Goal: Task Accomplishment & Management: Manage account settings

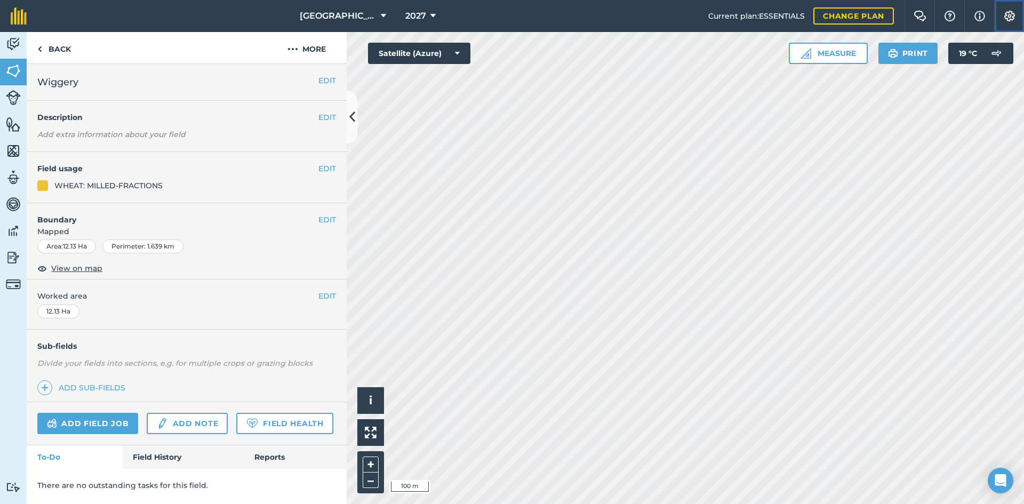
click at [1009, 13] on img at bounding box center [1009, 16] width 13 height 11
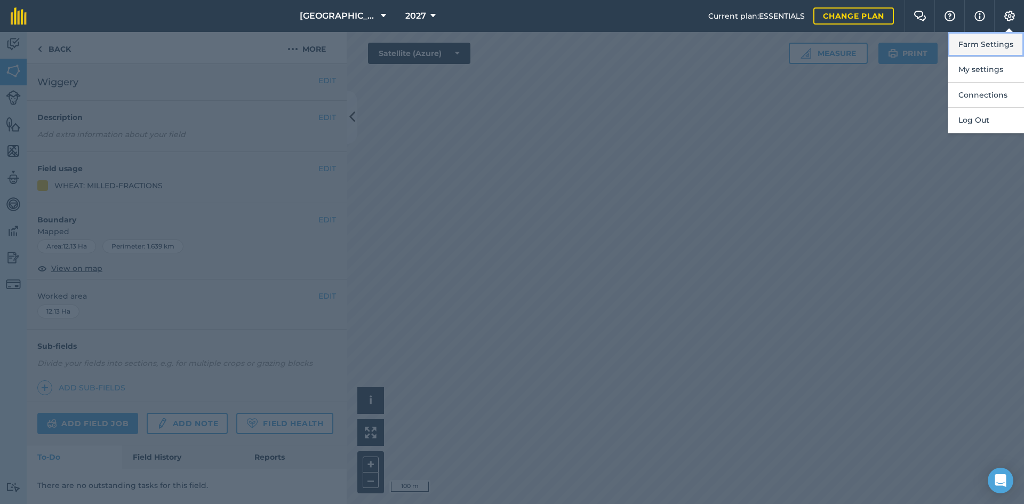
click at [982, 44] on button "Farm Settings" at bounding box center [986, 44] width 76 height 25
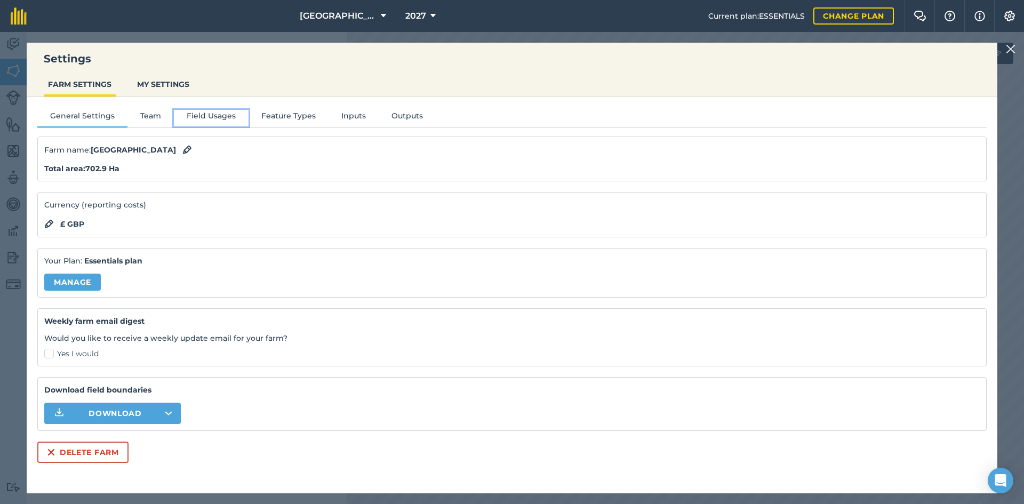
click at [207, 116] on button "Field Usages" at bounding box center [211, 118] width 75 height 16
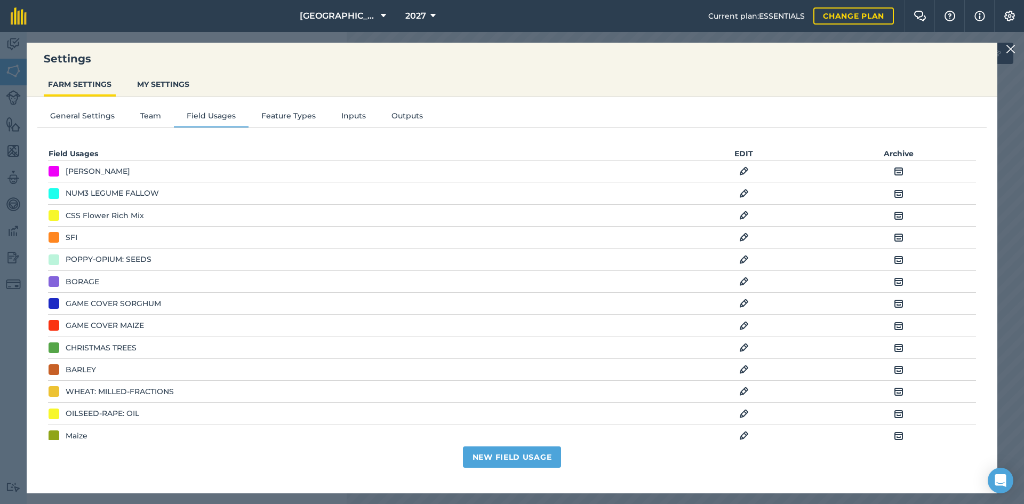
click at [740, 213] on img at bounding box center [744, 215] width 10 height 13
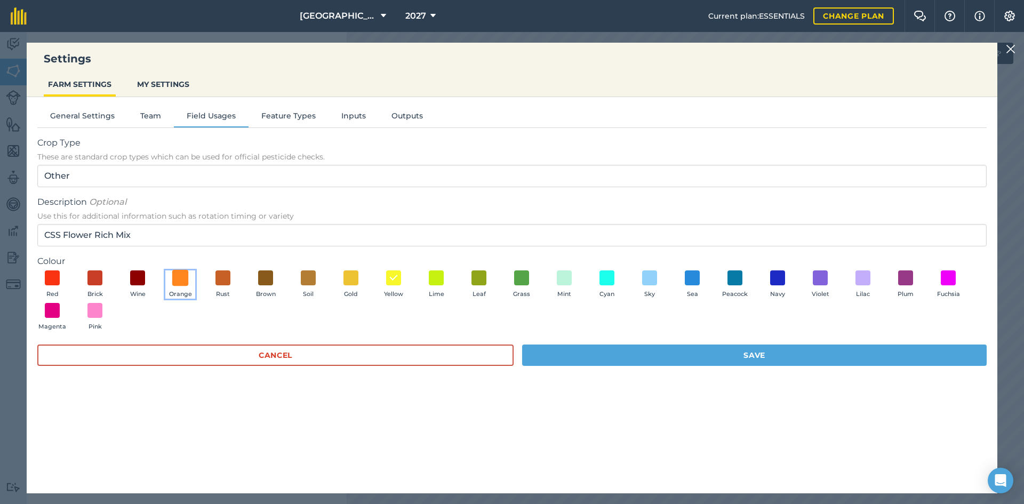
click at [179, 281] on span at bounding box center [180, 277] width 17 height 17
click at [593, 348] on button "Save" at bounding box center [754, 355] width 465 height 21
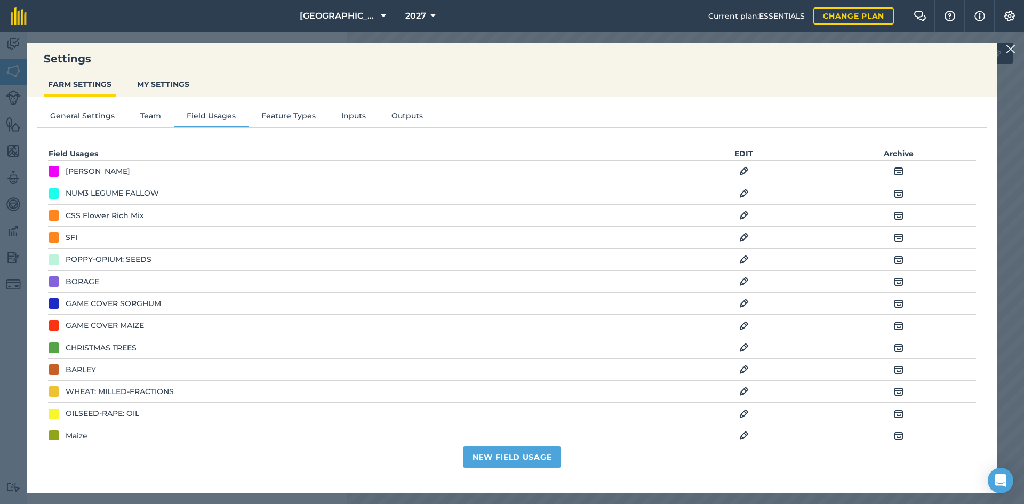
click at [72, 231] on td "SFI" at bounding box center [280, 238] width 464 height 22
click at [71, 234] on div "SFI" at bounding box center [72, 237] width 12 height 12
click at [739, 235] on img at bounding box center [744, 237] width 10 height 13
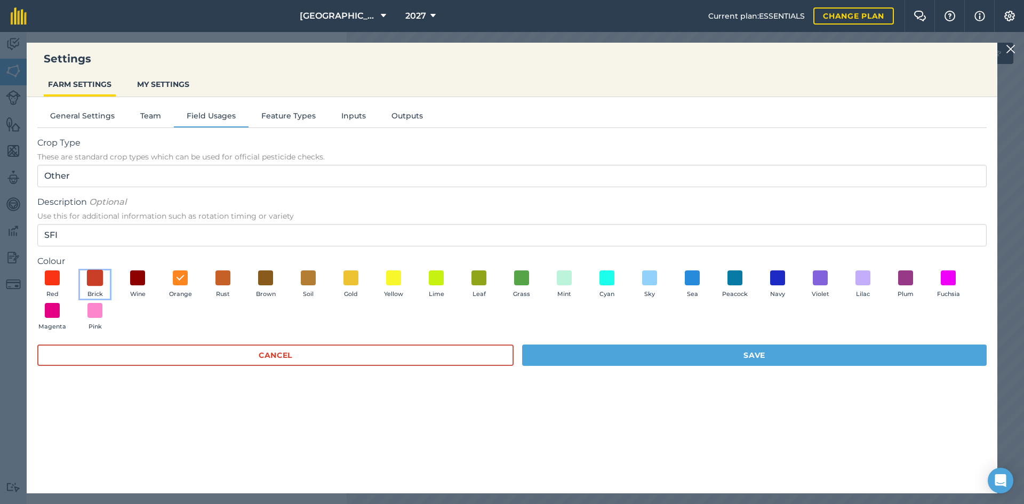
click at [98, 281] on span at bounding box center [95, 277] width 17 height 17
click at [599, 360] on button "Save" at bounding box center [754, 355] width 465 height 21
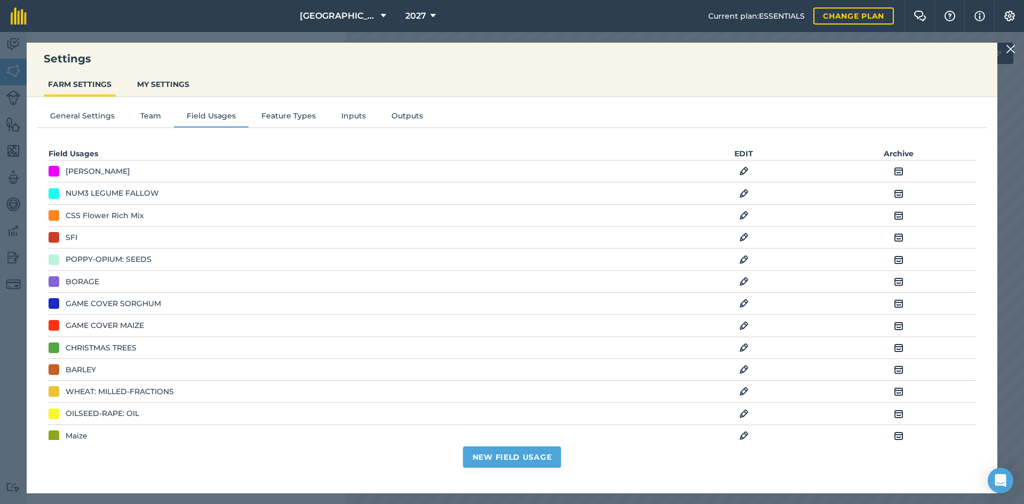
click at [1013, 49] on img at bounding box center [1011, 49] width 10 height 13
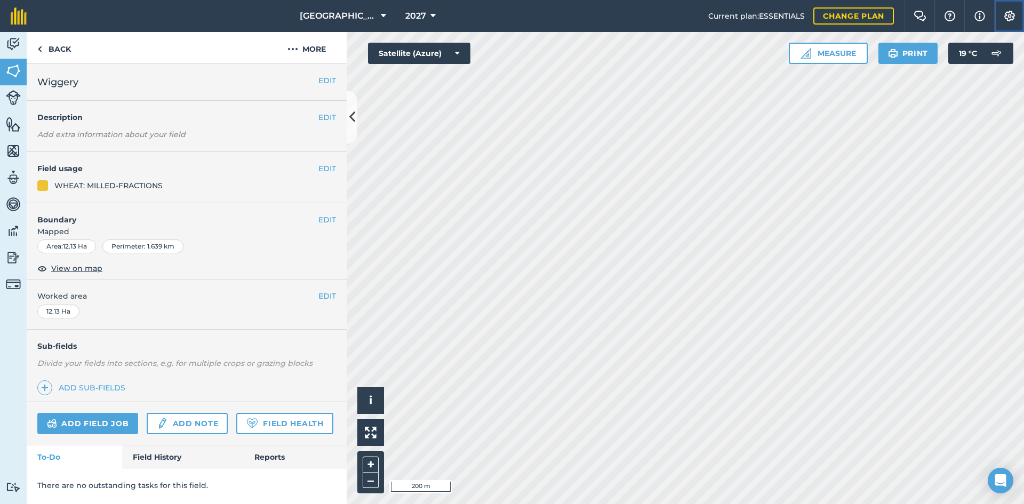
click at [1015, 12] on img at bounding box center [1009, 16] width 13 height 11
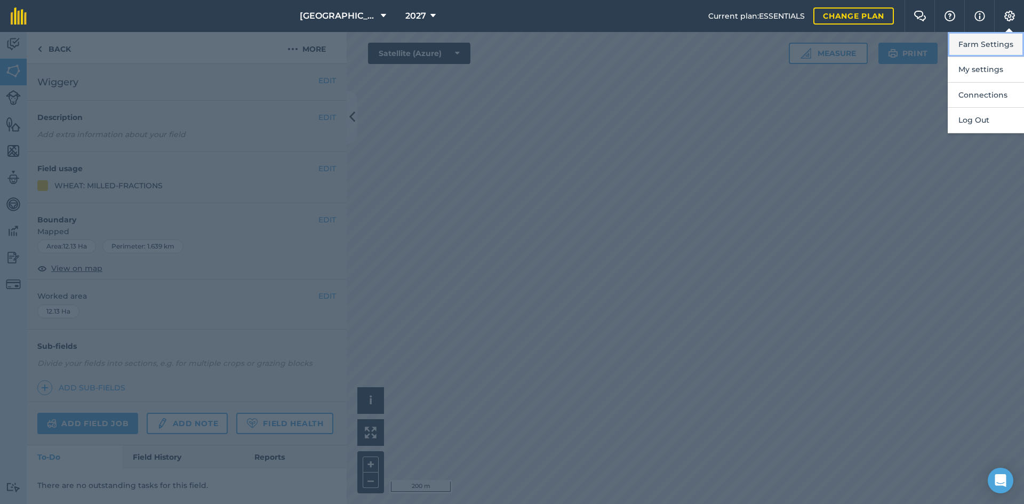
click at [1001, 45] on button "Farm Settings" at bounding box center [986, 44] width 76 height 25
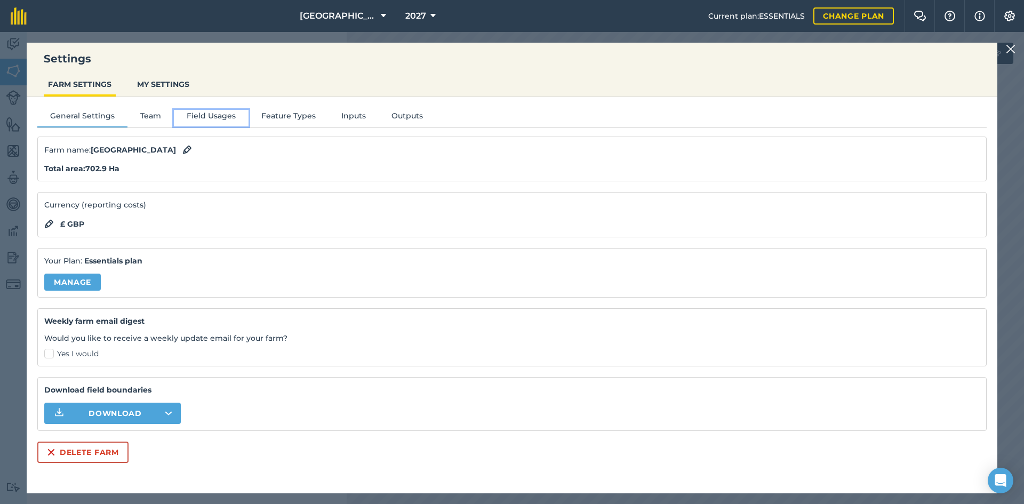
click at [228, 114] on button "Field Usages" at bounding box center [211, 118] width 75 height 16
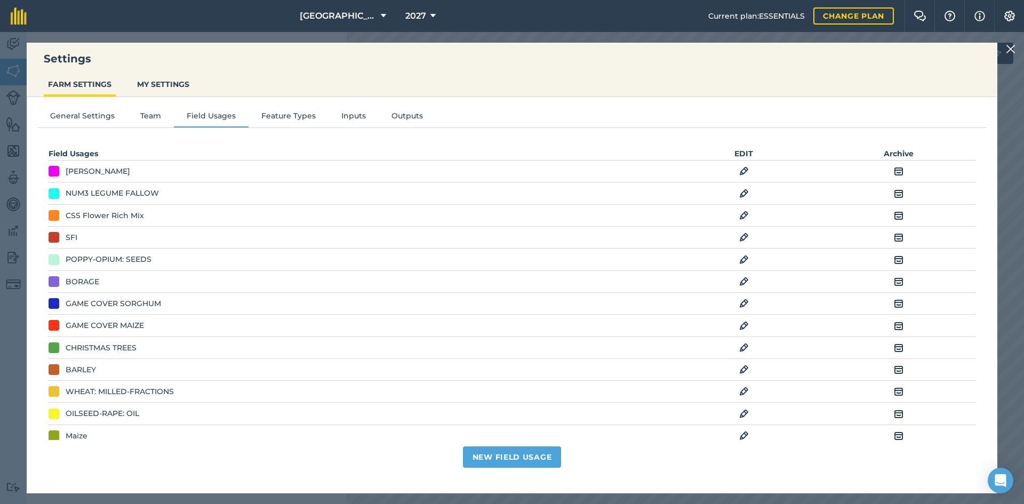
click at [108, 214] on div "CSS Flower Rich Mix" at bounding box center [105, 216] width 78 height 12
click at [739, 218] on img at bounding box center [744, 215] width 10 height 13
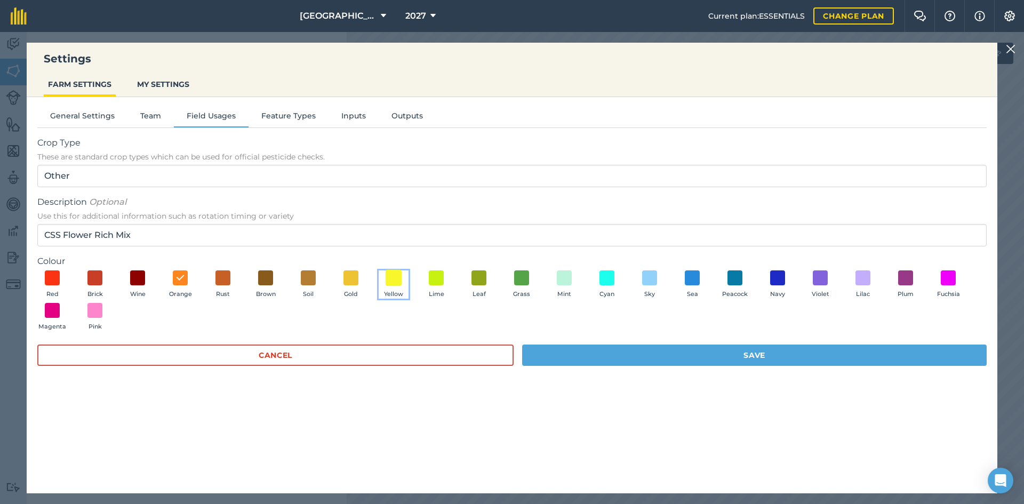
click at [389, 275] on span at bounding box center [394, 277] width 17 height 17
click at [592, 355] on button "Save" at bounding box center [754, 355] width 465 height 21
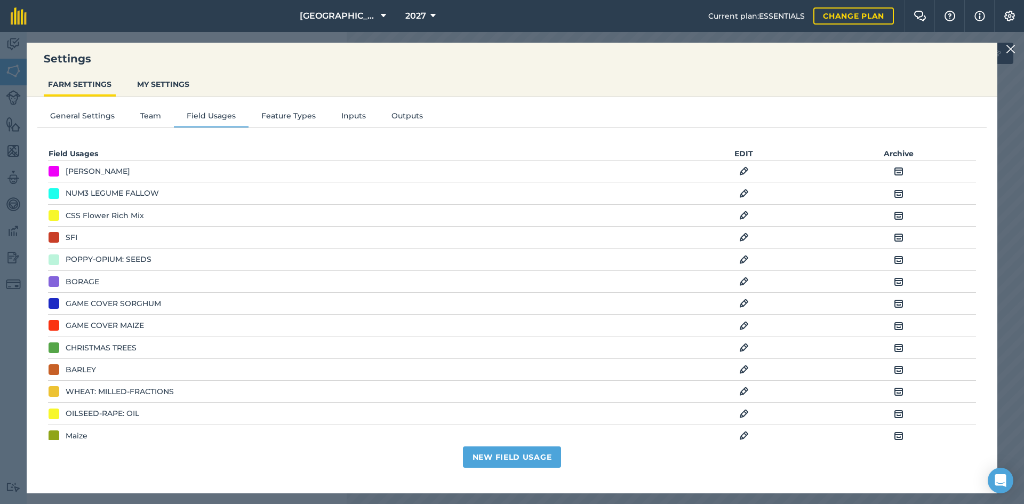
click at [61, 237] on div "SFI" at bounding box center [280, 237] width 463 height 12
click at [739, 235] on img at bounding box center [744, 237] width 10 height 13
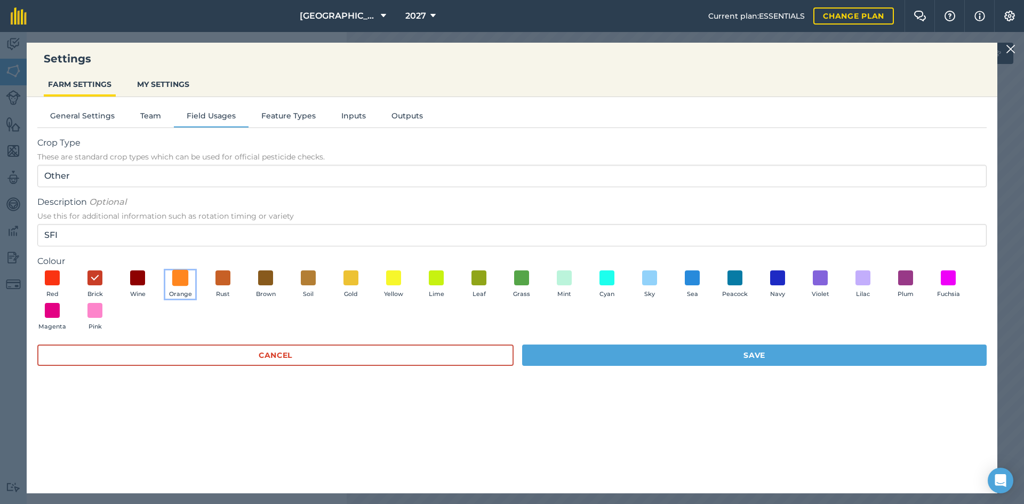
click at [180, 284] on span at bounding box center [180, 277] width 17 height 17
click at [637, 358] on button "Save" at bounding box center [754, 355] width 465 height 21
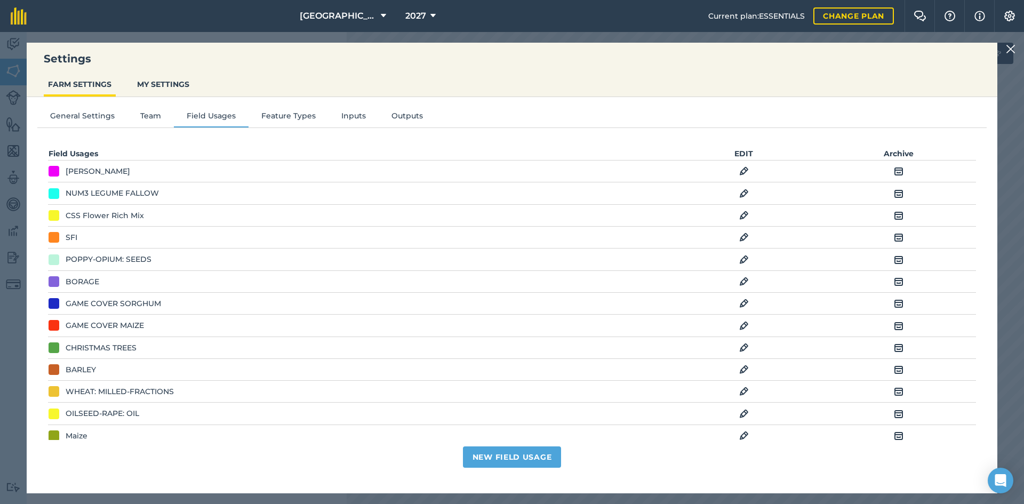
click at [1014, 53] on img at bounding box center [1011, 49] width 10 height 13
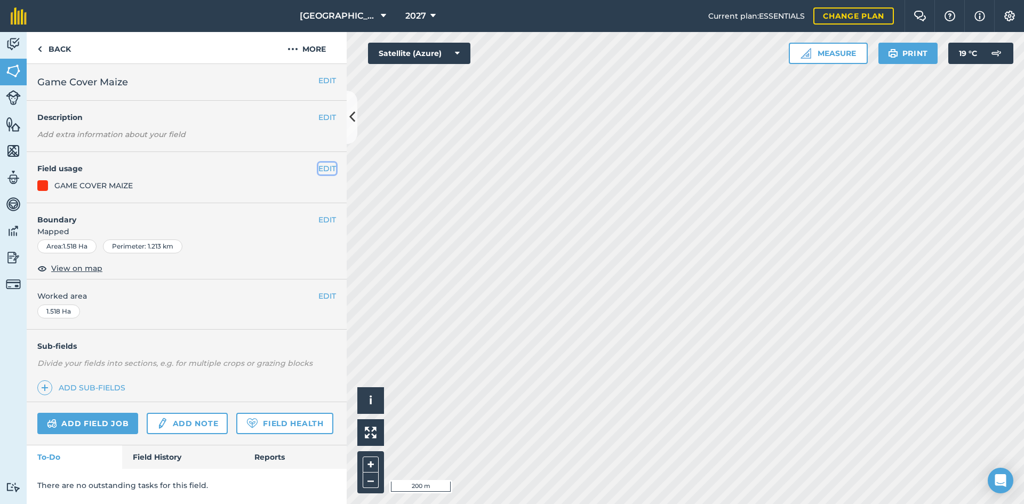
click at [332, 169] on button "EDIT" at bounding box center [327, 169] width 18 height 12
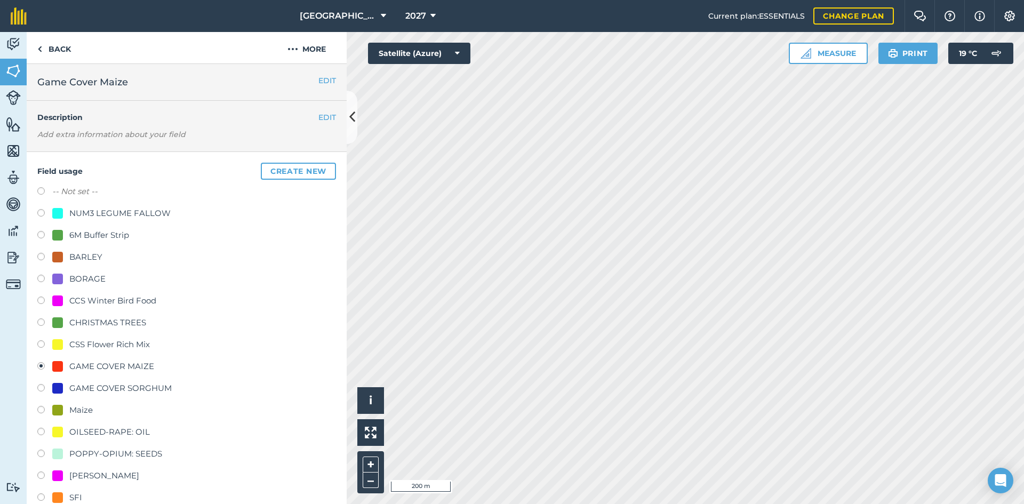
click at [330, 133] on div "EDIT Description Add extra information about your field" at bounding box center [187, 126] width 320 height 51
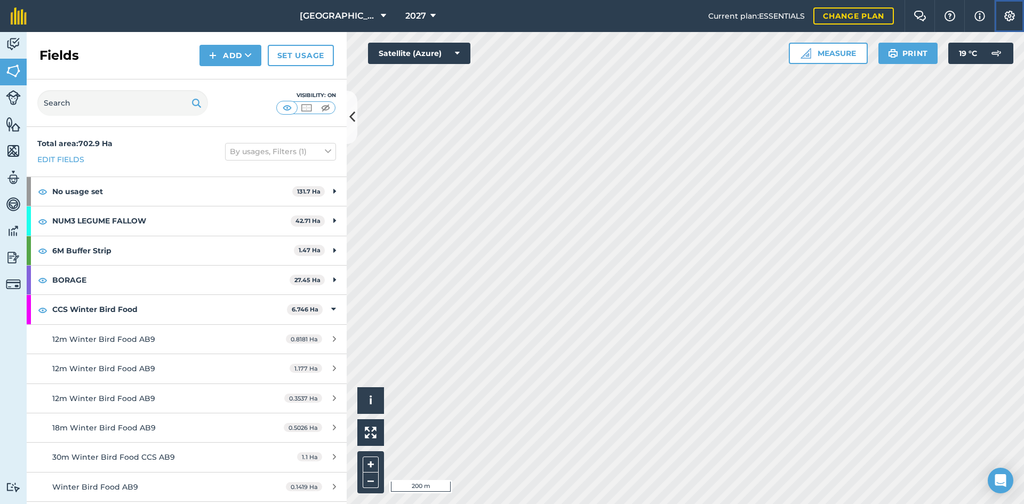
click at [1004, 17] on img at bounding box center [1009, 16] width 13 height 11
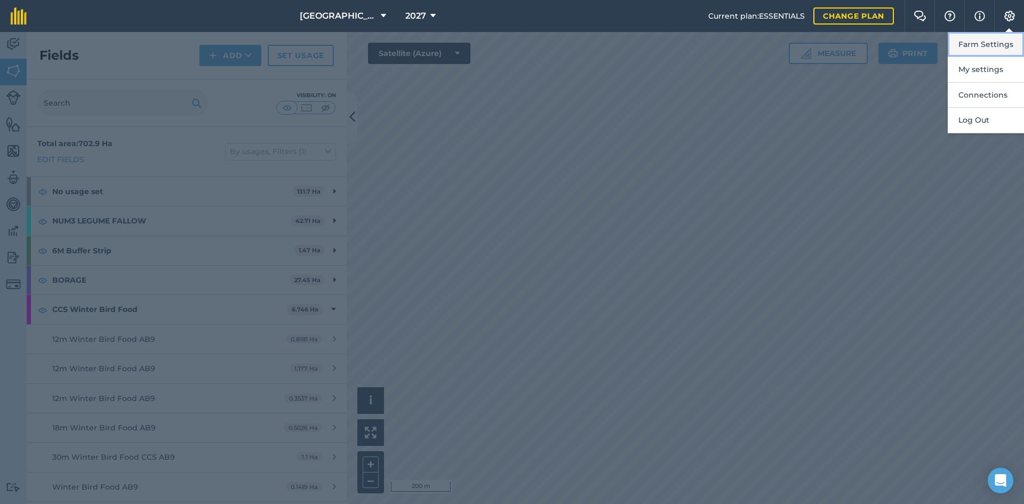
click at [1001, 42] on button "Farm Settings" at bounding box center [986, 44] width 76 height 25
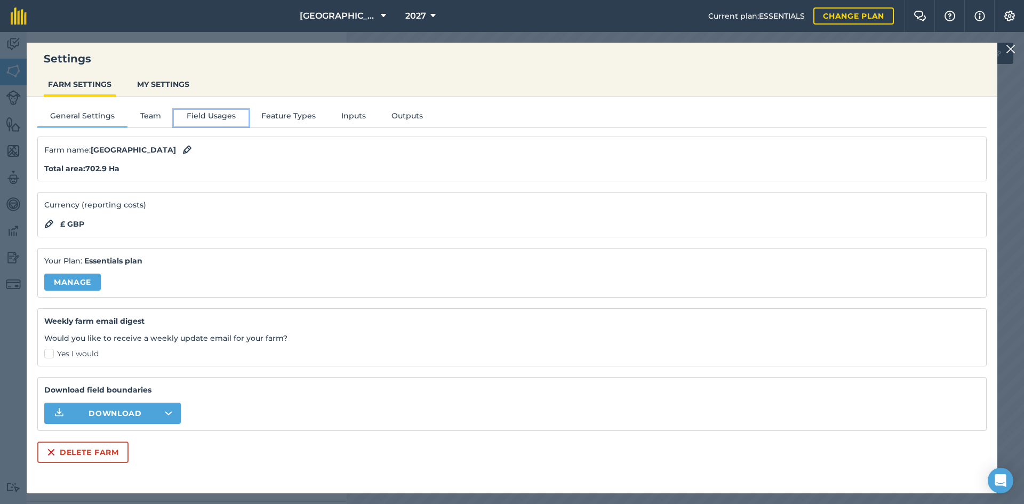
click at [218, 119] on button "Field Usages" at bounding box center [211, 118] width 75 height 16
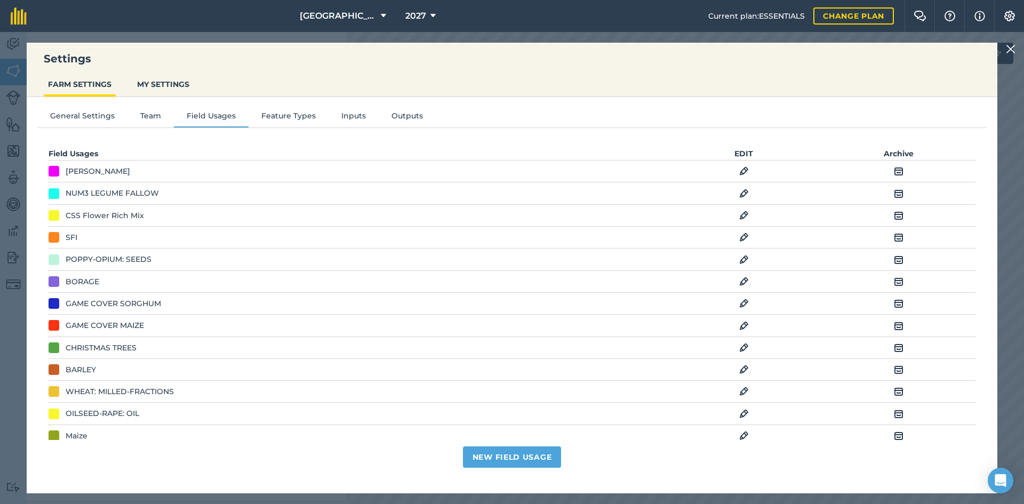
click at [739, 325] on img at bounding box center [744, 325] width 10 height 13
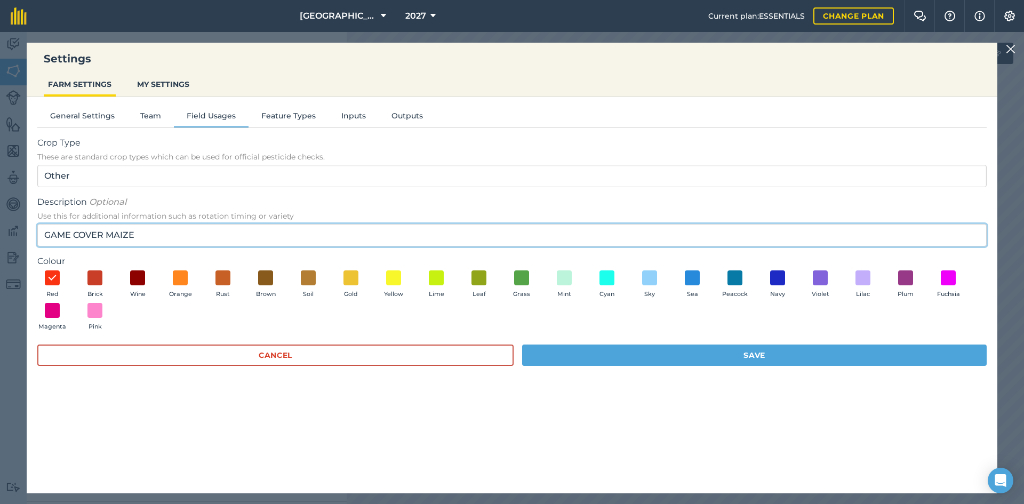
click at [46, 233] on input "GAME COVER MAIZE" at bounding box center [511, 235] width 949 height 22
type input "DYNES GAME COVER MAIZE"
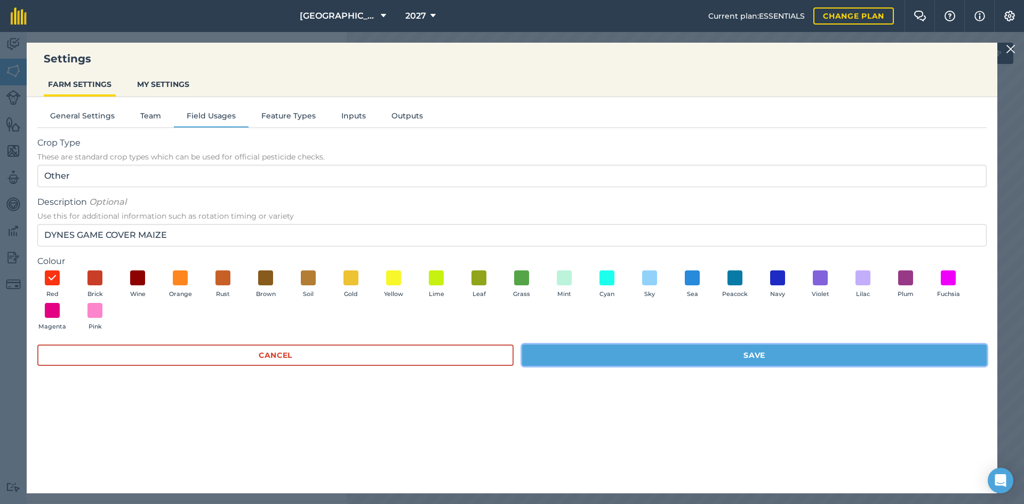
click at [622, 353] on button "Save" at bounding box center [754, 355] width 465 height 21
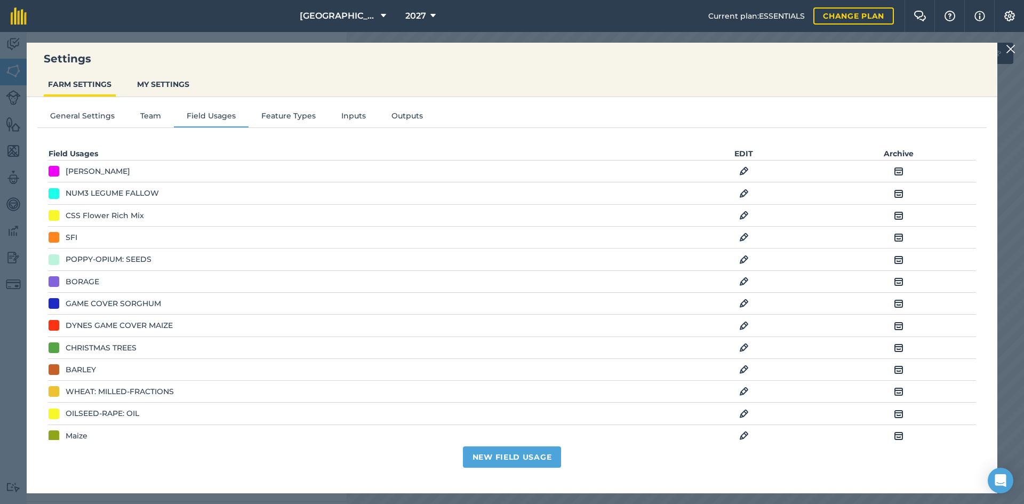
click at [739, 303] on img at bounding box center [744, 303] width 10 height 13
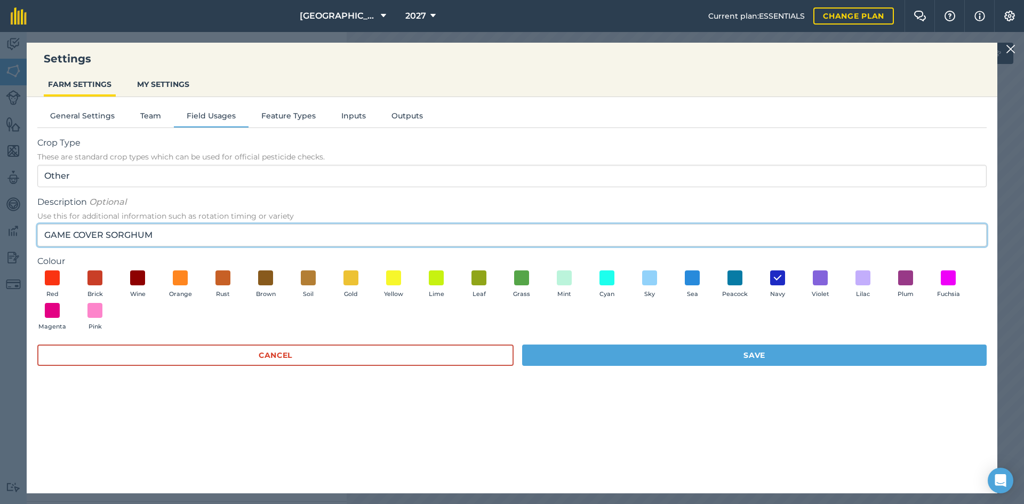
click at [44, 231] on input "GAME COVER SORGHUM" at bounding box center [511, 235] width 949 height 22
type input "DYNES GAME COVER SORGHUM"
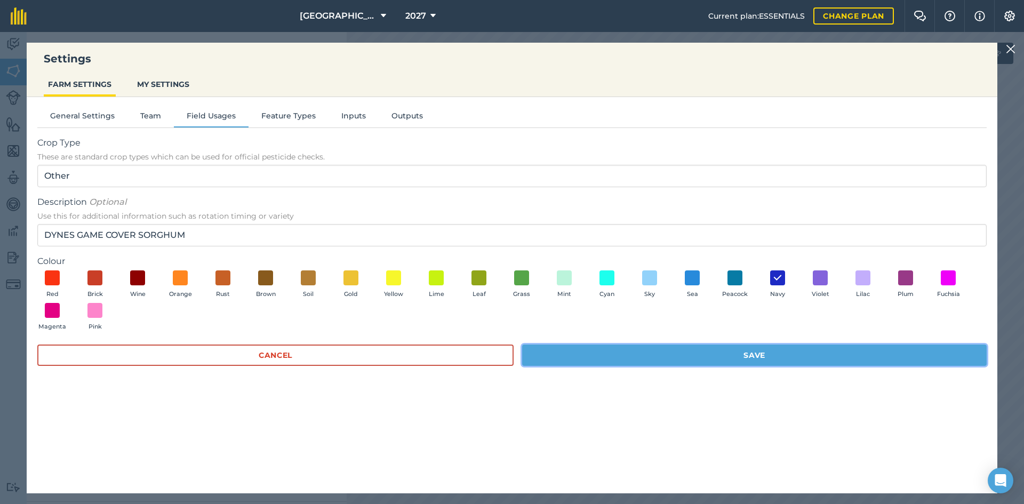
click at [582, 355] on button "Save" at bounding box center [754, 355] width 465 height 21
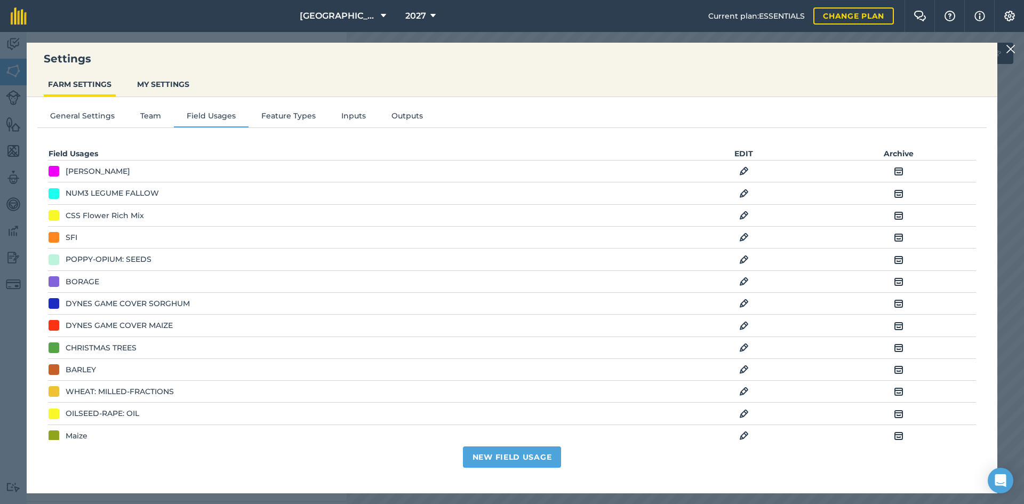
click at [1010, 41] on div "Settings FARM SETTINGS MY SETTINGS General Settings Team Field Usages Feature T…" at bounding box center [512, 268] width 1024 height 472
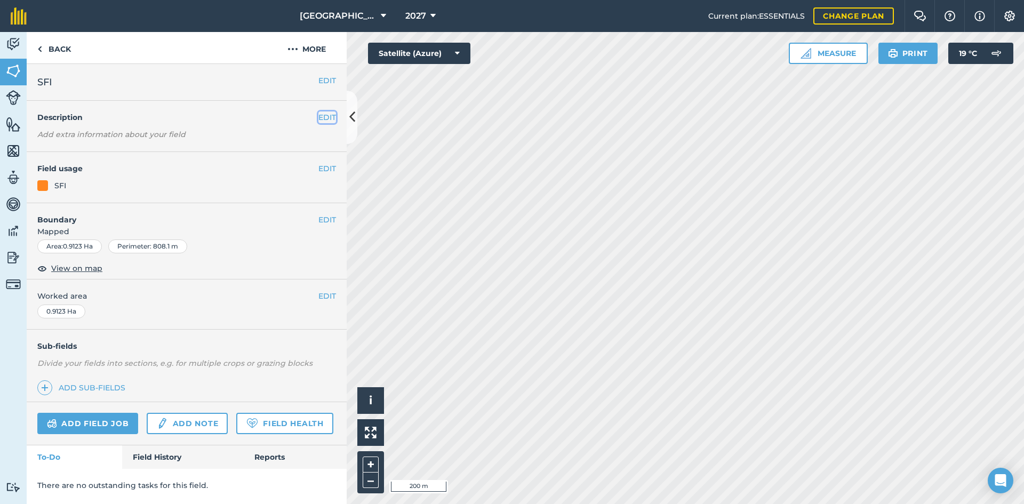
click at [323, 119] on button "EDIT" at bounding box center [327, 117] width 18 height 12
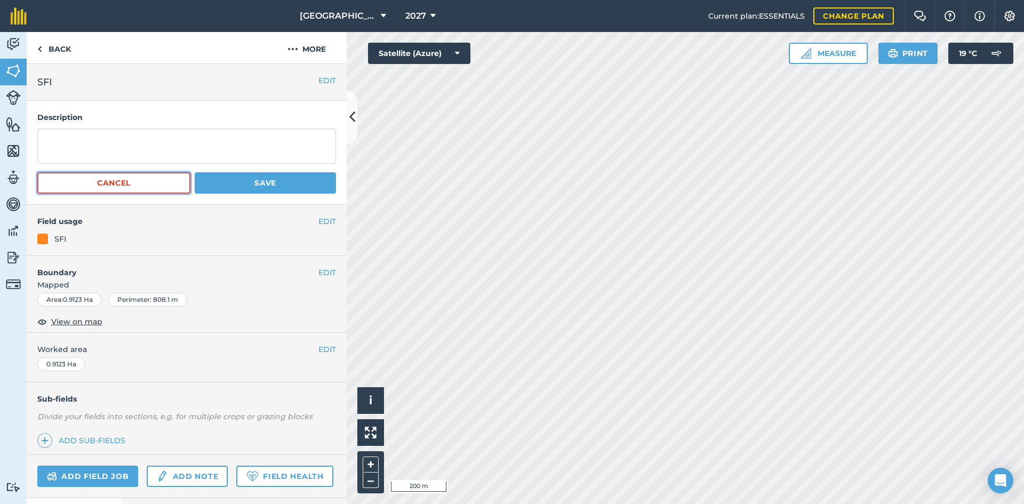
click at [149, 180] on button "Cancel" at bounding box center [113, 182] width 153 height 21
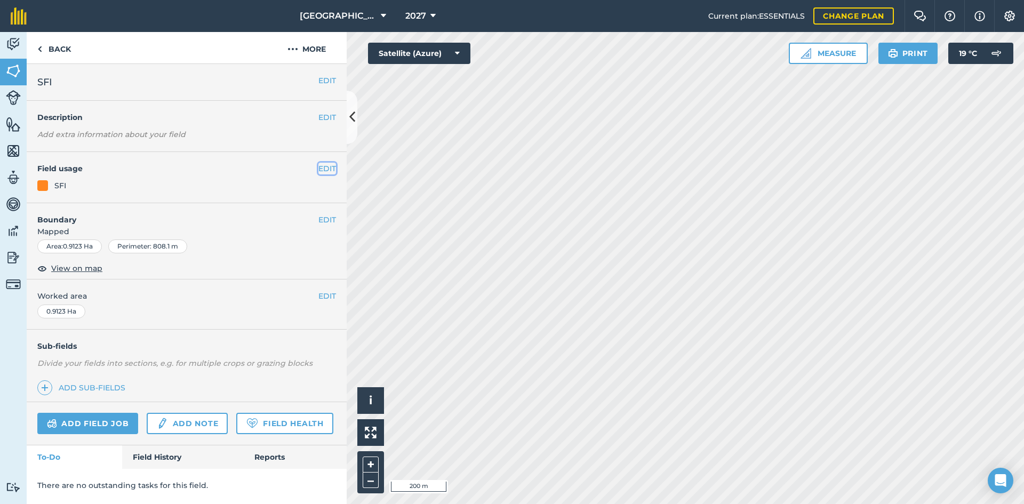
click at [328, 164] on button "EDIT" at bounding box center [327, 169] width 18 height 12
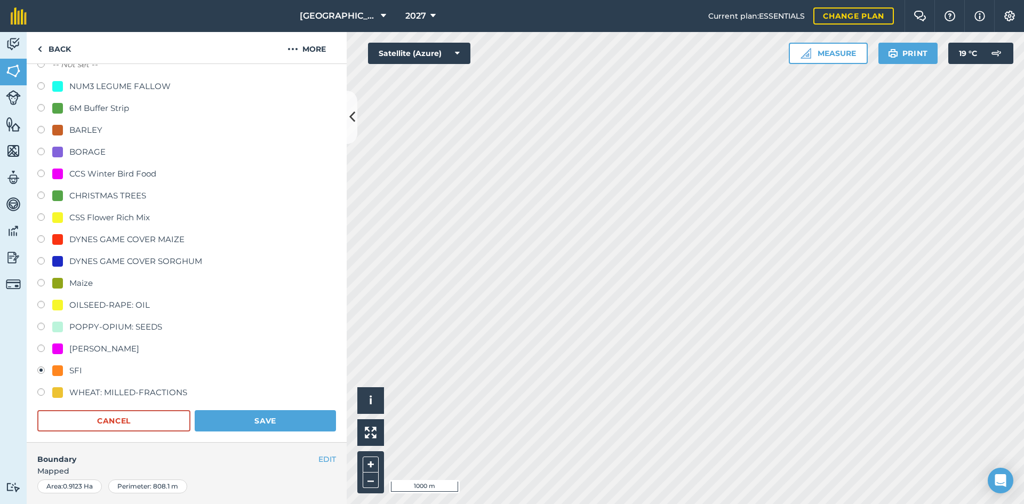
scroll to position [160, 0]
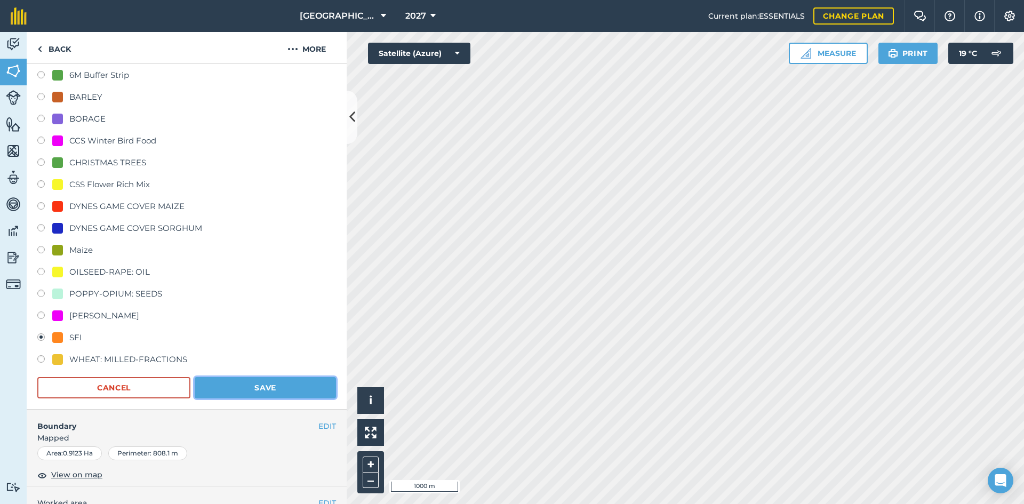
click at [215, 385] on button "Save" at bounding box center [265, 387] width 141 height 21
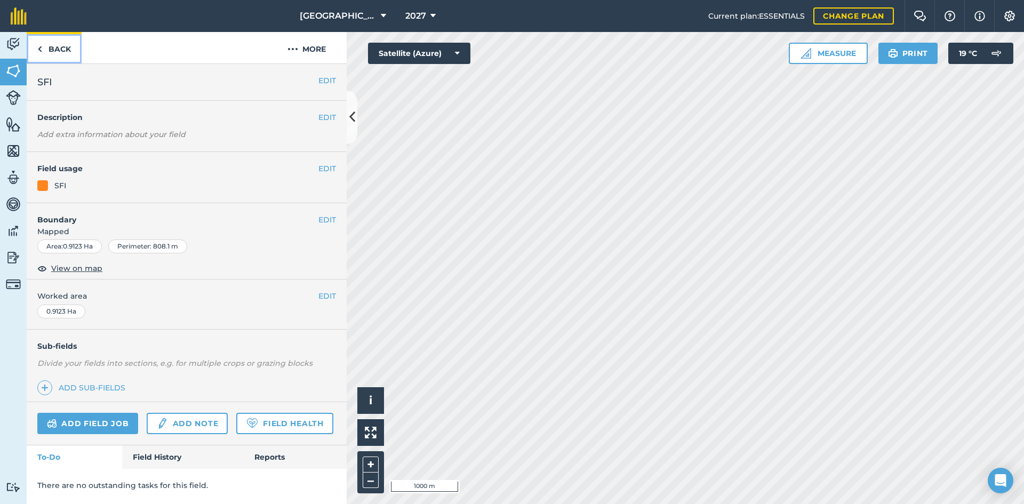
click at [49, 51] on link "Back" at bounding box center [54, 47] width 55 height 31
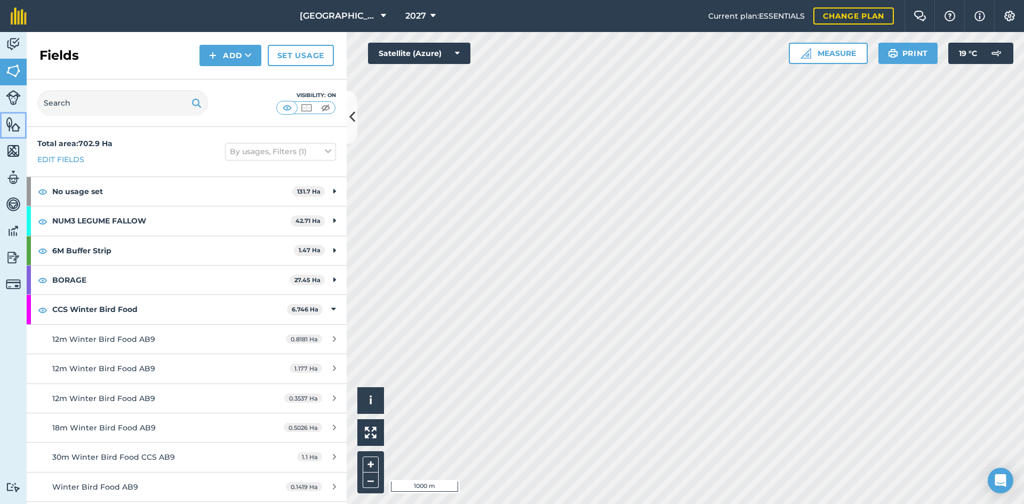
click at [8, 138] on link "Features" at bounding box center [13, 125] width 27 height 27
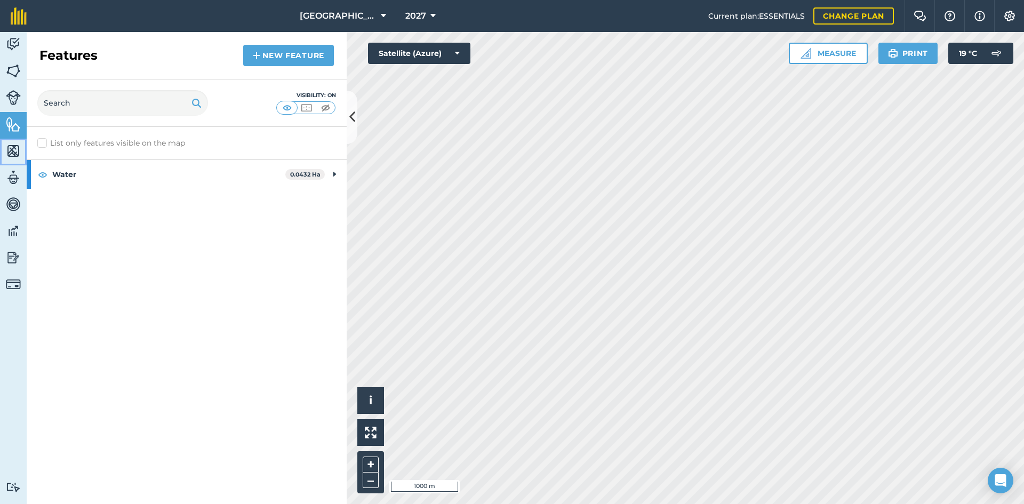
click at [24, 150] on link "Maps" at bounding box center [13, 152] width 27 height 27
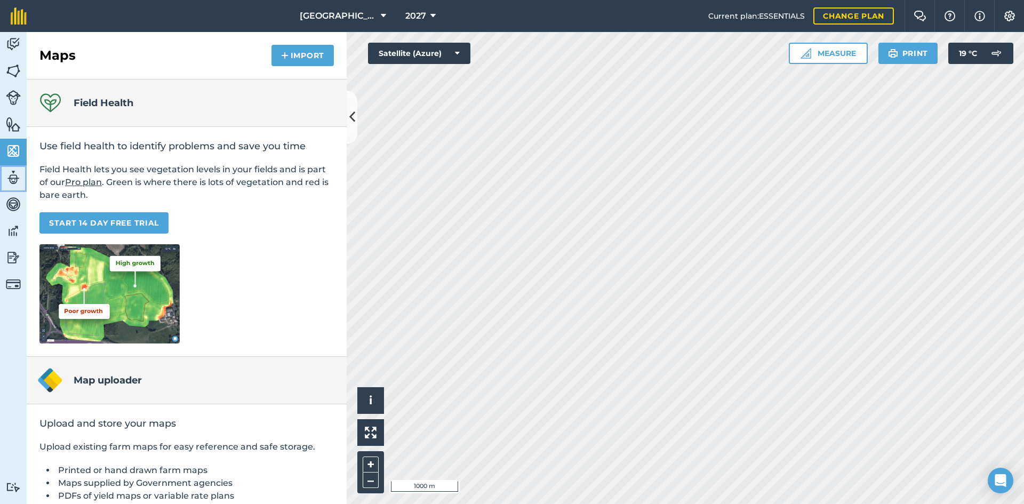
click at [13, 174] on img at bounding box center [13, 178] width 15 height 16
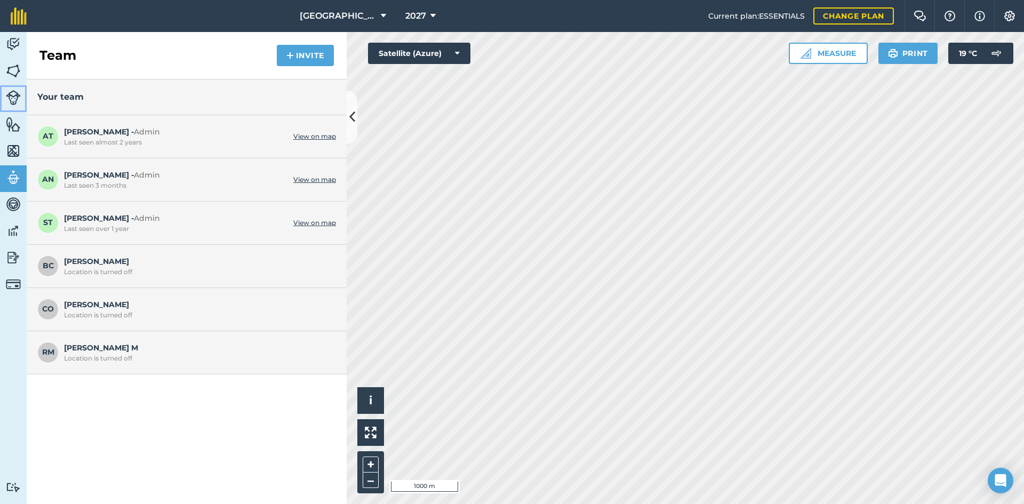
click at [17, 95] on img at bounding box center [13, 97] width 15 height 15
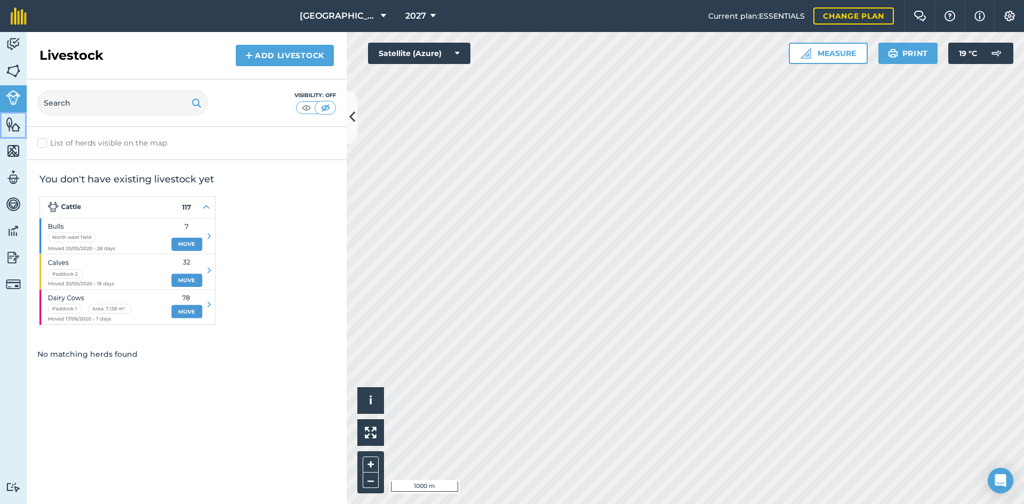
click at [10, 116] on img at bounding box center [13, 124] width 15 height 16
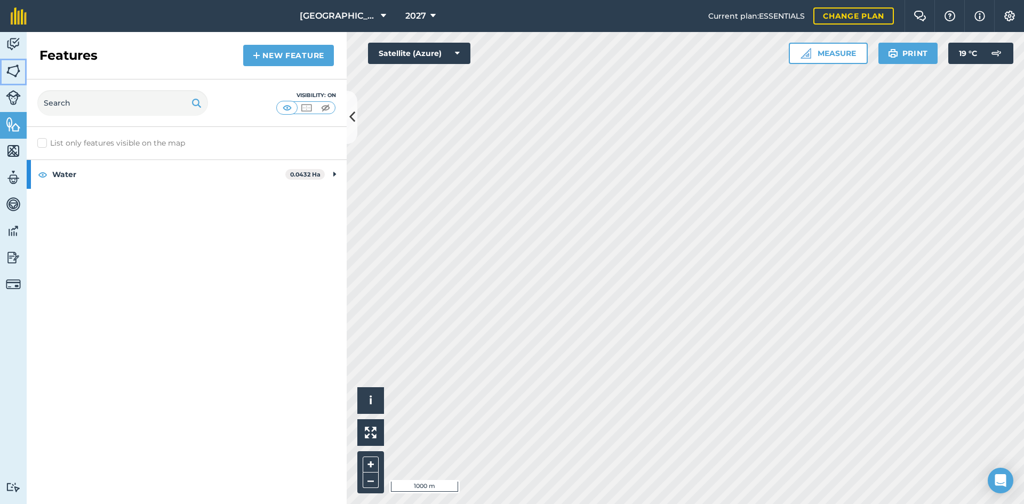
click at [19, 77] on img at bounding box center [13, 71] width 15 height 16
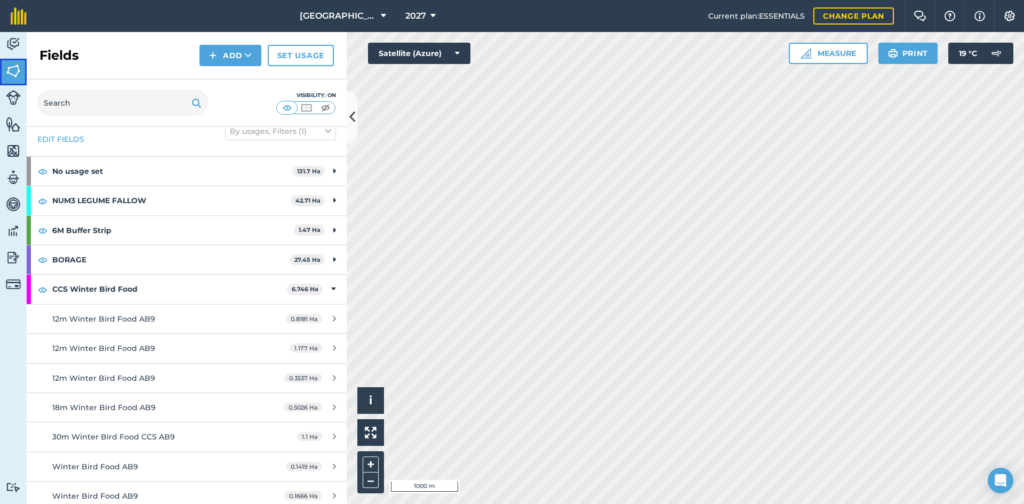
scroll to position [53, 0]
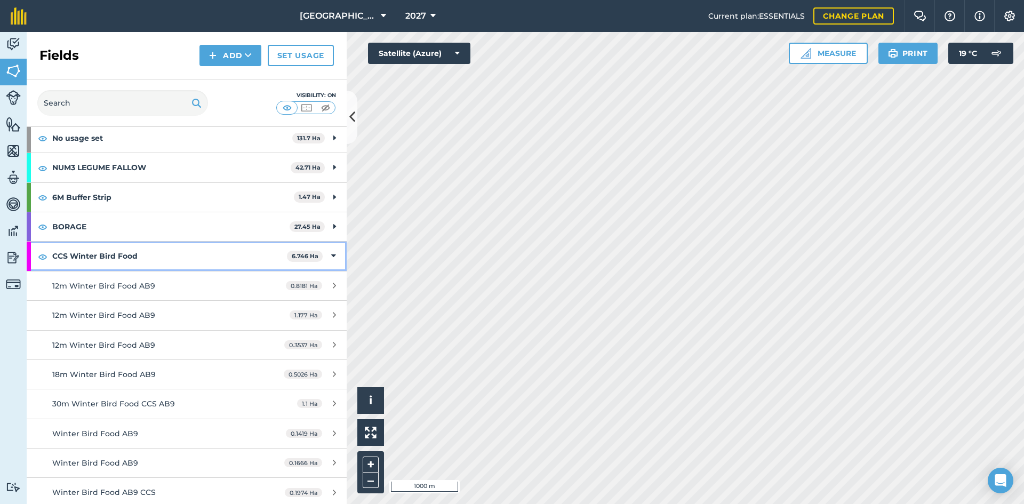
click at [331, 253] on icon at bounding box center [333, 256] width 5 height 12
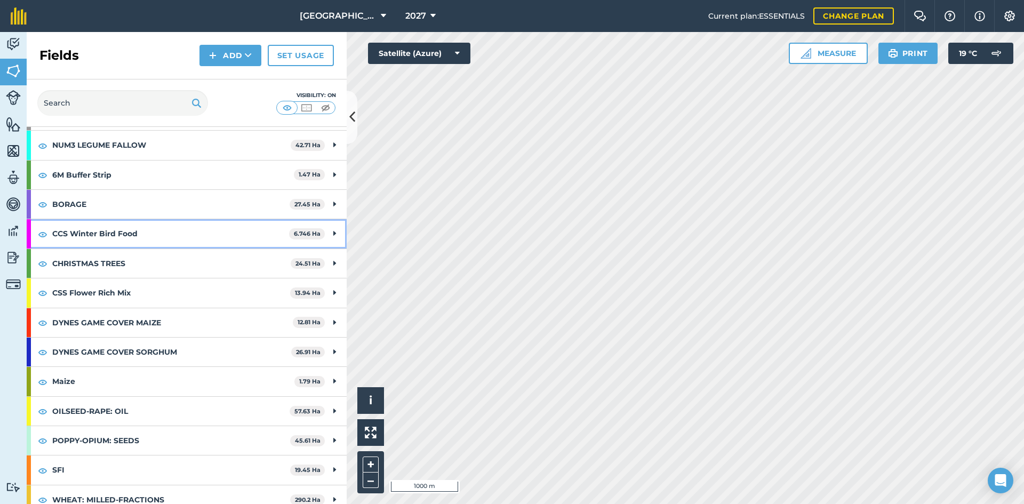
scroll to position [86, 0]
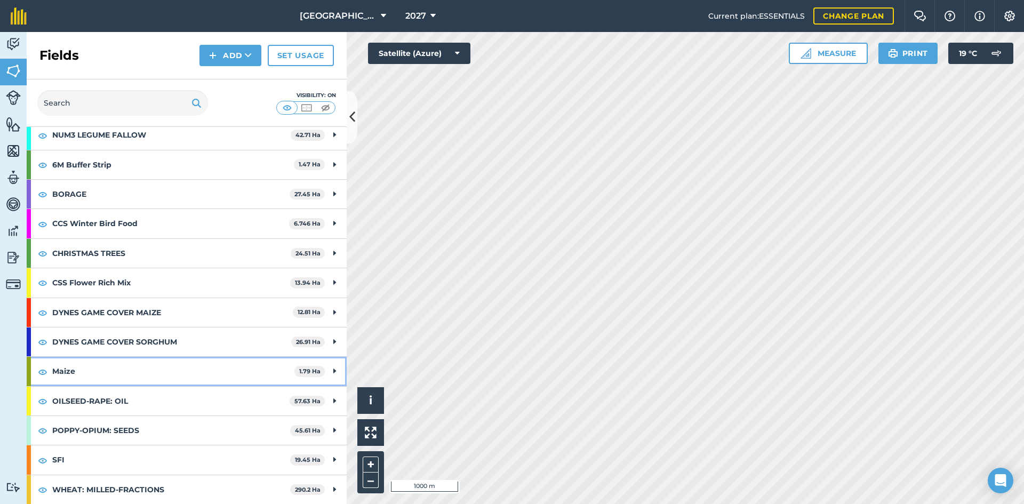
click at [206, 363] on strong "Maize" at bounding box center [173, 371] width 242 height 29
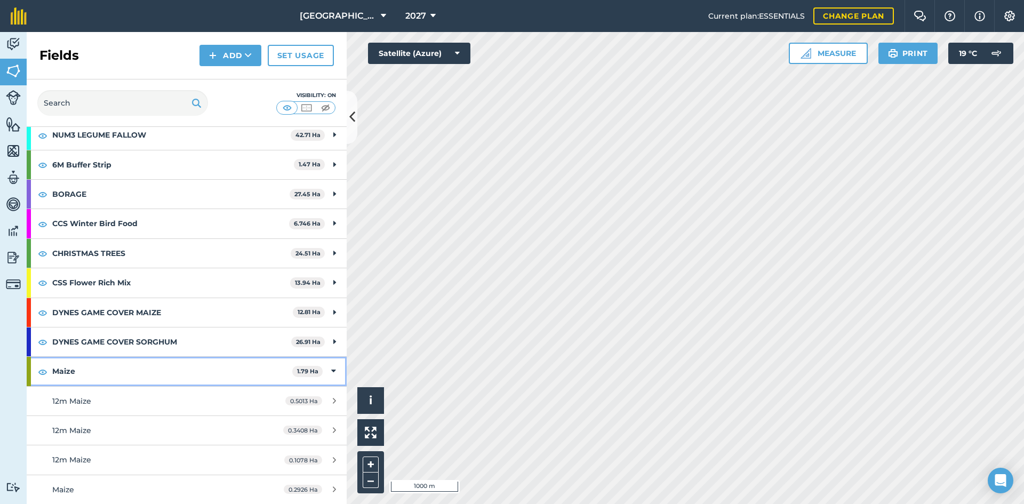
click at [138, 377] on strong "Maize" at bounding box center [172, 371] width 240 height 29
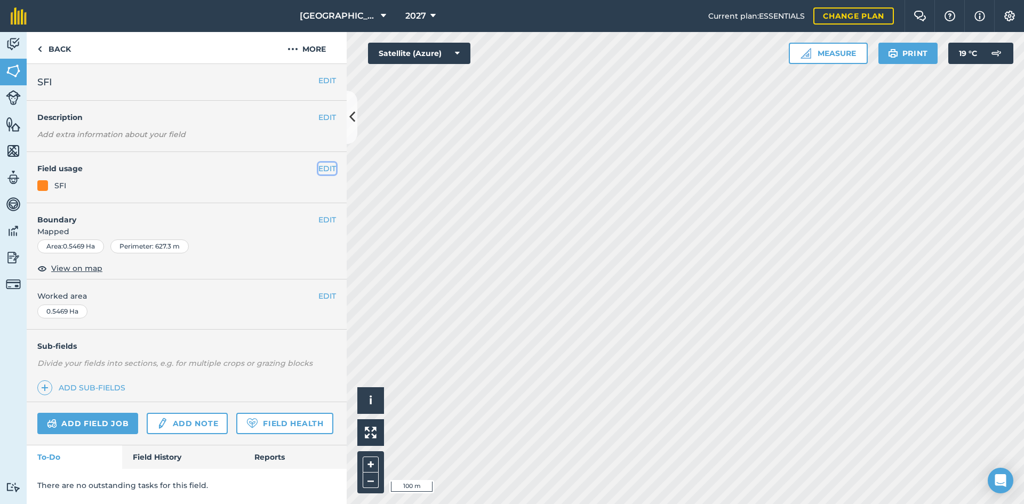
click at [334, 170] on button "EDIT" at bounding box center [327, 169] width 18 height 12
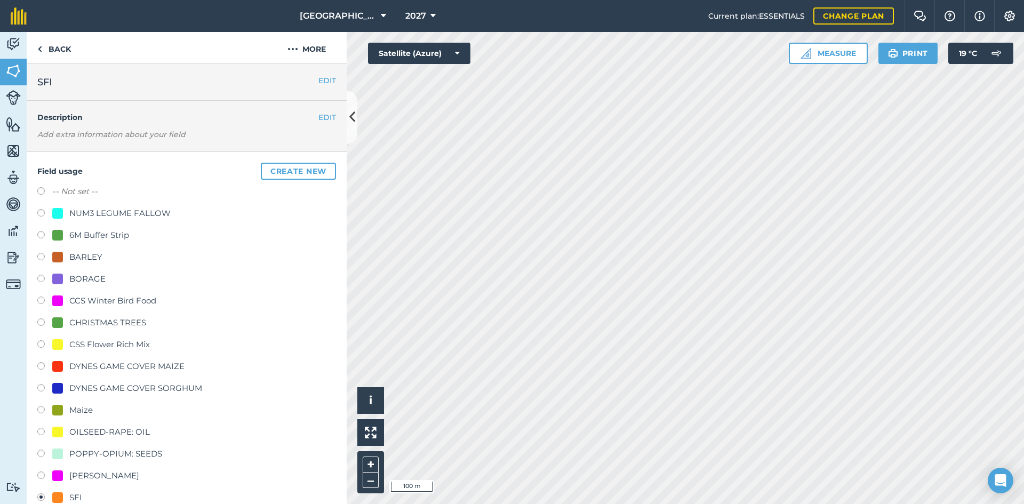
click at [138, 302] on div "CCS Winter Bird Food" at bounding box center [112, 300] width 87 height 13
radio input "true"
radio input "false"
click at [318, 77] on button "EDIT" at bounding box center [327, 81] width 18 height 12
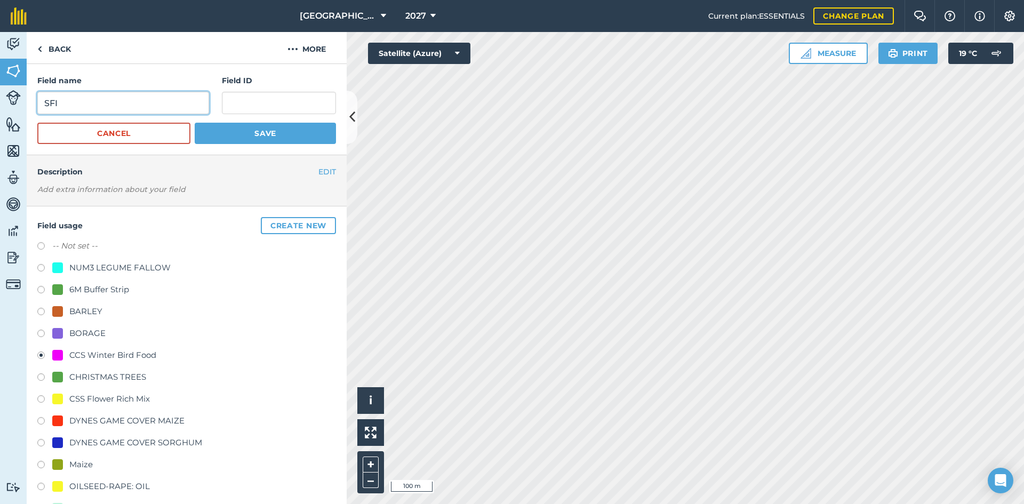
drag, startPoint x: 164, startPoint y: 101, endPoint x: 0, endPoint y: 80, distance: 165.6
click at [0, 80] on div "Activity Fields Livestock Features Maps Team Vehicles Data Reporting Billing Tu…" at bounding box center [512, 268] width 1024 height 472
type input "W"
type input "12m Winter Bird Food AB9 CCS"
click at [259, 137] on button "Save" at bounding box center [265, 133] width 141 height 21
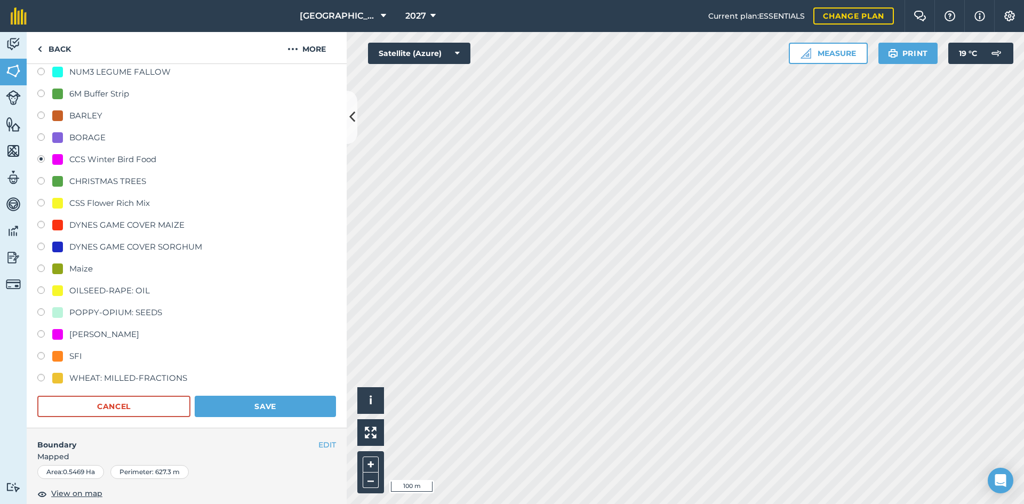
scroll to position [160, 0]
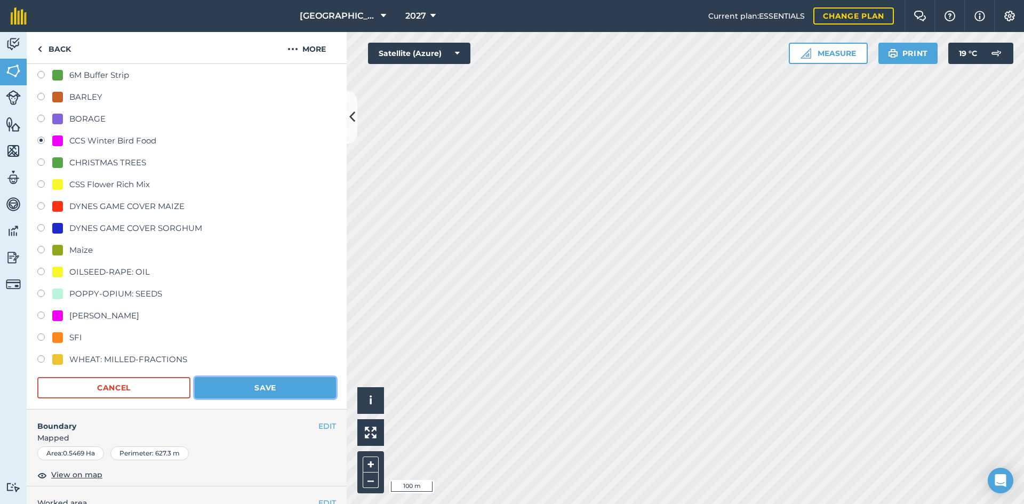
click at [255, 381] on button "Save" at bounding box center [265, 387] width 141 height 21
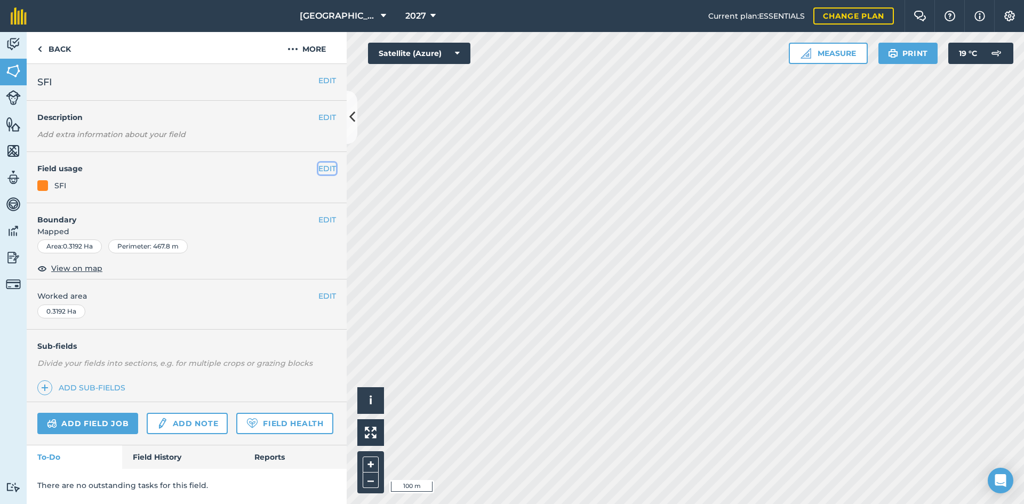
click at [327, 171] on button "EDIT" at bounding box center [327, 169] width 18 height 12
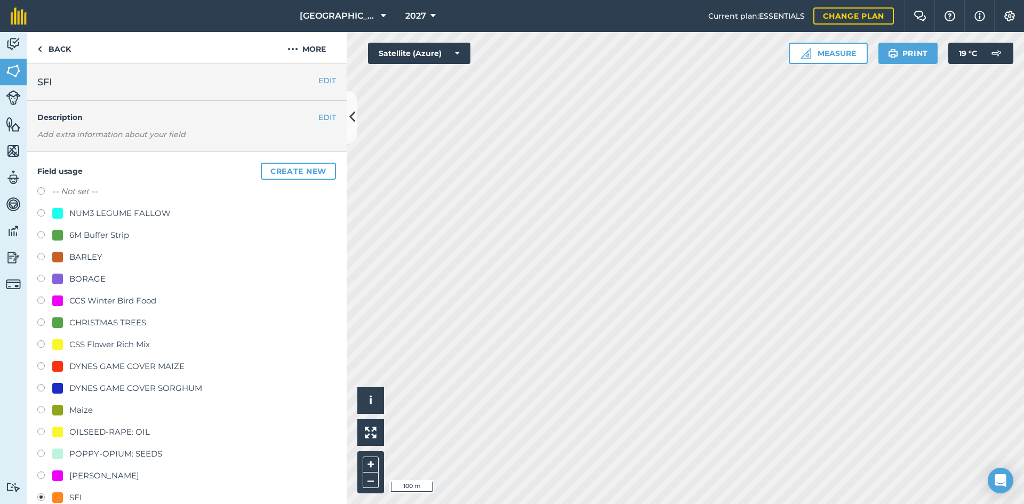
click at [119, 303] on div "CCS Winter Bird Food" at bounding box center [112, 300] width 87 height 13
radio input "true"
radio input "false"
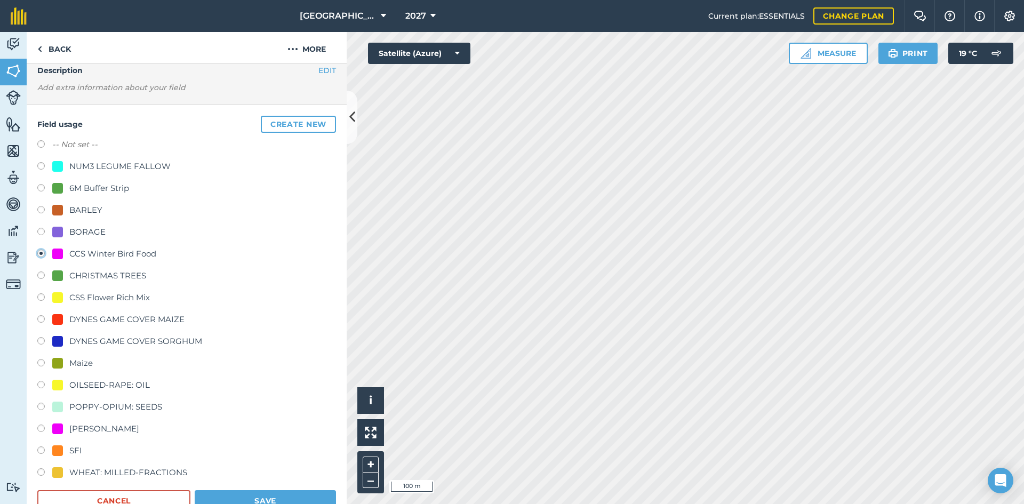
scroll to position [107, 0]
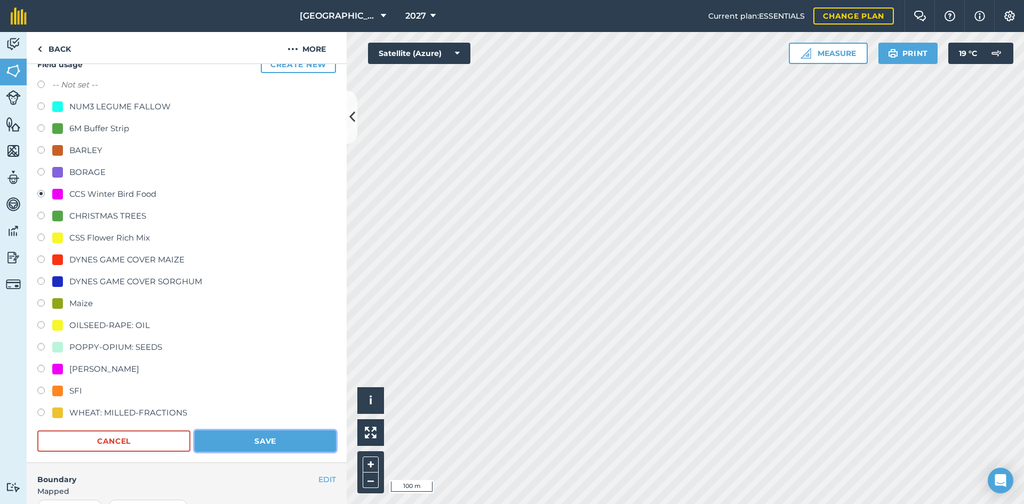
click at [302, 446] on button "Save" at bounding box center [265, 440] width 141 height 21
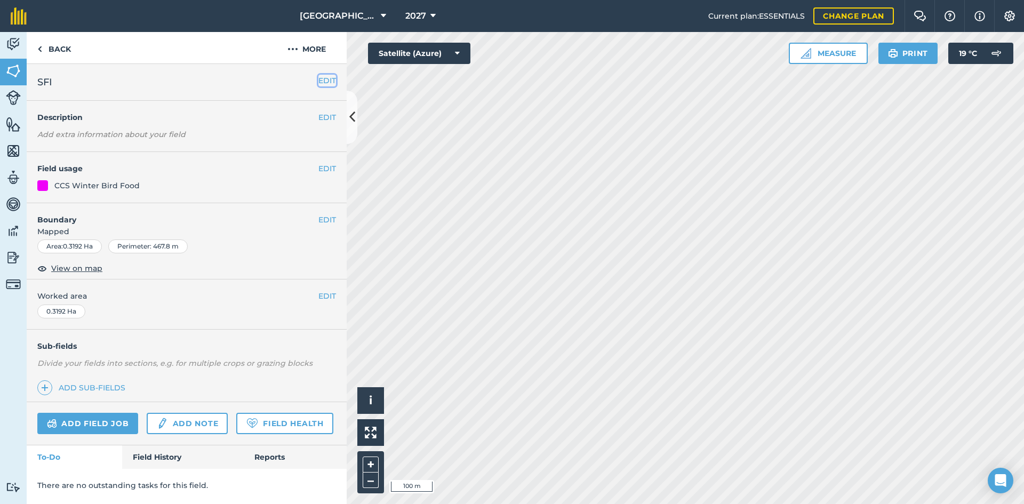
click at [326, 77] on button "EDIT" at bounding box center [327, 81] width 18 height 12
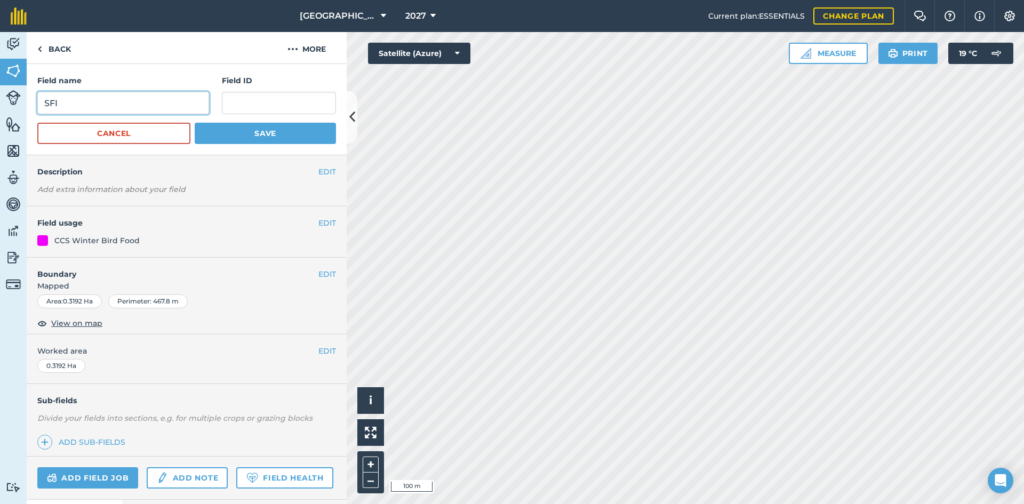
drag, startPoint x: 93, startPoint y: 100, endPoint x: 0, endPoint y: 99, distance: 93.3
click at [0, 99] on div "Activity Fields Livestock Features Maps Team Vehicles Data Reporting Billing Tu…" at bounding box center [512, 268] width 1024 height 472
type input "12m Winter Bird Food AB9 CCS"
click at [250, 137] on button "Save" at bounding box center [265, 133] width 141 height 21
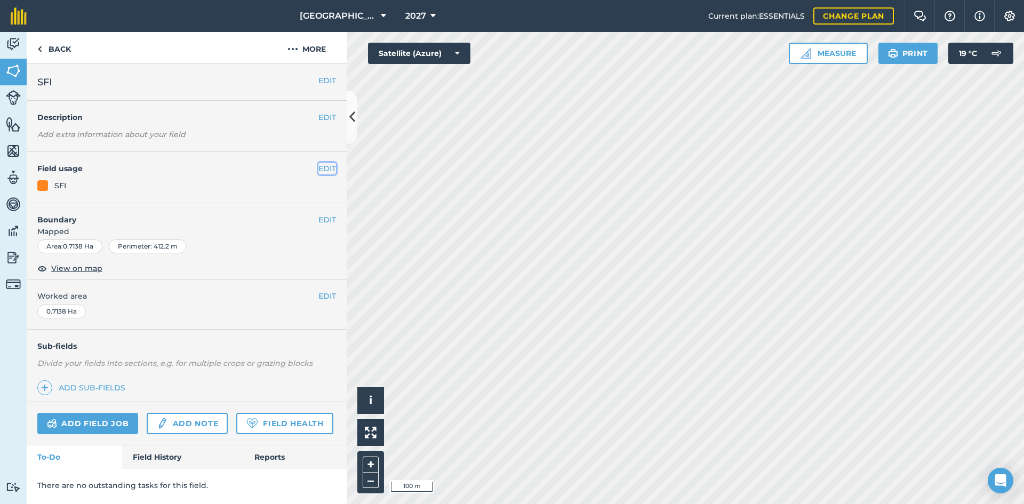
click at [331, 172] on button "EDIT" at bounding box center [327, 169] width 18 height 12
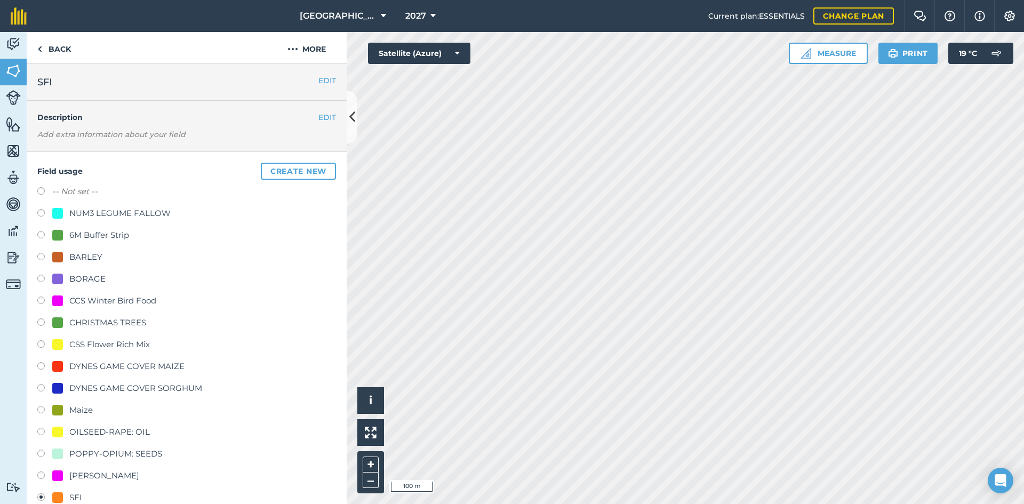
click at [109, 299] on div "CCS Winter Bird Food" at bounding box center [112, 300] width 87 height 13
radio input "true"
radio input "false"
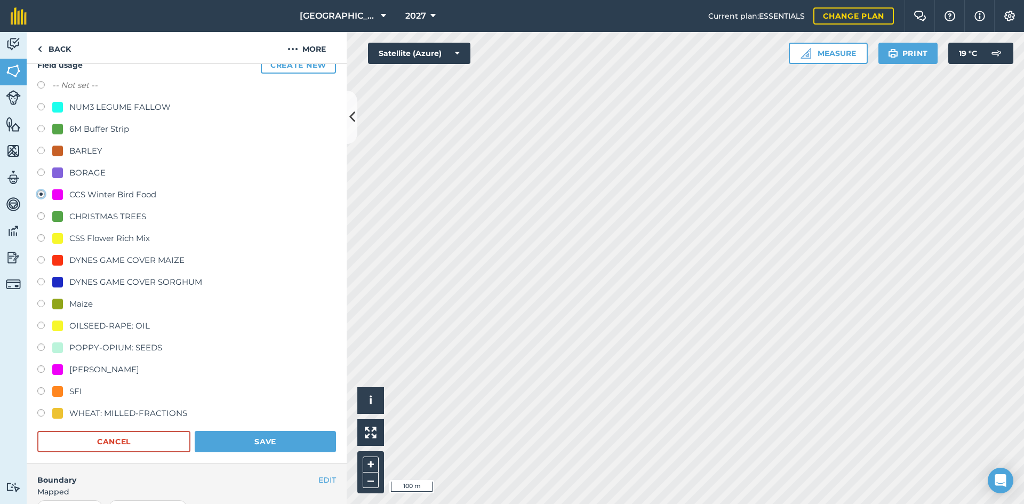
scroll to position [107, 0]
click at [293, 431] on button "Save" at bounding box center [265, 440] width 141 height 21
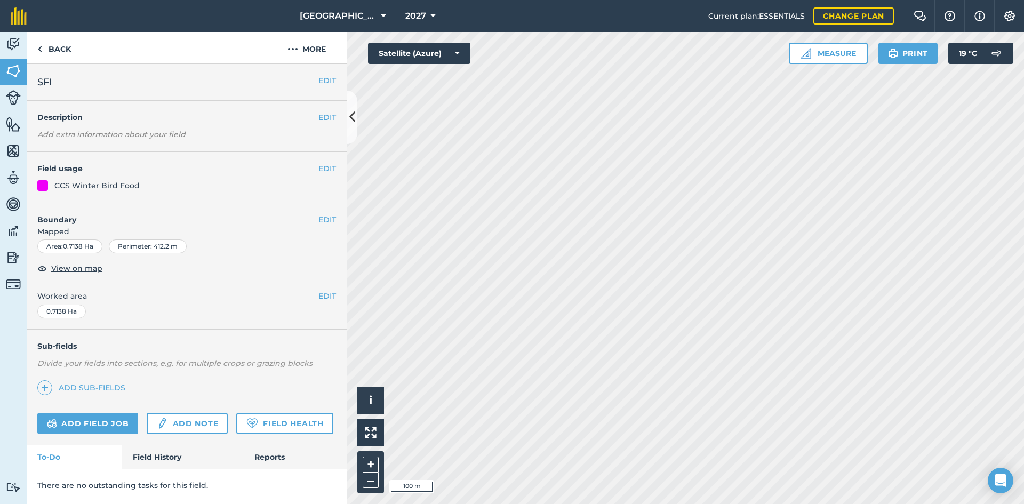
scroll to position [0, 0]
click at [318, 79] on button "EDIT" at bounding box center [327, 81] width 18 height 12
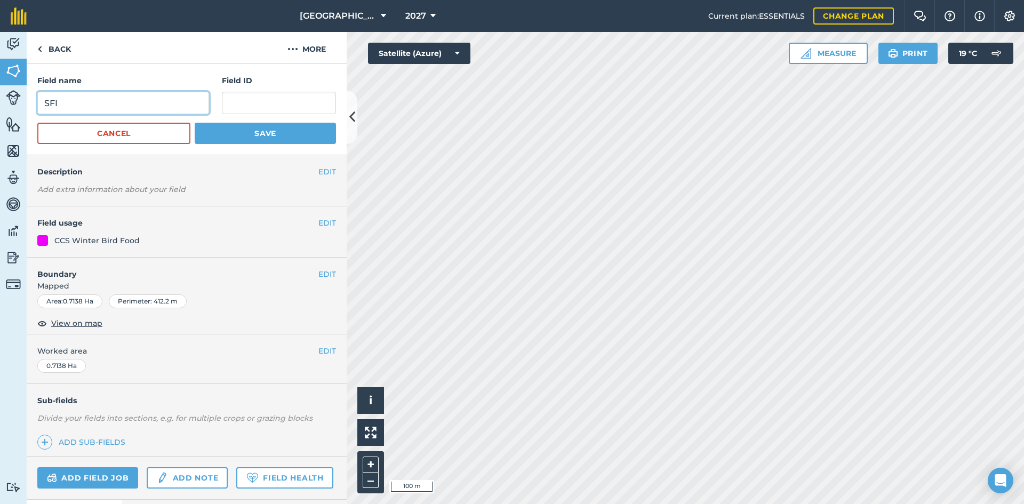
drag, startPoint x: 16, startPoint y: 78, endPoint x: 0, endPoint y: 58, distance: 26.2
click at [0, 59] on div "Activity Fields Livestock Features Maps Team Vehicles Data Reporting Billing Tu…" at bounding box center [512, 268] width 1024 height 472
type input "Winter Bird Food AB9 CCS"
click at [248, 127] on button "Save" at bounding box center [265, 133] width 141 height 21
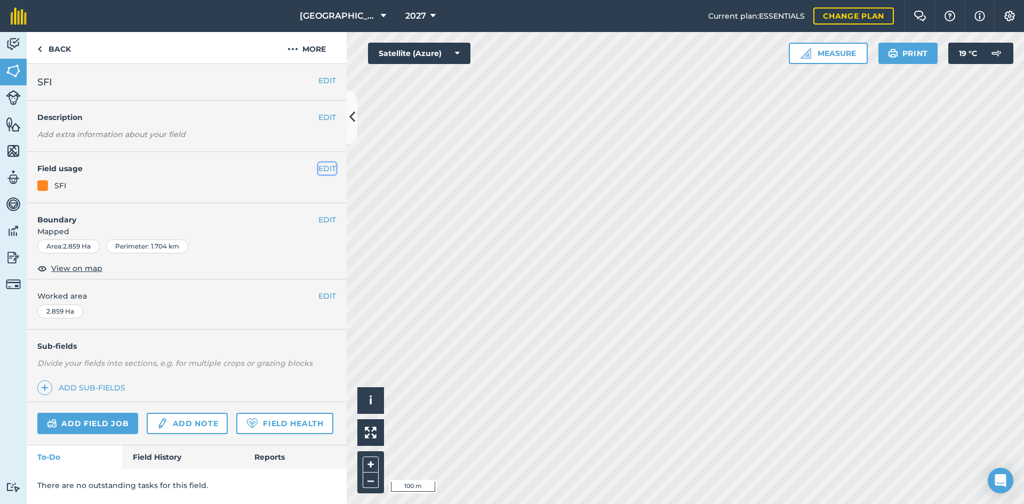
click at [327, 169] on button "EDIT" at bounding box center [327, 169] width 18 height 12
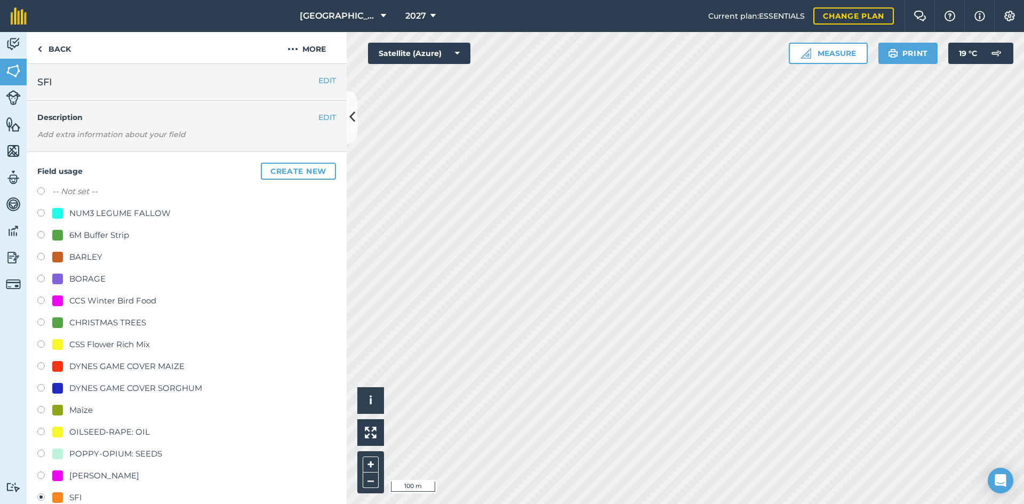
click at [108, 238] on div "6M Buffer Strip" at bounding box center [99, 235] width 60 height 13
radio input "true"
radio input "false"
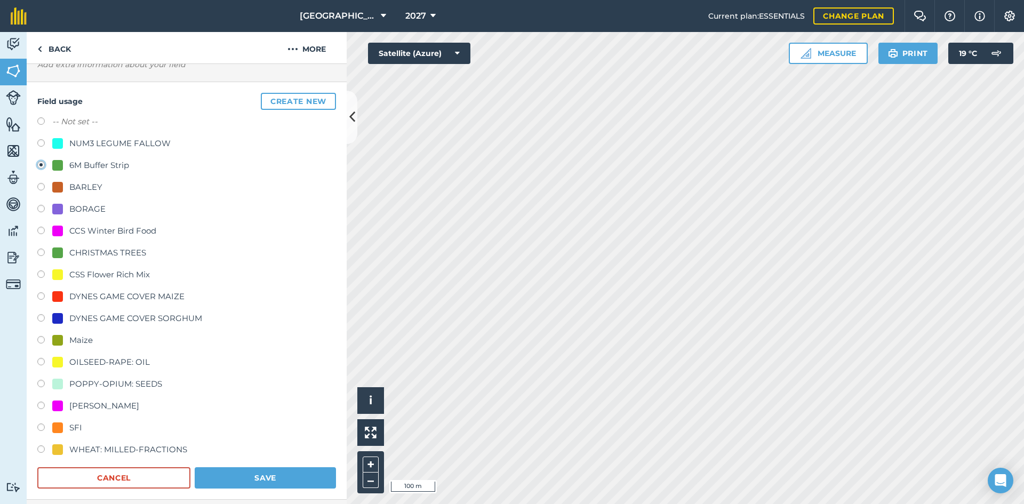
scroll to position [160, 0]
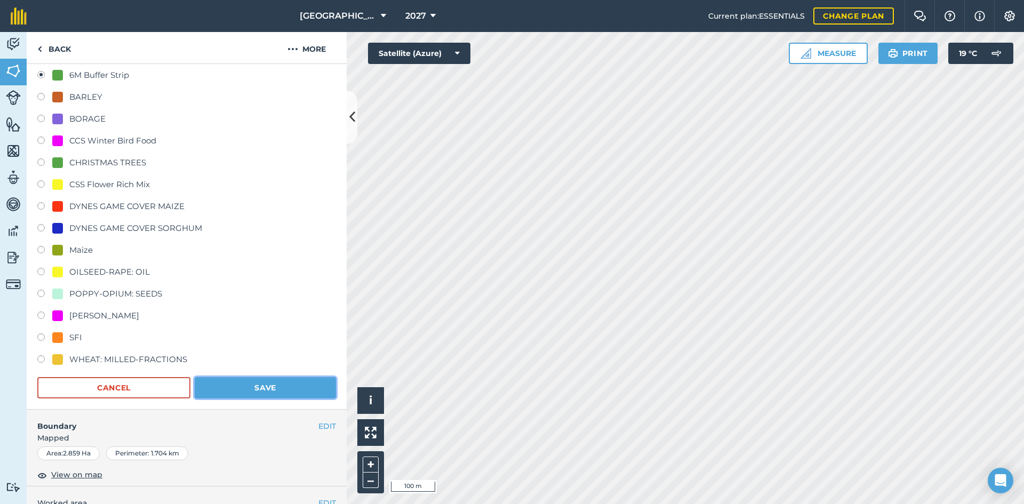
click at [249, 379] on button "Save" at bounding box center [265, 387] width 141 height 21
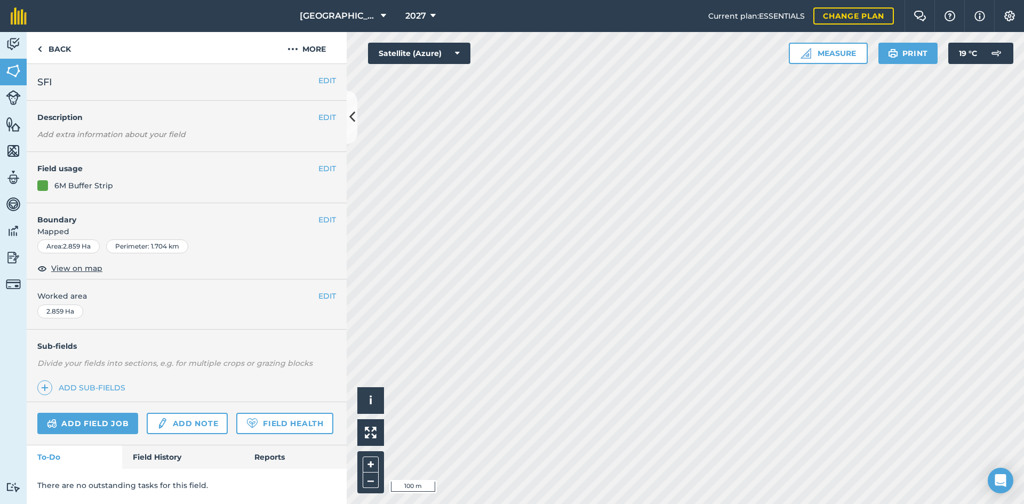
scroll to position [0, 0]
click at [325, 86] on button "EDIT" at bounding box center [327, 81] width 18 height 12
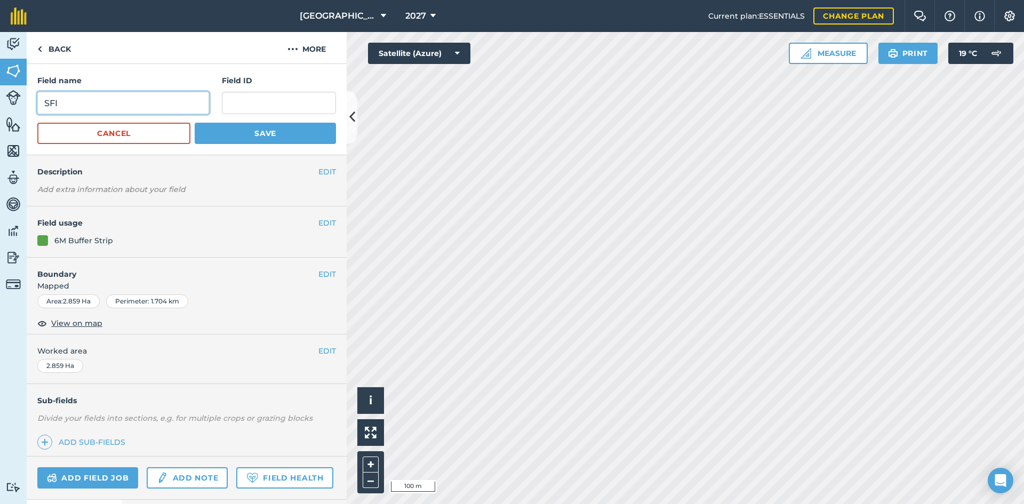
drag, startPoint x: 179, startPoint y: 99, endPoint x: 0, endPoint y: 87, distance: 179.1
click at [0, 87] on div "Activity Fields Livestock Features Maps Team Vehicles Data Reporting Billing Tu…" at bounding box center [512, 268] width 1024 height 472
type input "24m Grass Buffer Strip"
click at [239, 131] on button "Save" at bounding box center [265, 133] width 141 height 21
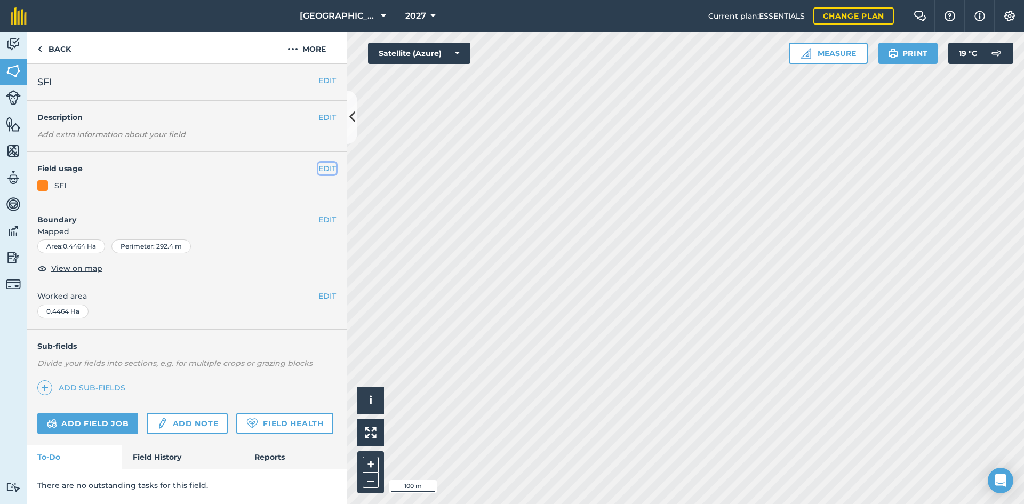
click at [333, 167] on button "EDIT" at bounding box center [327, 169] width 18 height 12
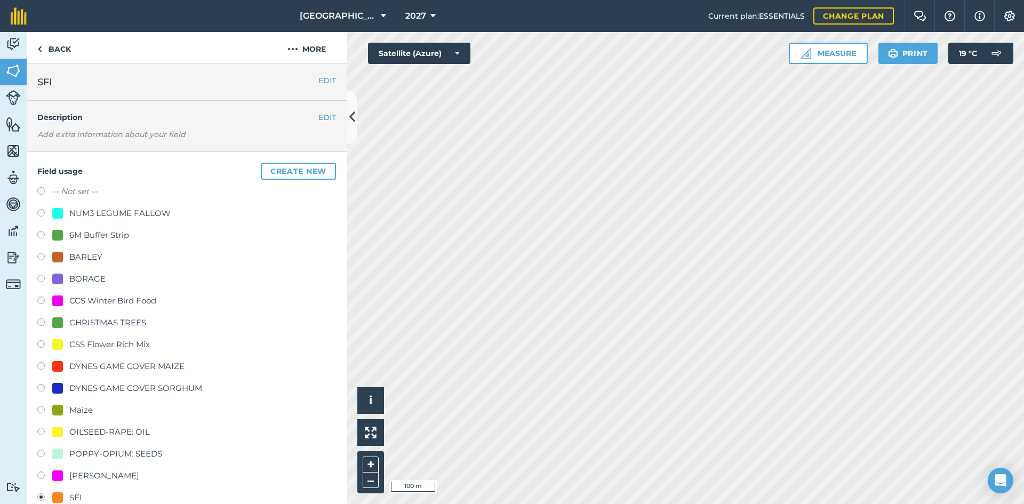
click at [81, 299] on div "CCS Winter Bird Food" at bounding box center [112, 300] width 87 height 13
radio input "true"
radio input "false"
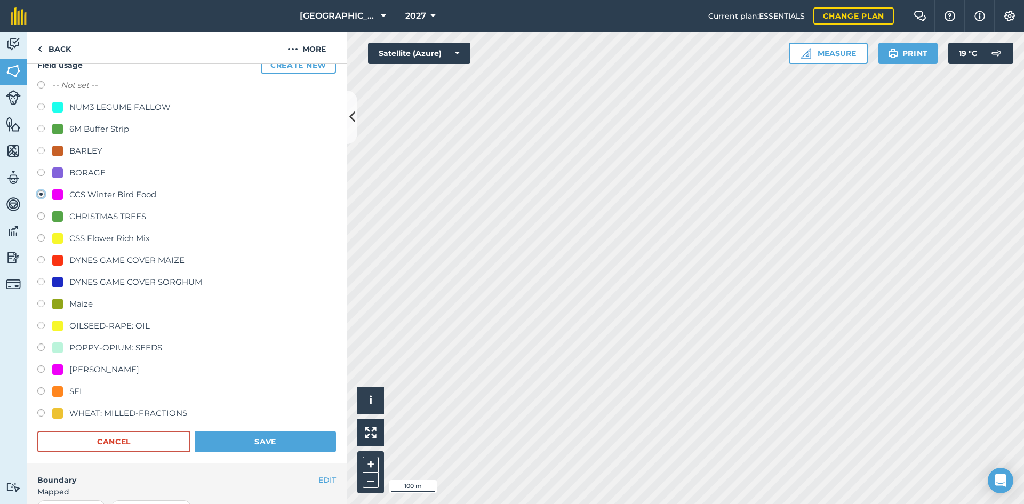
scroll to position [107, 0]
click at [273, 433] on button "Save" at bounding box center [265, 440] width 141 height 21
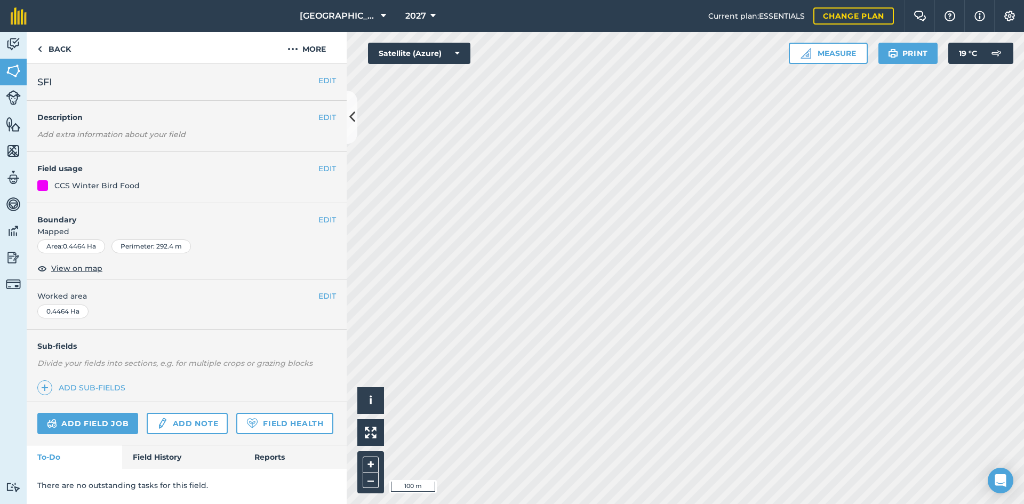
click at [317, 76] on h2 "SFI" at bounding box center [177, 82] width 281 height 15
click at [318, 79] on button "EDIT" at bounding box center [327, 81] width 18 height 12
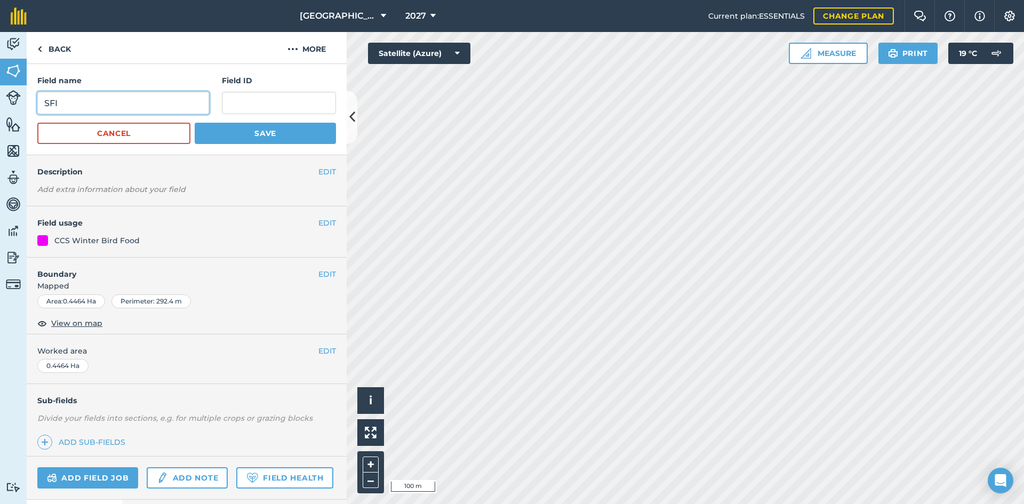
drag, startPoint x: 63, startPoint y: 108, endPoint x: 0, endPoint y: 102, distance: 63.2
click at [0, 102] on div "Activity Fields Livestock Features Maps Team Vehicles Data Reporting Billing Tu…" at bounding box center [512, 268] width 1024 height 472
type input "Winter Bird Food AB9 CCS"
click at [215, 135] on button "Save" at bounding box center [265, 133] width 141 height 21
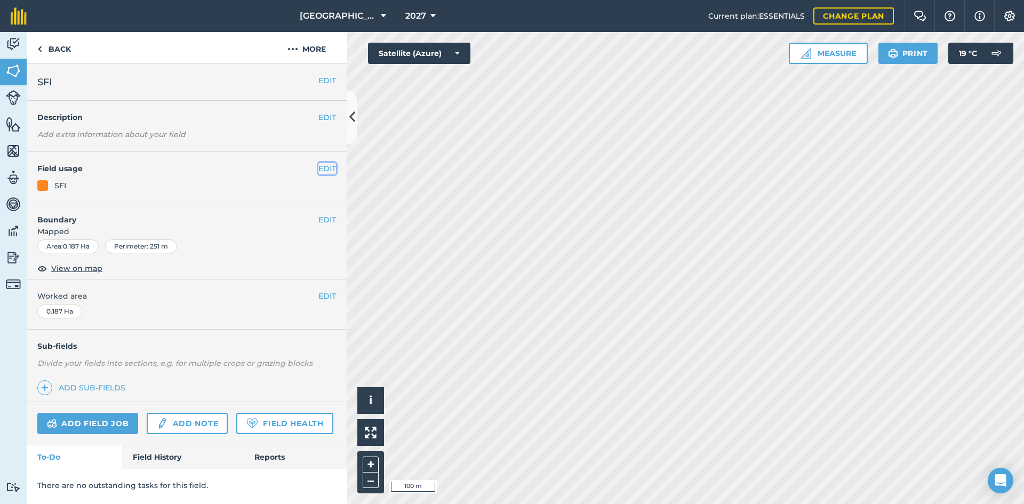
click at [328, 168] on button "EDIT" at bounding box center [327, 169] width 18 height 12
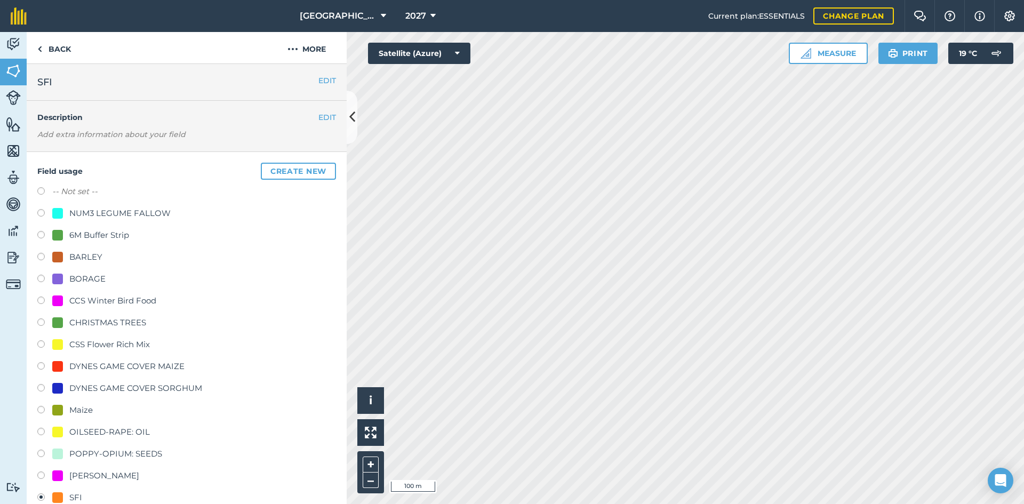
click at [116, 298] on div "CCS Winter Bird Food" at bounding box center [112, 300] width 87 height 13
radio input "true"
radio input "false"
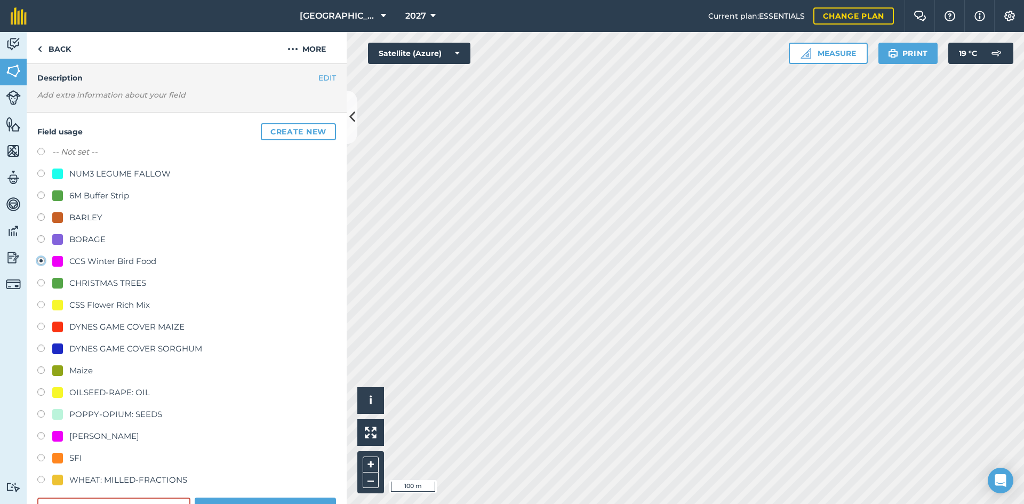
scroll to position [107, 0]
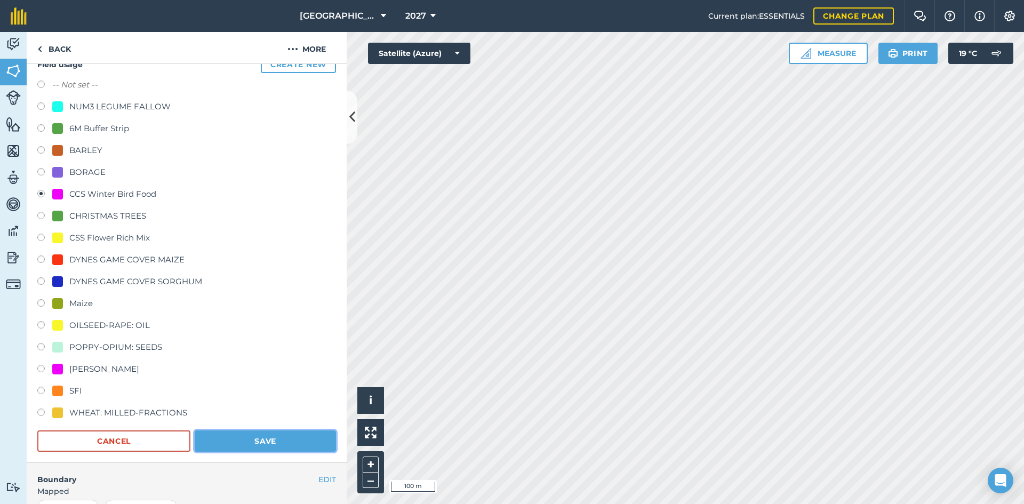
click at [267, 445] on button "Save" at bounding box center [265, 440] width 141 height 21
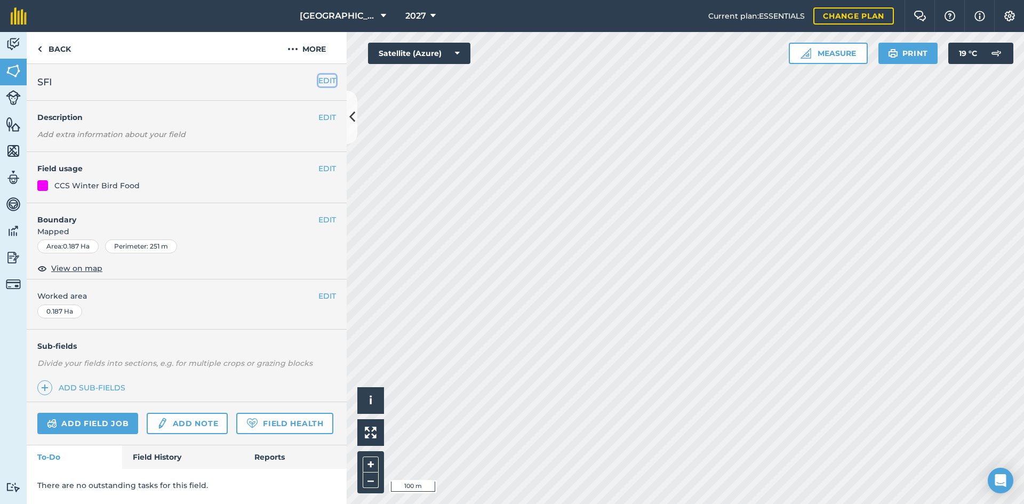
click at [320, 78] on button "EDIT" at bounding box center [327, 81] width 18 height 12
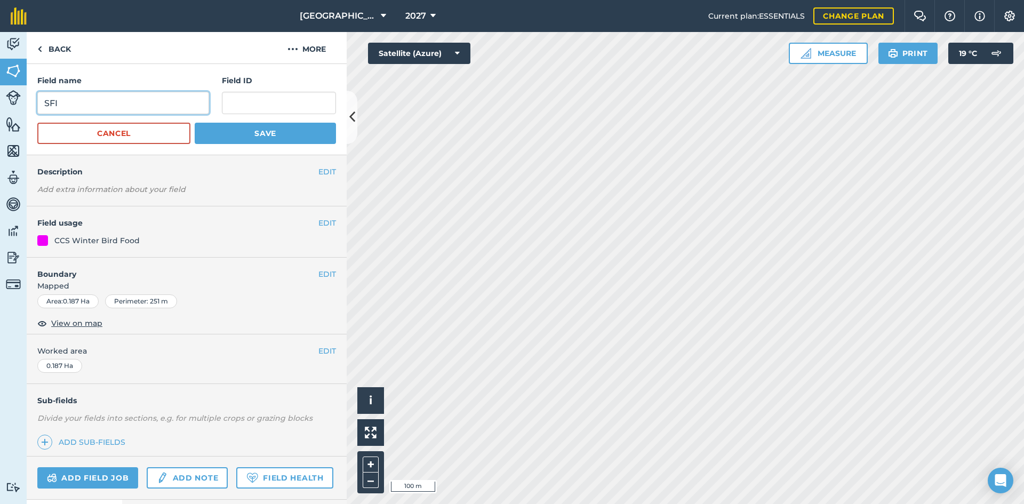
drag, startPoint x: 105, startPoint y: 107, endPoint x: 0, endPoint y: 95, distance: 105.3
click at [0, 97] on div "Activity Fields Livestock Features Maps Team Vehicles Data Reporting Billing Tu…" at bounding box center [512, 268] width 1024 height 472
type input "Winter Bird Food AB9 CCS"
click at [258, 130] on button "Save" at bounding box center [265, 133] width 141 height 21
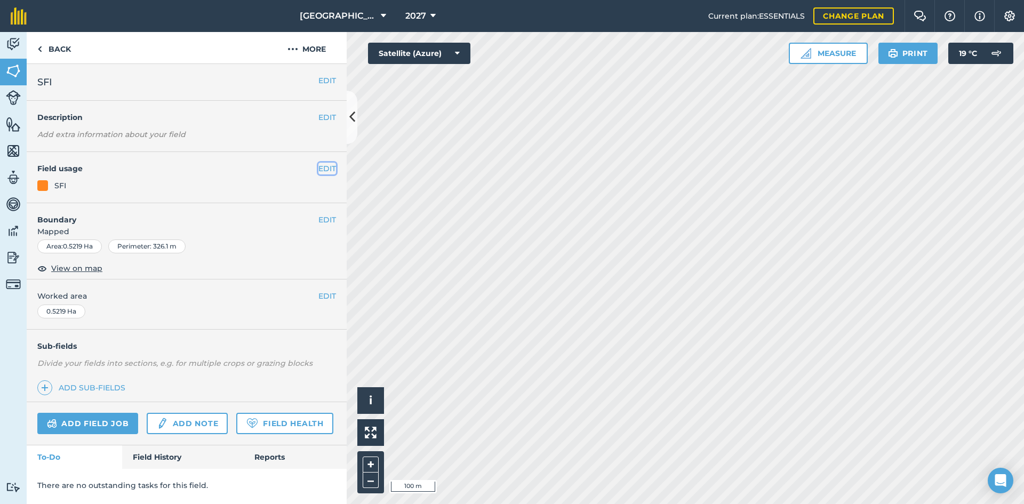
click at [328, 170] on button "EDIT" at bounding box center [327, 169] width 18 height 12
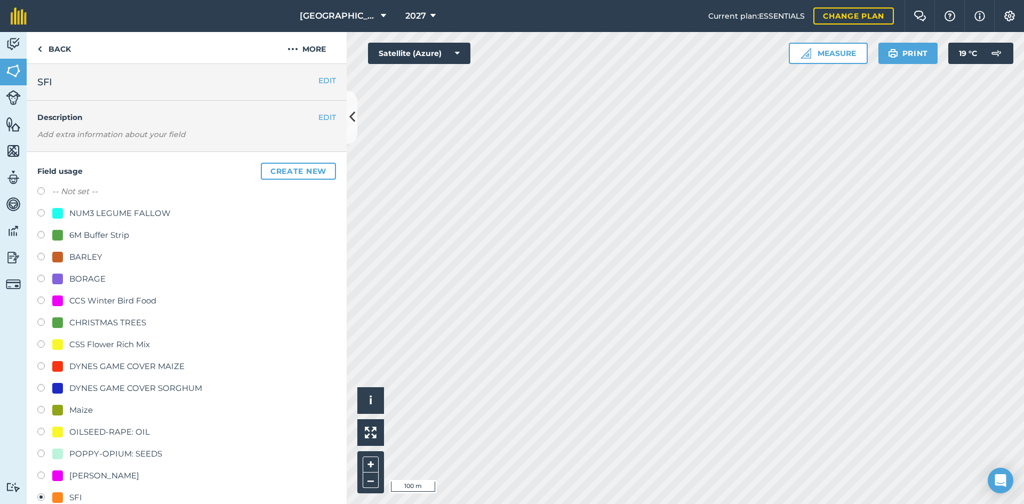
click at [102, 347] on div "CSS Flower Rich Mix" at bounding box center [109, 344] width 81 height 13
radio input "true"
radio input "false"
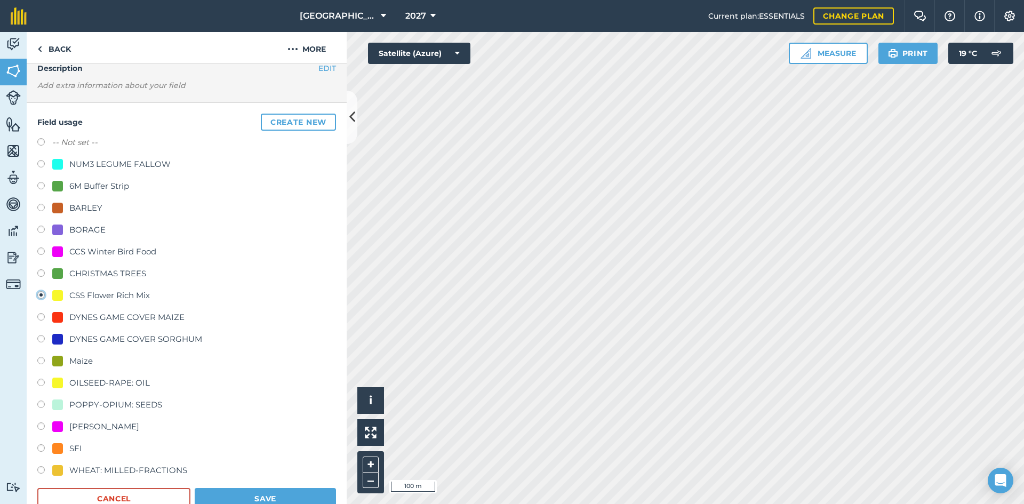
scroll to position [107, 0]
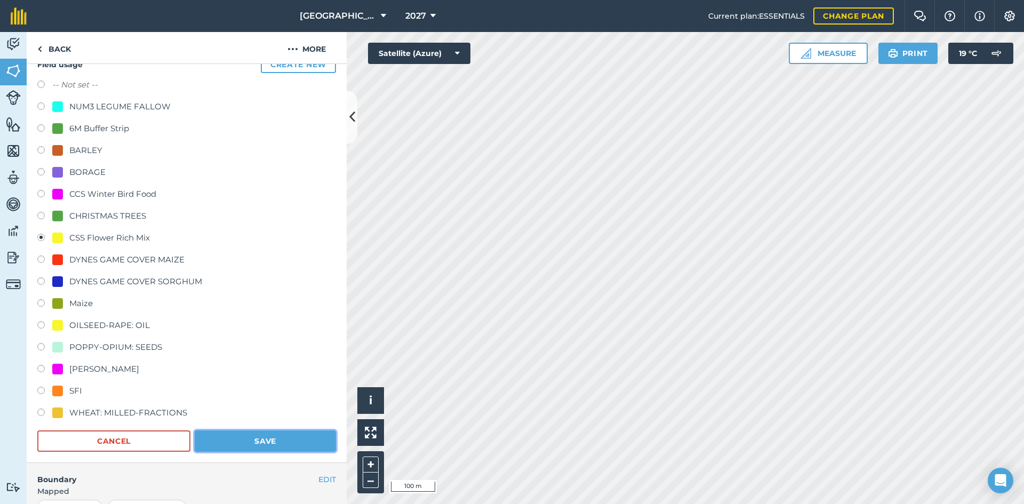
click at [292, 444] on button "Save" at bounding box center [265, 440] width 141 height 21
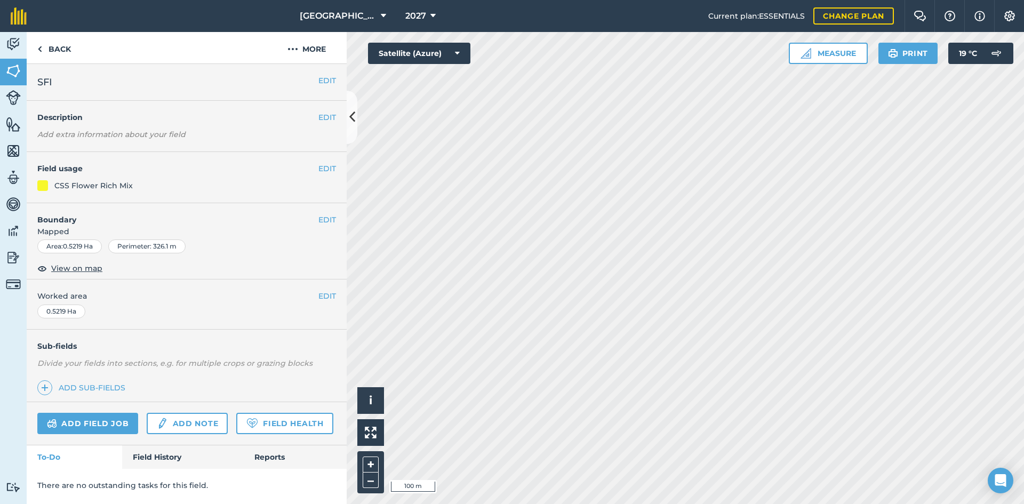
scroll to position [0, 0]
click at [329, 82] on button "EDIT" at bounding box center [327, 81] width 18 height 12
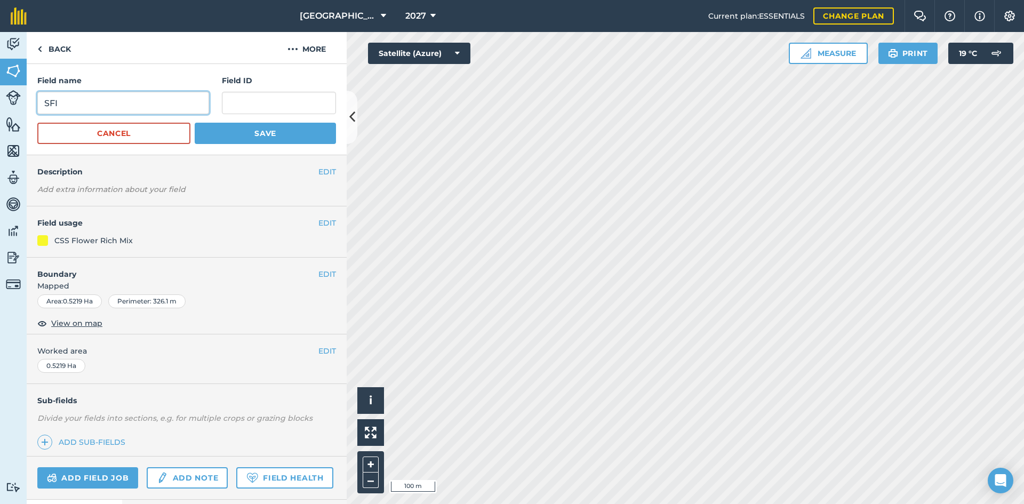
drag, startPoint x: 139, startPoint y: 92, endPoint x: 0, endPoint y: 96, distance: 139.3
click at [0, 96] on div "Activity Fields Livestock Features Maps Team Vehicles Data Reporting Billing Tu…" at bounding box center [512, 268] width 1024 height 472
type input "Flower Rich Mix AB8 CCS"
click at [213, 130] on button "Save" at bounding box center [265, 133] width 141 height 21
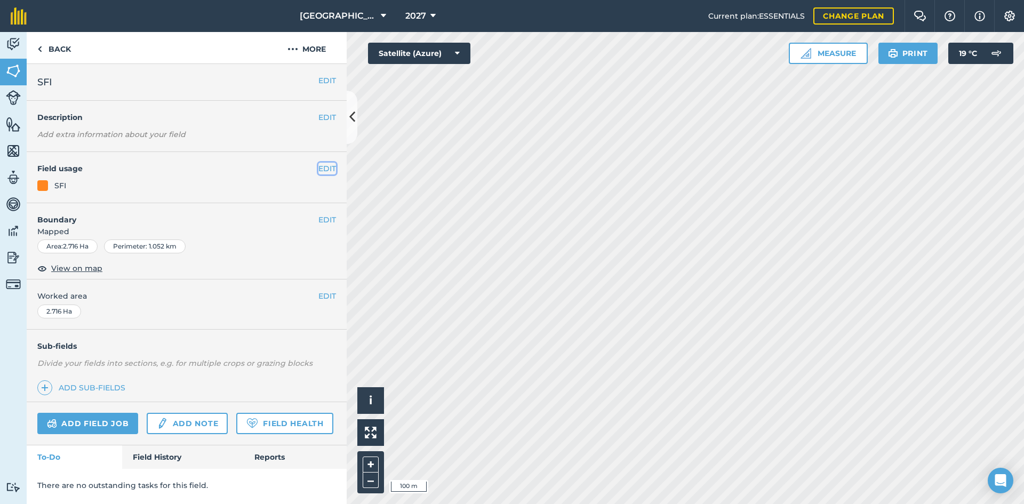
click at [334, 169] on button "EDIT" at bounding box center [327, 169] width 18 height 12
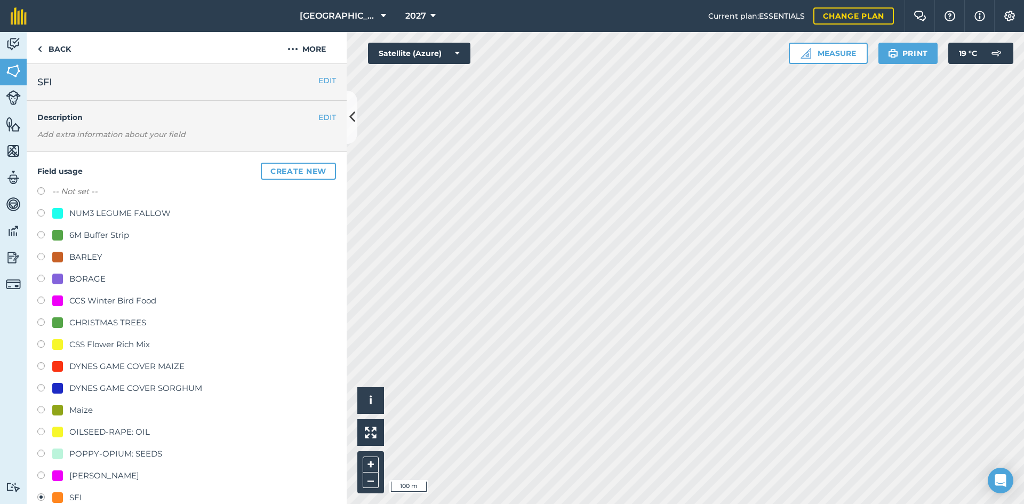
click at [91, 342] on div "CSS Flower Rich Mix" at bounding box center [109, 344] width 81 height 13
radio input "true"
radio input "false"
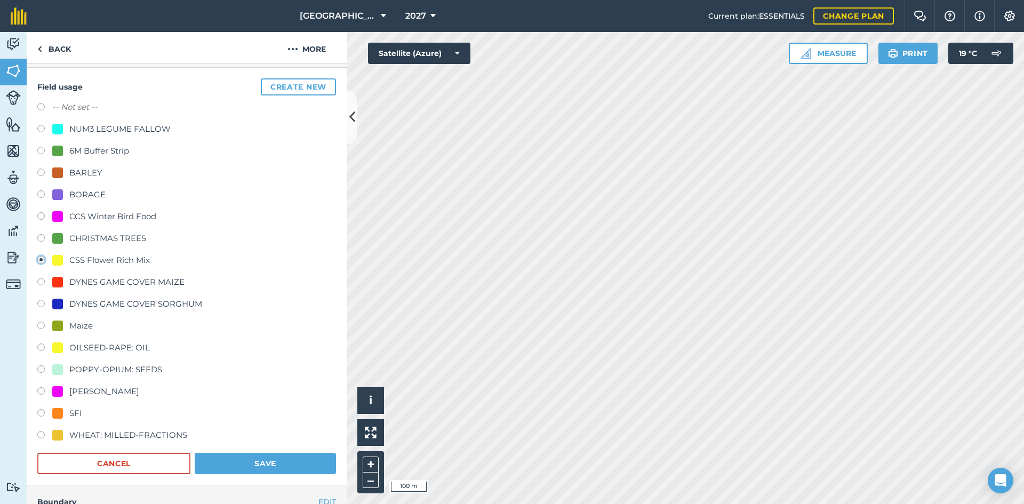
scroll to position [160, 0]
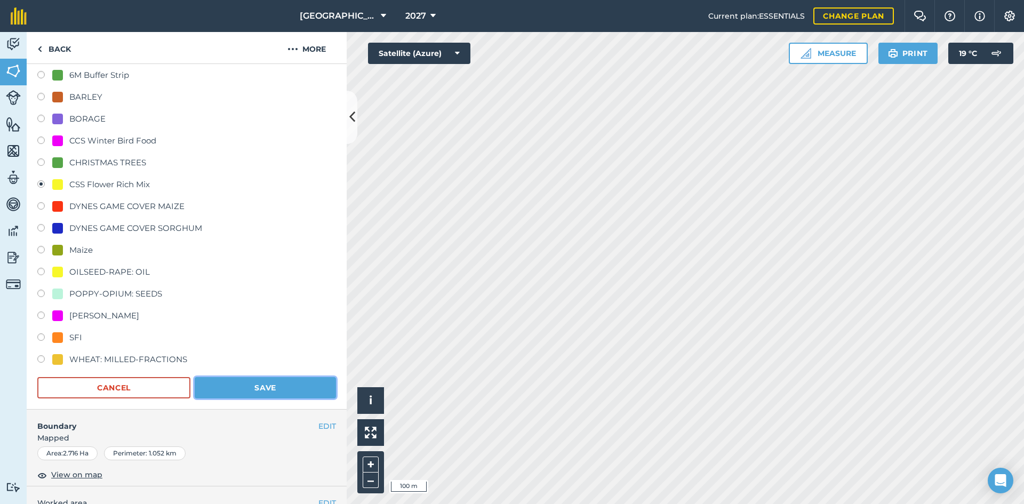
click at [261, 392] on button "Save" at bounding box center [265, 387] width 141 height 21
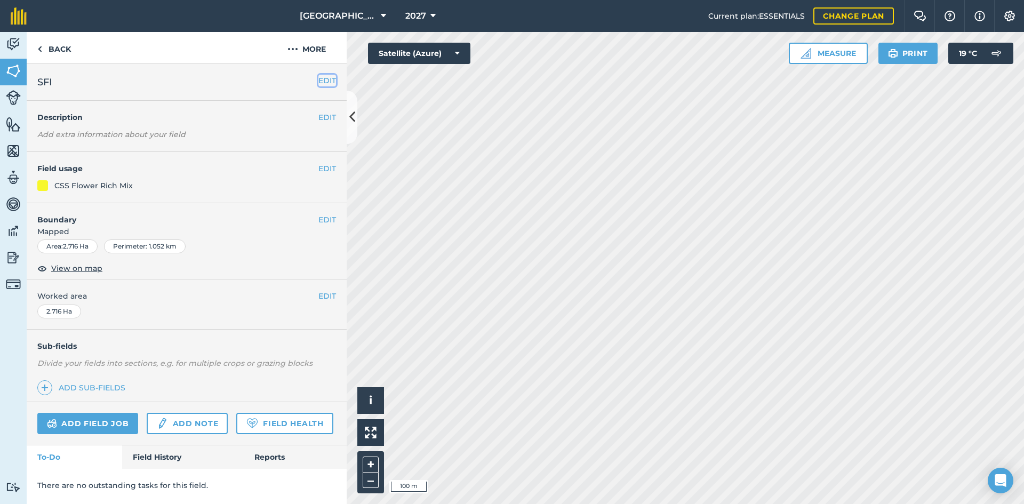
click at [323, 84] on button "EDIT" at bounding box center [327, 81] width 18 height 12
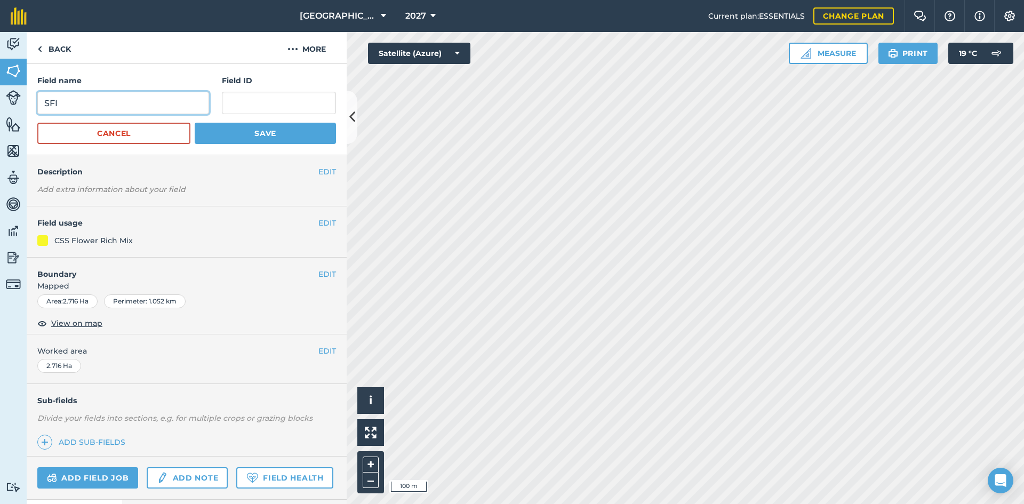
drag, startPoint x: 125, startPoint y: 92, endPoint x: 0, endPoint y: 91, distance: 124.8
click at [0, 95] on div "Activity Fields Livestock Features Maps Team Vehicles Data Reporting Billing Tu…" at bounding box center [512, 268] width 1024 height 472
type input "Flower Rich Mix AB8"
click at [263, 134] on button "Save" at bounding box center [265, 133] width 141 height 21
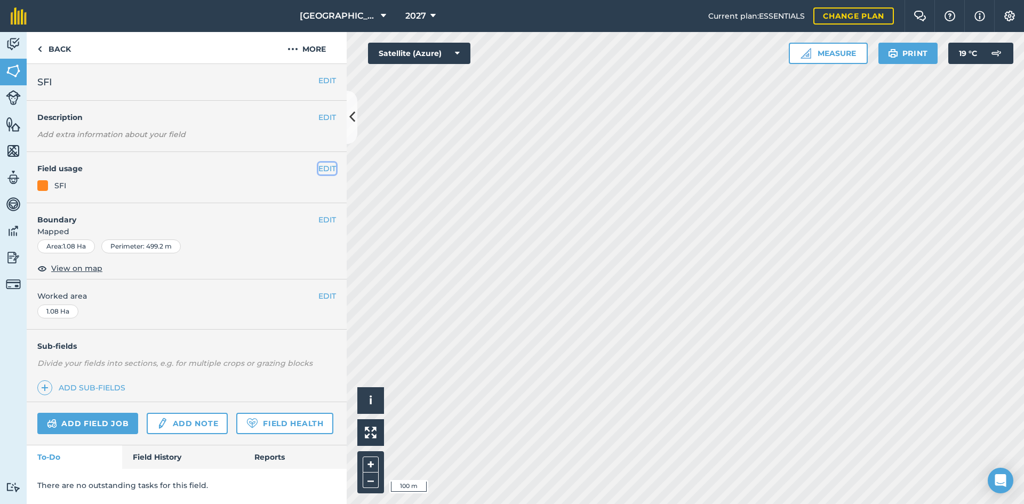
click at [330, 164] on button "EDIT" at bounding box center [327, 169] width 18 height 12
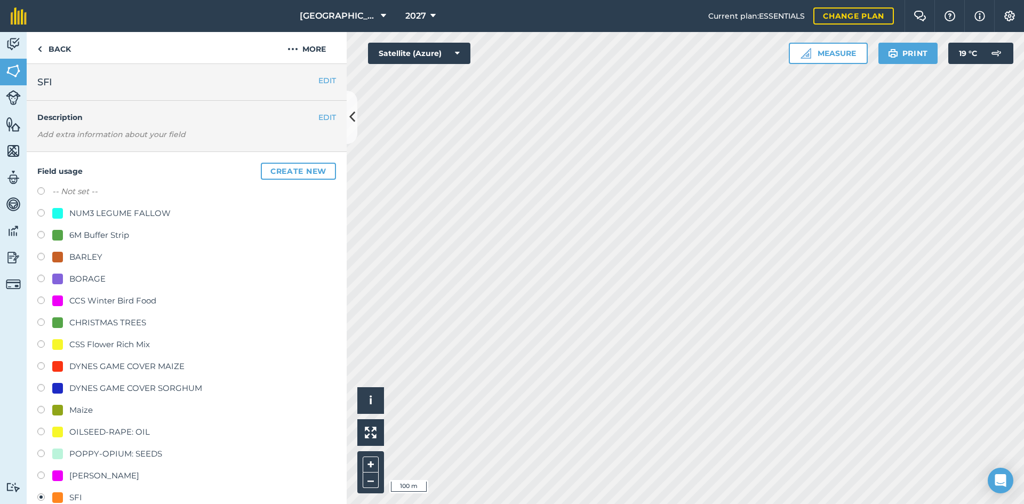
click at [119, 341] on div "CSS Flower Rich Mix" at bounding box center [109, 344] width 81 height 13
radio input "true"
radio input "false"
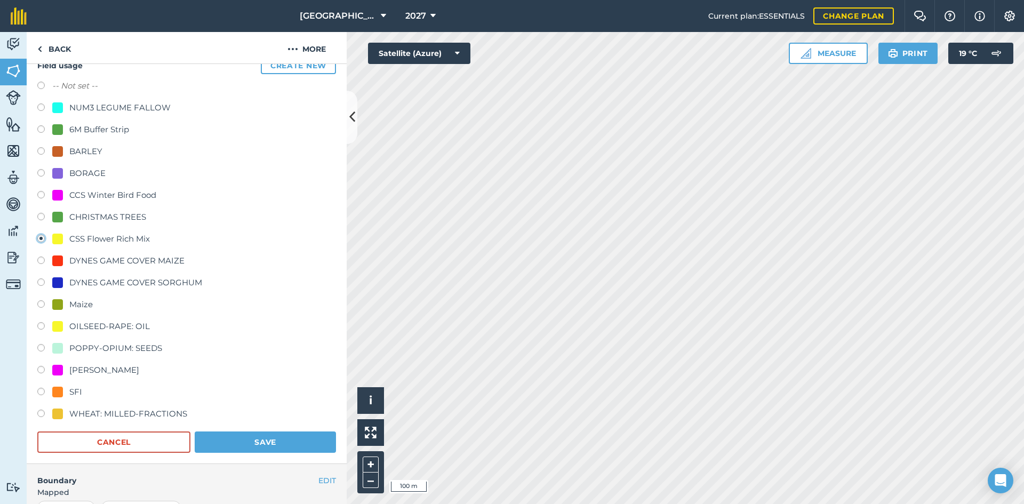
scroll to position [107, 0]
click at [269, 445] on button "Save" at bounding box center [265, 440] width 141 height 21
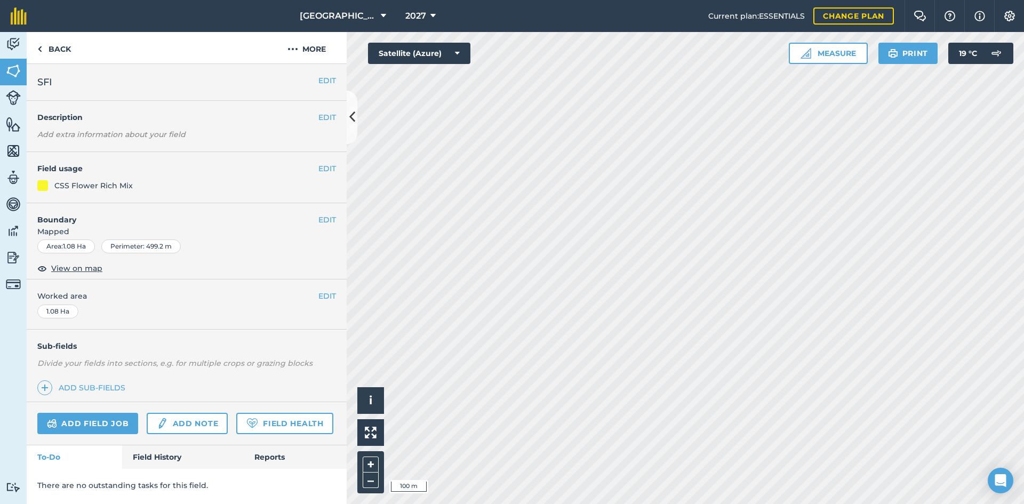
click at [327, 87] on div "EDIT SFI" at bounding box center [187, 82] width 320 height 37
click at [325, 81] on button "EDIT" at bounding box center [327, 81] width 18 height 12
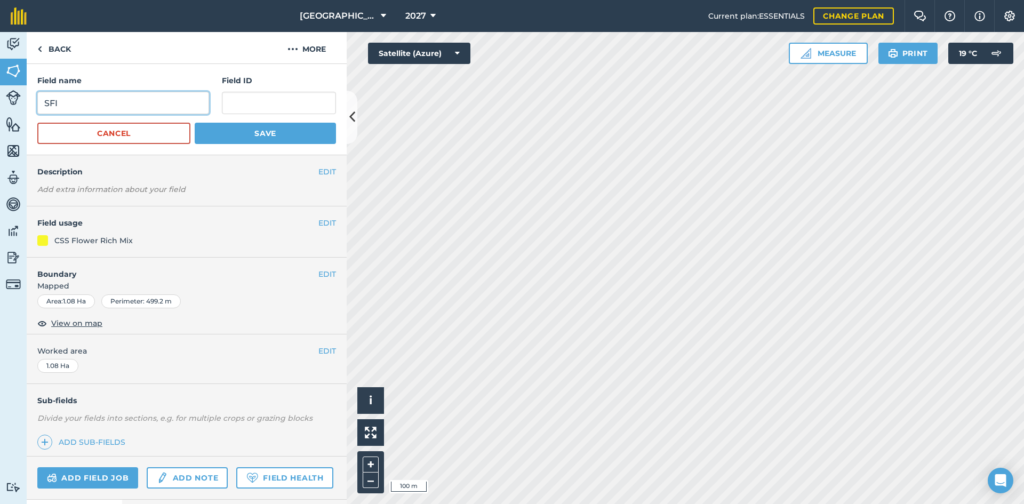
drag, startPoint x: 162, startPoint y: 106, endPoint x: 0, endPoint y: 102, distance: 162.2
click at [0, 102] on div "Activity Fields Livestock Features Maps Team Vehicles Data Reporting Billing Tu…" at bounding box center [512, 268] width 1024 height 472
type input "Flower Rich Mix AB8 CCS"
click at [305, 130] on button "Save" at bounding box center [265, 133] width 141 height 21
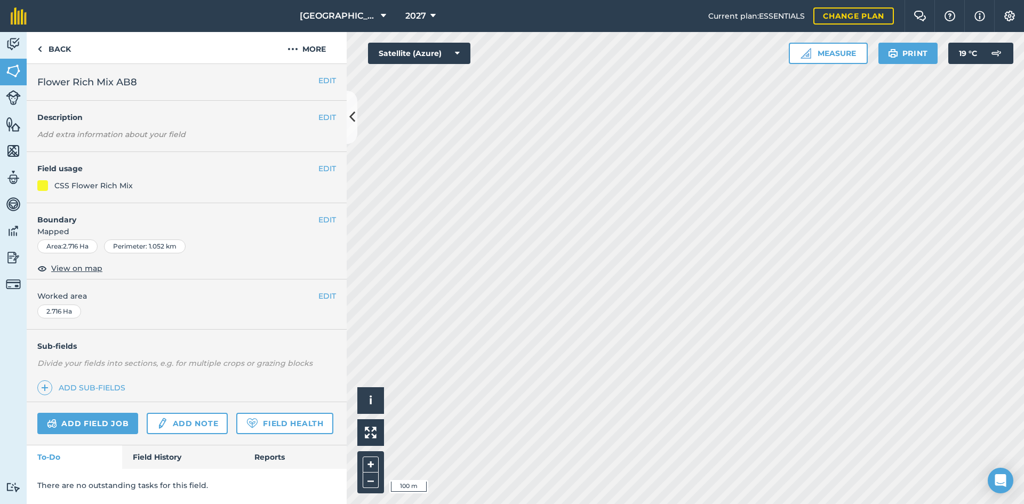
click at [325, 74] on div "EDIT Flower Rich Mix AB8" at bounding box center [187, 82] width 320 height 37
click at [345, 81] on div "EDIT Flower Rich Mix AB8" at bounding box center [187, 82] width 320 height 37
click at [331, 81] on button "EDIT" at bounding box center [327, 81] width 18 height 12
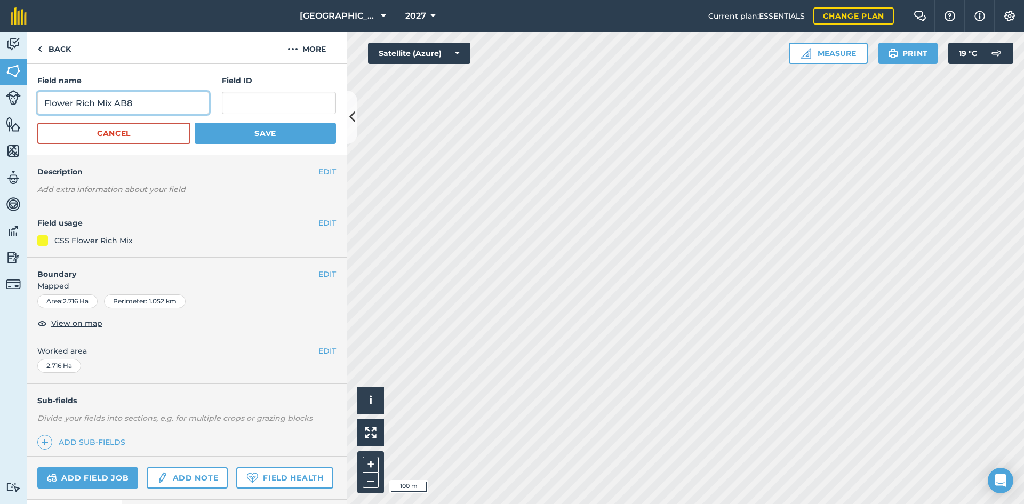
click at [163, 105] on input "Flower Rich Mix AB8" at bounding box center [123, 103] width 172 height 22
type input "Flower Rich Mix AB8 CCS"
click at [258, 137] on button "Save" at bounding box center [265, 133] width 141 height 21
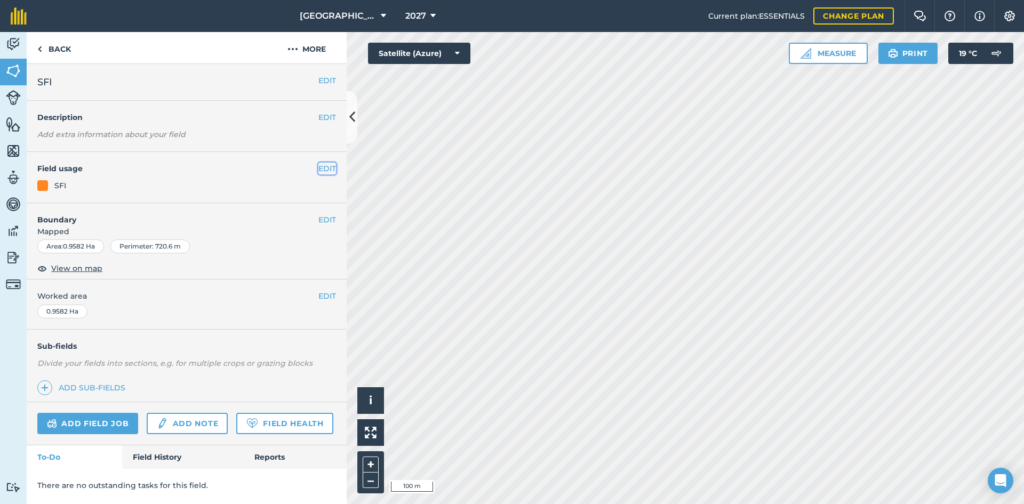
click at [331, 172] on button "EDIT" at bounding box center [327, 169] width 18 height 12
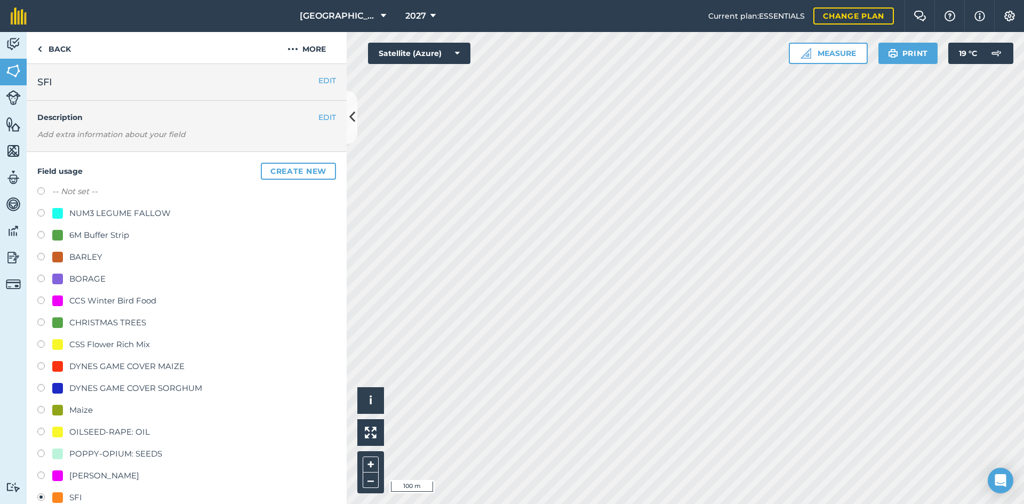
click at [116, 340] on div "CSS Flower Rich Mix" at bounding box center [109, 344] width 81 height 13
radio input "true"
radio input "false"
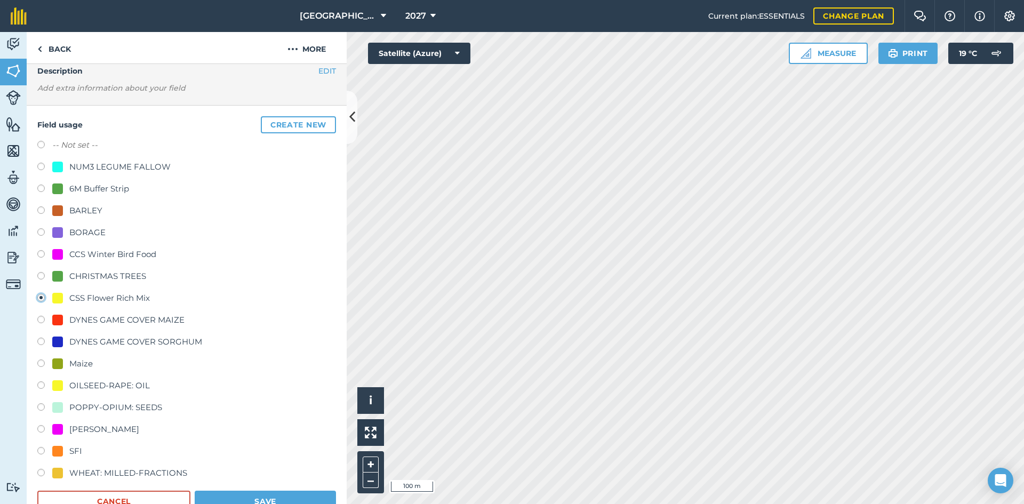
scroll to position [107, 0]
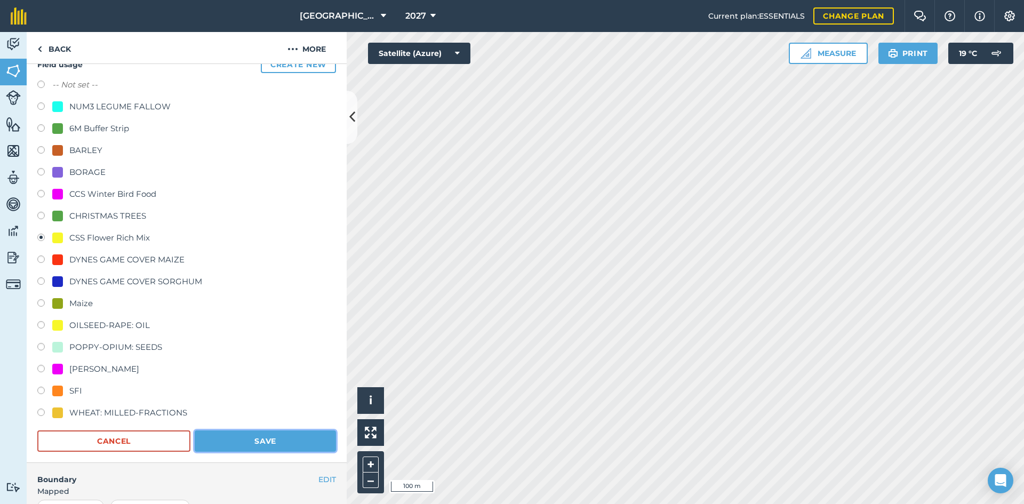
click at [270, 441] on button "Save" at bounding box center [265, 440] width 141 height 21
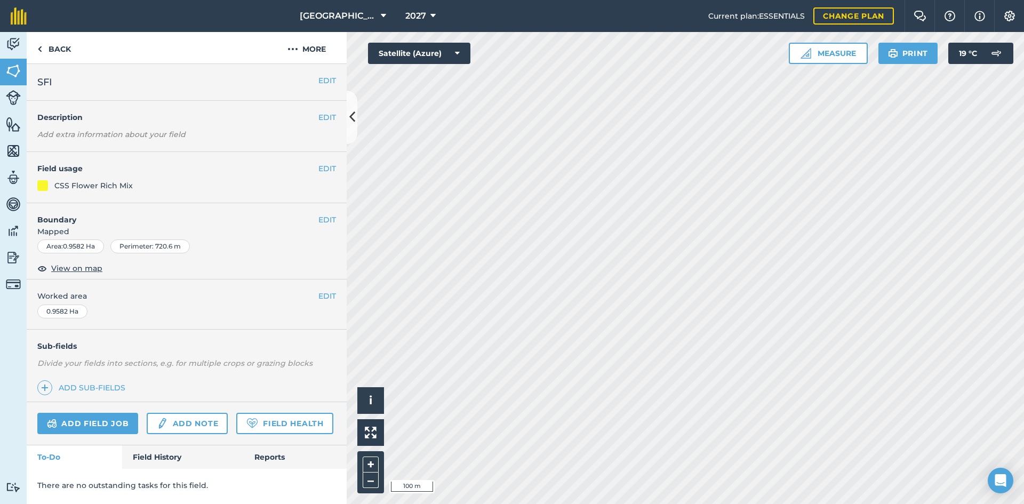
scroll to position [0, 0]
click at [325, 76] on button "EDIT" at bounding box center [327, 81] width 18 height 12
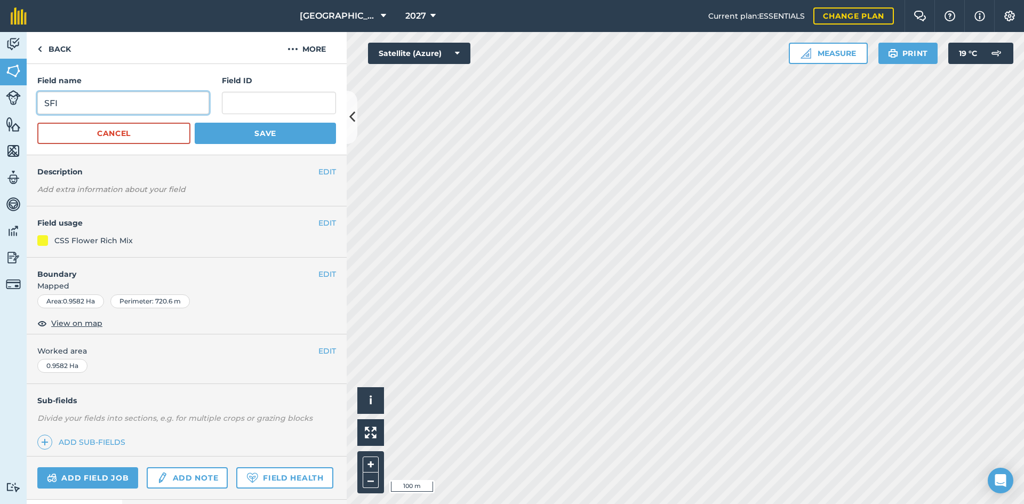
drag, startPoint x: 88, startPoint y: 93, endPoint x: 0, endPoint y: 96, distance: 88.0
click at [0, 96] on div "Activity Fields Livestock Features Maps Team Vehicles Data Reporting Billing Tu…" at bounding box center [512, 268] width 1024 height 472
type input "Flower Rich Mix AB8 CCS"
click at [242, 125] on button "Save" at bounding box center [265, 133] width 141 height 21
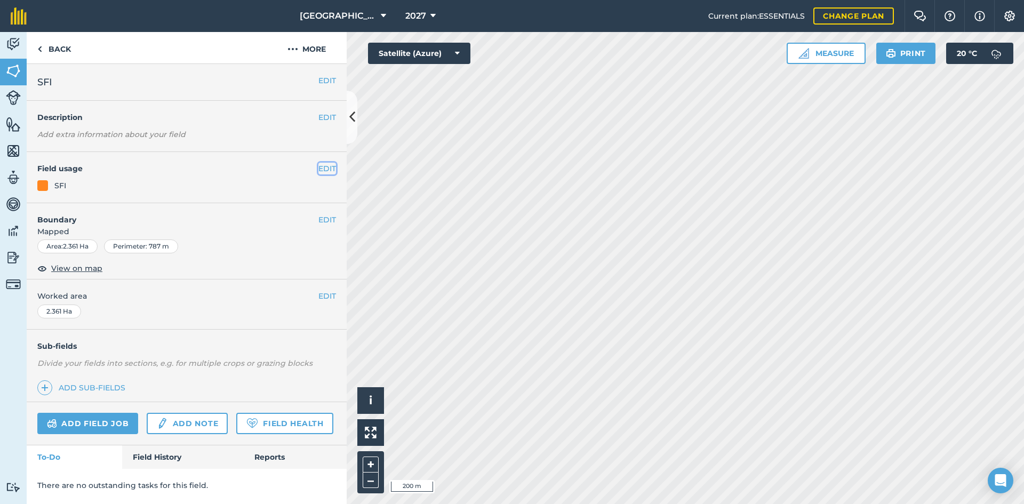
click at [324, 166] on button "EDIT" at bounding box center [327, 169] width 18 height 12
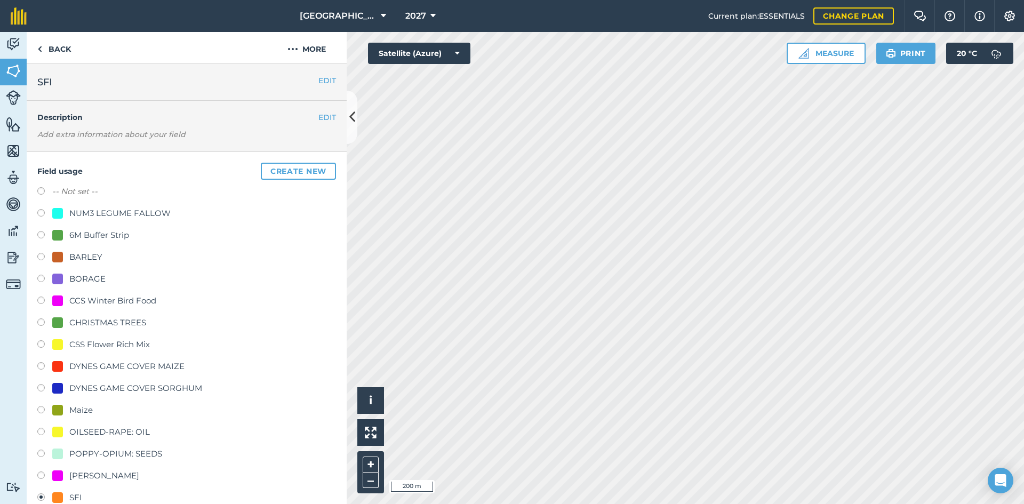
click at [115, 342] on div "CSS Flower Rich Mix" at bounding box center [109, 344] width 81 height 13
radio input "true"
radio input "false"
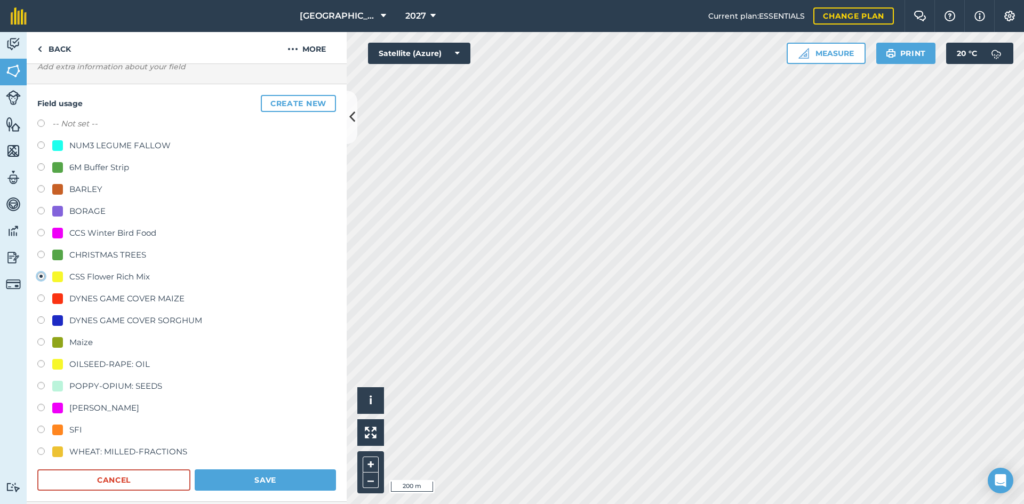
scroll to position [107, 0]
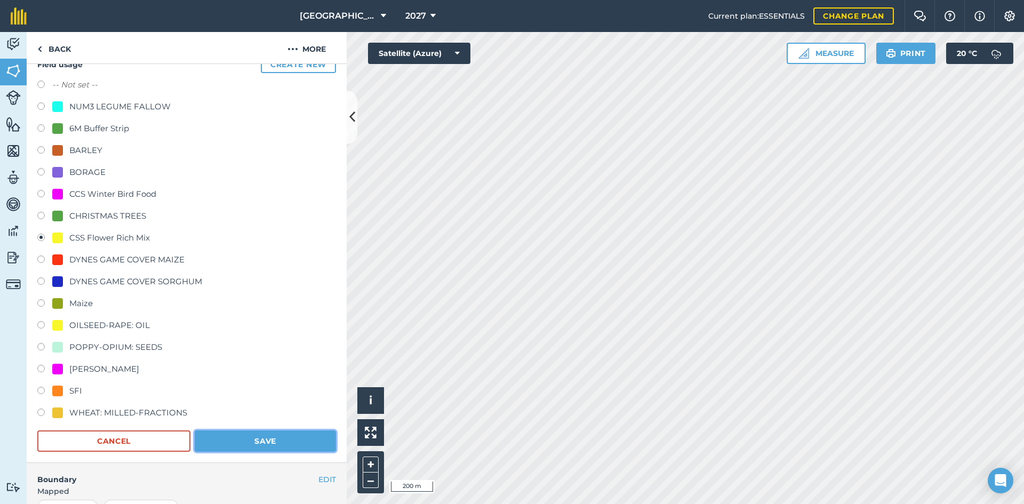
click at [286, 434] on button "Save" at bounding box center [265, 440] width 141 height 21
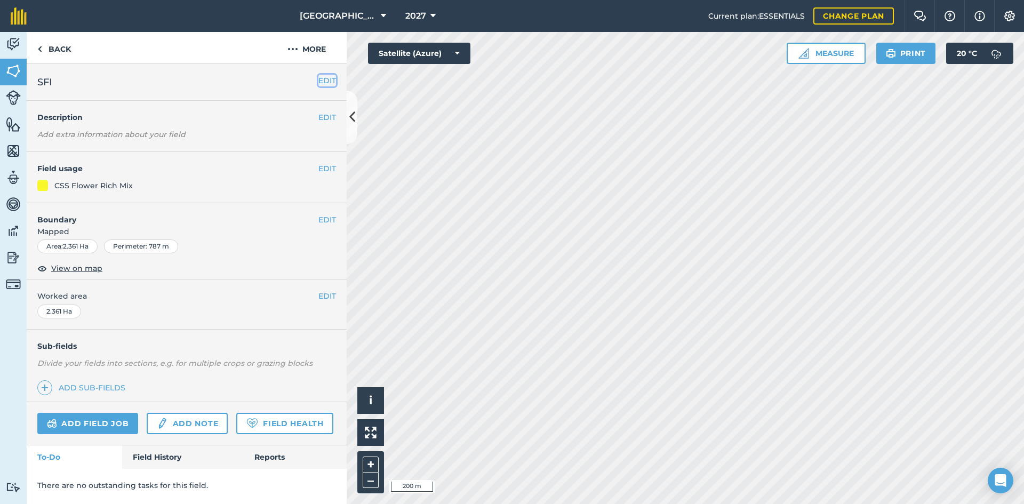
click at [323, 77] on button "EDIT" at bounding box center [327, 81] width 18 height 12
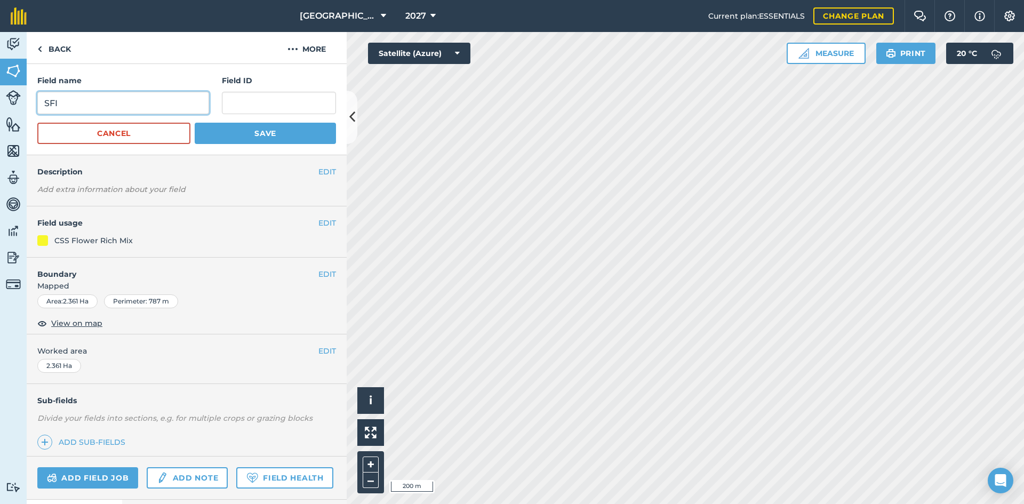
drag, startPoint x: 154, startPoint y: 102, endPoint x: 0, endPoint y: 81, distance: 155.6
click at [0, 81] on div "Activity Fields Livestock Features Maps Team Vehicles Data Reporting Billing Tu…" at bounding box center [512, 268] width 1024 height 472
type input "Flower Rich Mix AB8 CCS"
click at [300, 123] on form "Field name Flower Rich Mix AB8 CCS Field ID Cancel Save" at bounding box center [186, 109] width 299 height 69
click at [297, 130] on button "Save" at bounding box center [265, 133] width 141 height 21
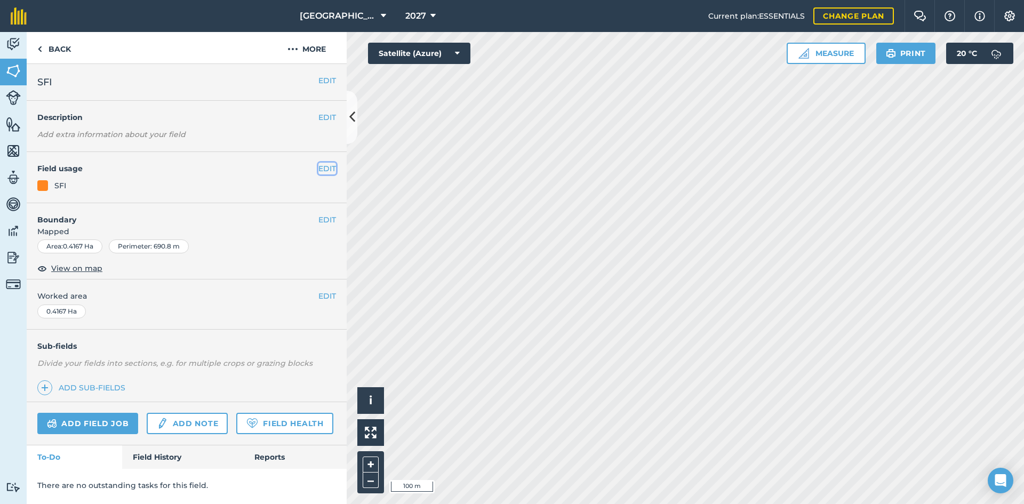
click at [319, 168] on button "EDIT" at bounding box center [327, 169] width 18 height 12
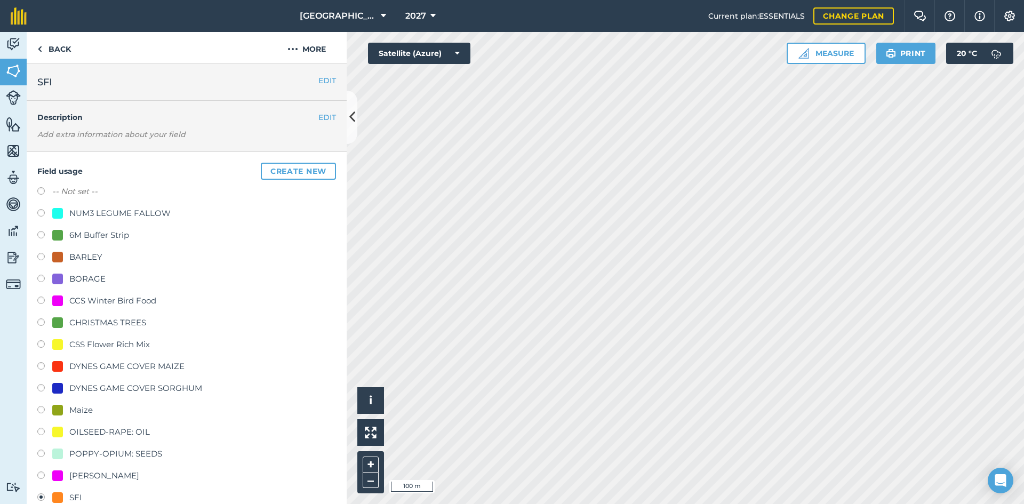
click at [125, 294] on div "CCS Winter Bird Food" at bounding box center [112, 300] width 87 height 13
radio input "true"
radio input "false"
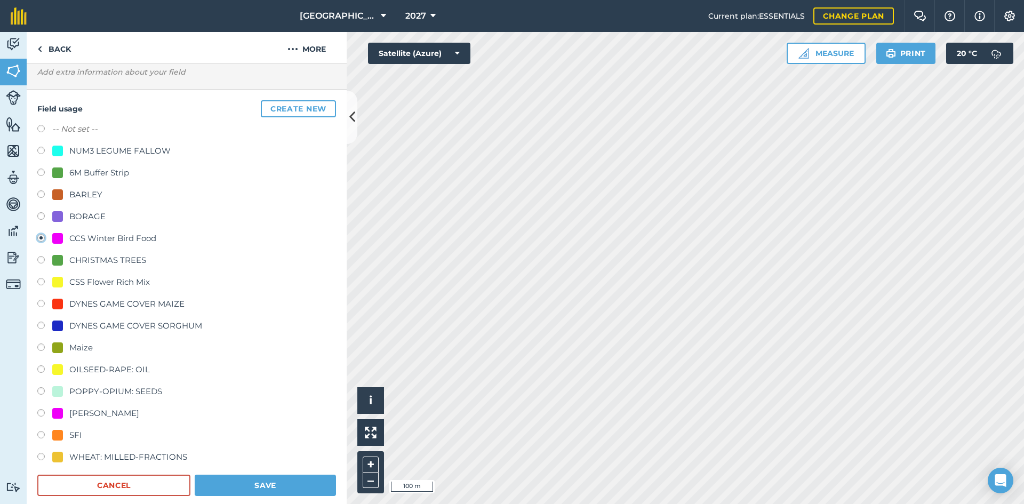
scroll to position [107, 0]
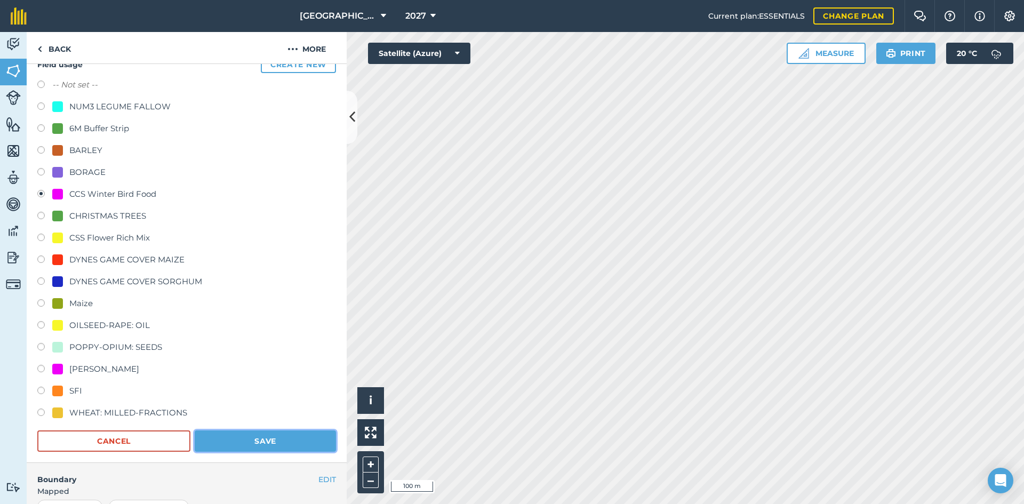
click at [302, 439] on button "Save" at bounding box center [265, 440] width 141 height 21
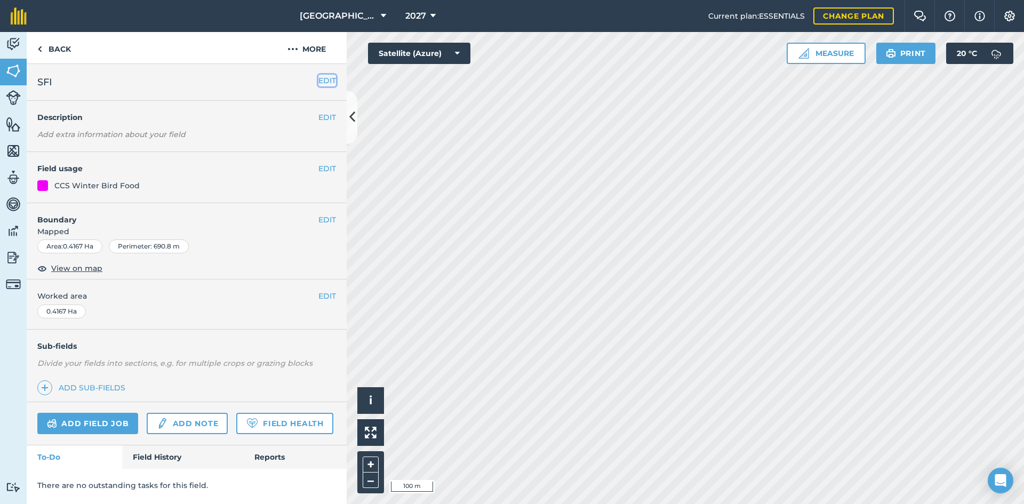
click at [324, 75] on button "EDIT" at bounding box center [327, 81] width 18 height 12
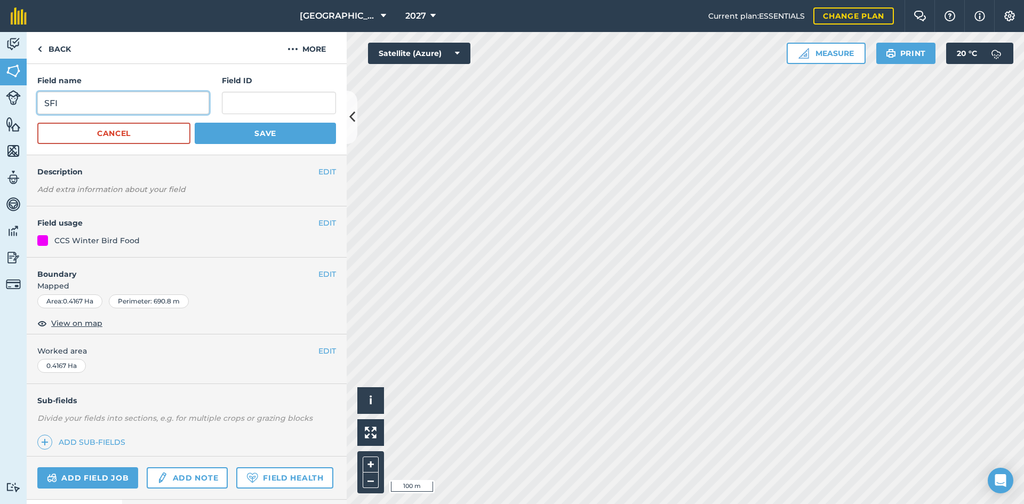
drag, startPoint x: 151, startPoint y: 103, endPoint x: 0, endPoint y: 74, distance: 153.8
click at [0, 74] on div "Activity Fields Livestock Features Maps Team Vehicles Data Reporting Billing Tu…" at bounding box center [512, 268] width 1024 height 472
type input "12m Winter Bird Food AB9 CCS"
click at [248, 141] on button "Save" at bounding box center [265, 133] width 141 height 21
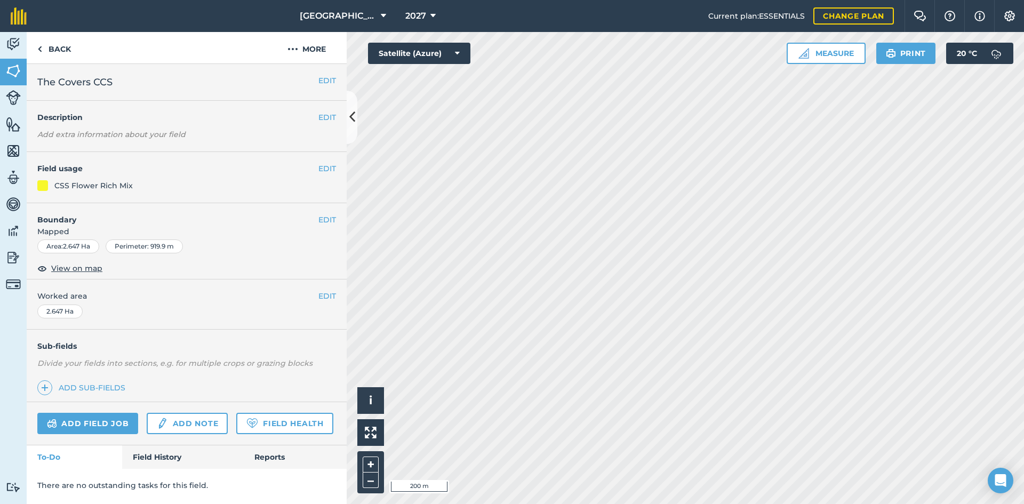
click at [313, 169] on h4 "Field usage" at bounding box center [177, 169] width 281 height 12
click at [326, 168] on button "EDIT" at bounding box center [327, 169] width 18 height 12
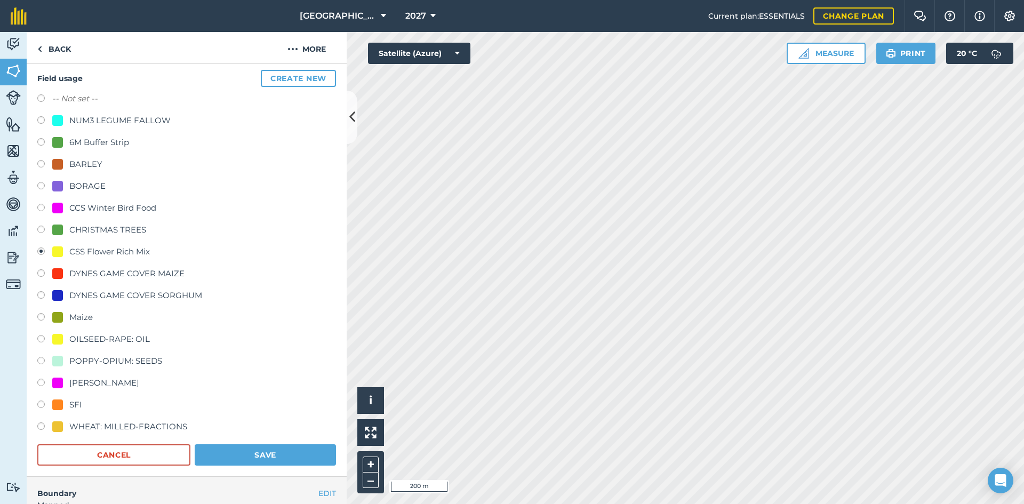
scroll to position [107, 0]
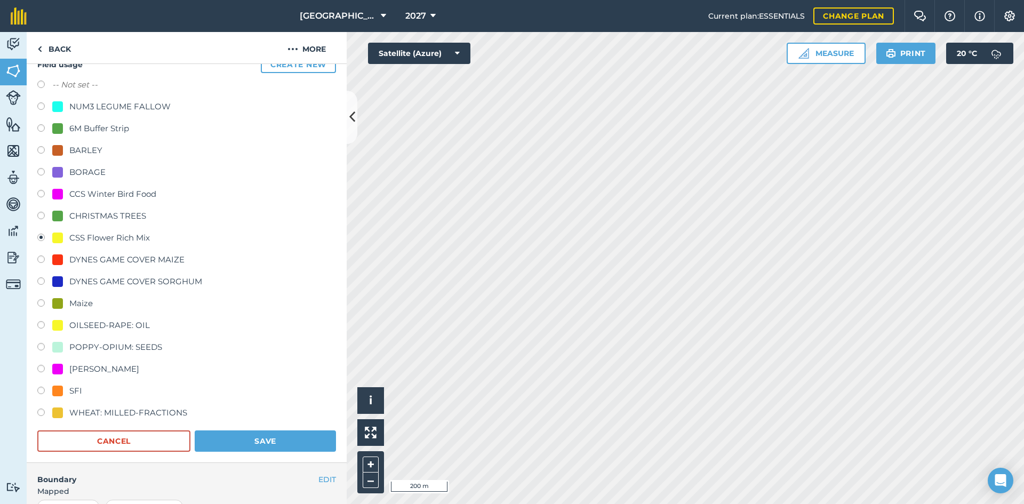
click at [83, 132] on div "6M Buffer Strip" at bounding box center [99, 128] width 60 height 13
radio input "true"
radio input "false"
click at [226, 442] on button "Save" at bounding box center [265, 440] width 141 height 21
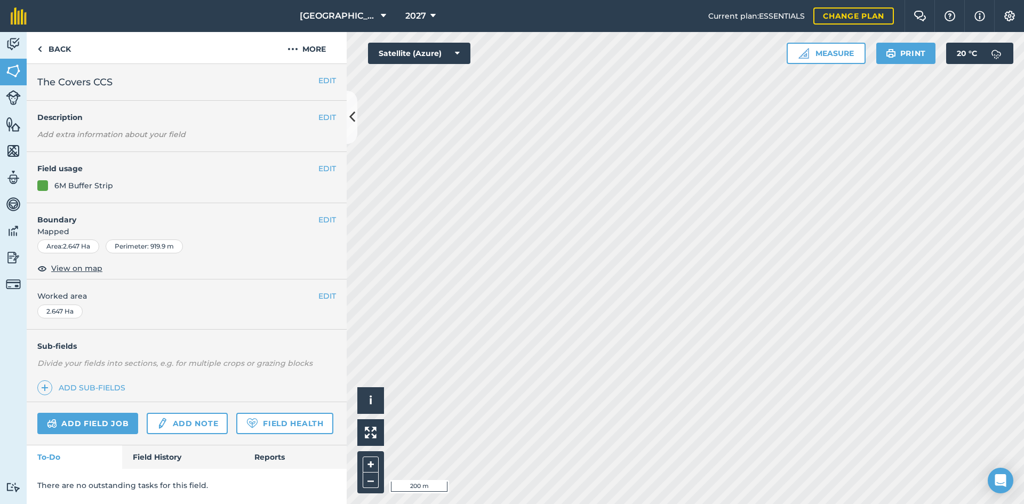
scroll to position [0, 0]
click at [319, 76] on button "EDIT" at bounding box center [327, 81] width 18 height 12
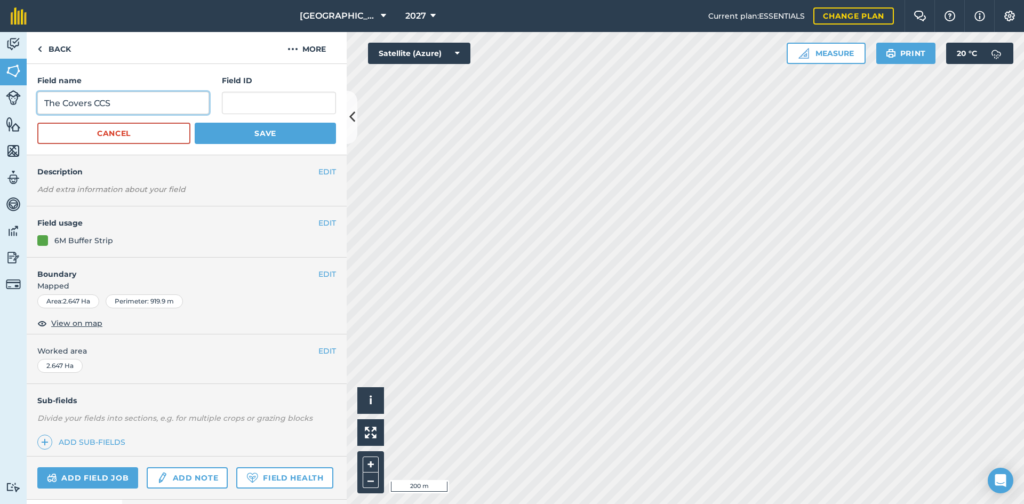
click at [121, 102] on input "The Covers CCS" at bounding box center [123, 103] width 172 height 22
type input "The Covers Grass Buffer CCS"
click at [274, 131] on button "Save" at bounding box center [265, 133] width 141 height 21
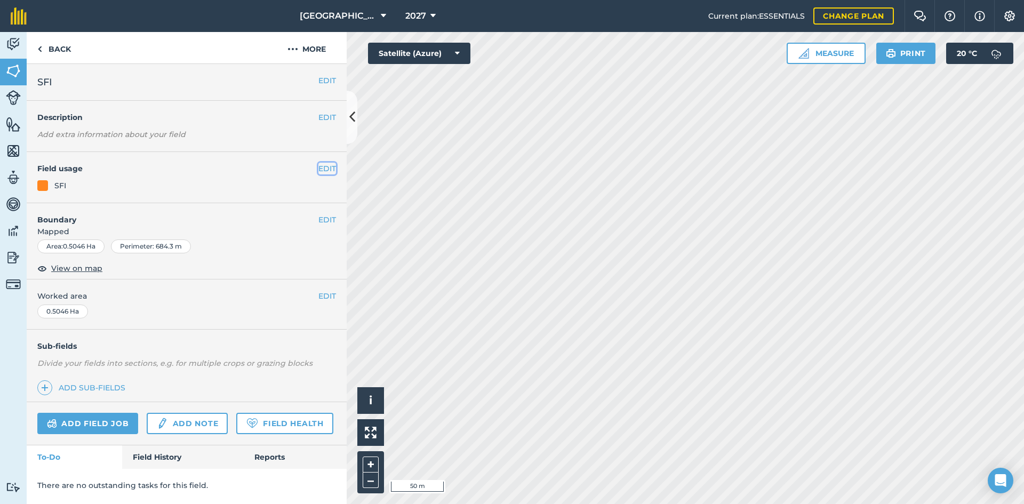
click at [327, 168] on button "EDIT" at bounding box center [327, 169] width 18 height 12
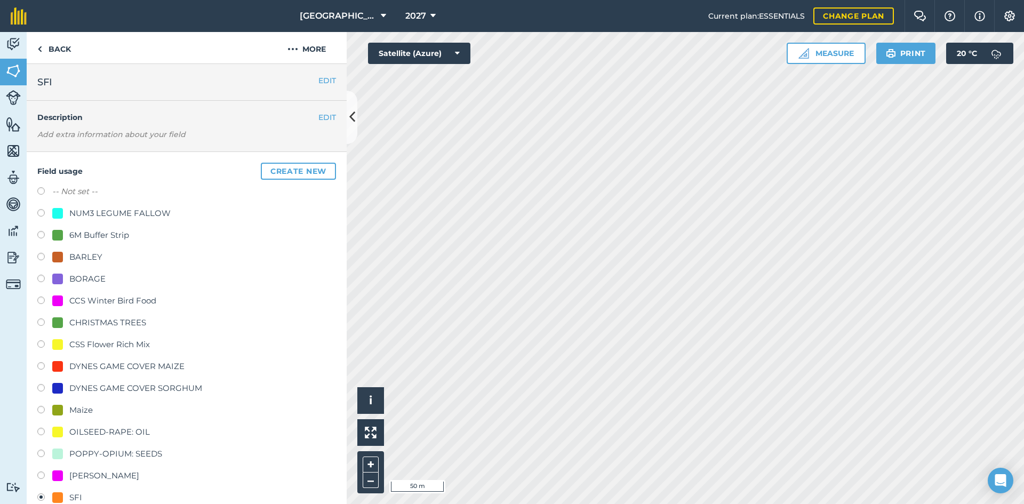
click at [84, 301] on div "CCS Winter Bird Food" at bounding box center [112, 300] width 87 height 13
radio input "true"
radio input "false"
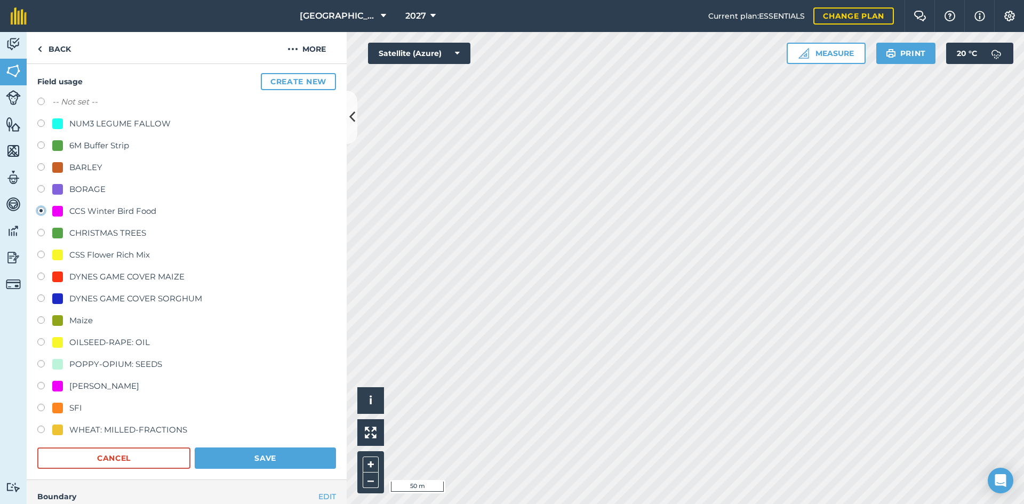
scroll to position [107, 0]
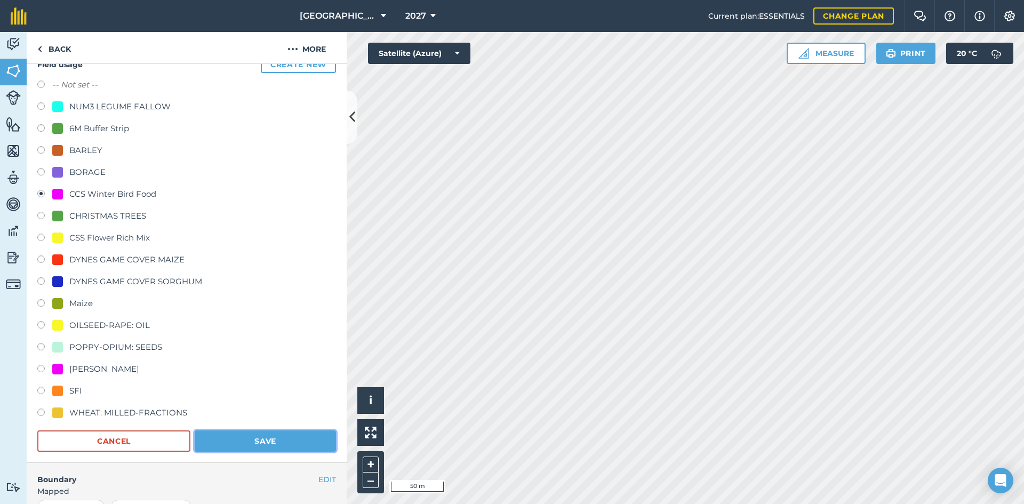
click at [288, 436] on button "Save" at bounding box center [265, 440] width 141 height 21
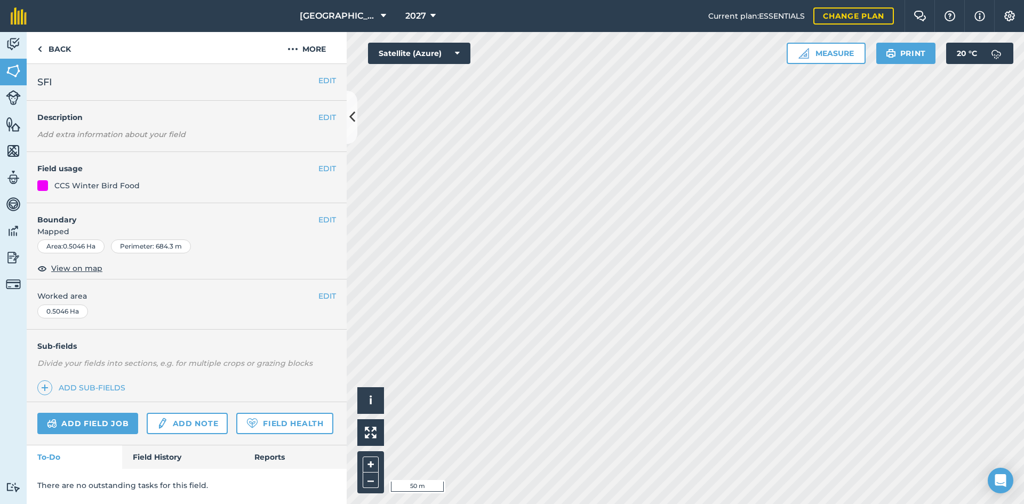
scroll to position [0, 0]
click at [324, 78] on button "EDIT" at bounding box center [327, 81] width 18 height 12
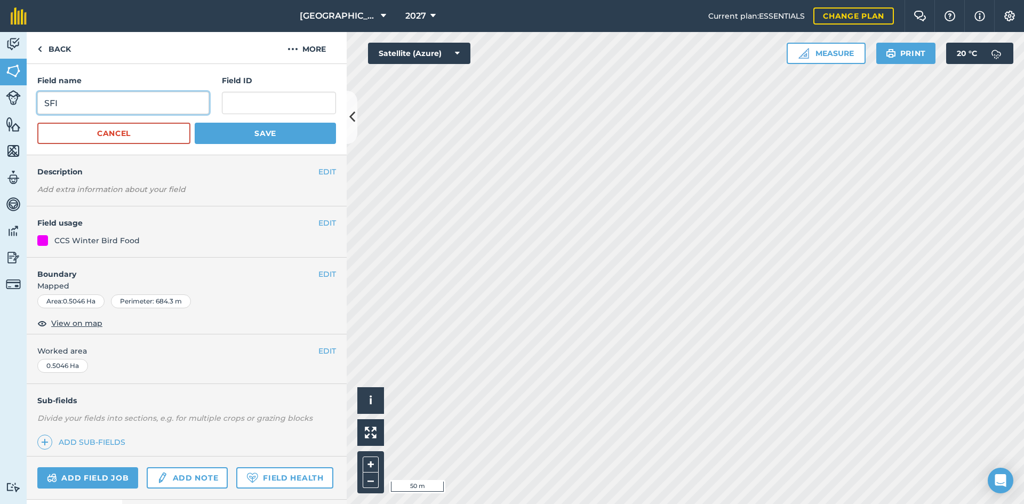
drag, startPoint x: 109, startPoint y: 103, endPoint x: 0, endPoint y: 96, distance: 109.1
click at [0, 96] on div "Activity Fields Livestock Features Maps Team Vehicles Data Reporting Billing Tu…" at bounding box center [512, 268] width 1024 height 472
type input "12m Winter Bird Food AB9 CCS"
click at [262, 130] on button "Save" at bounding box center [265, 133] width 141 height 21
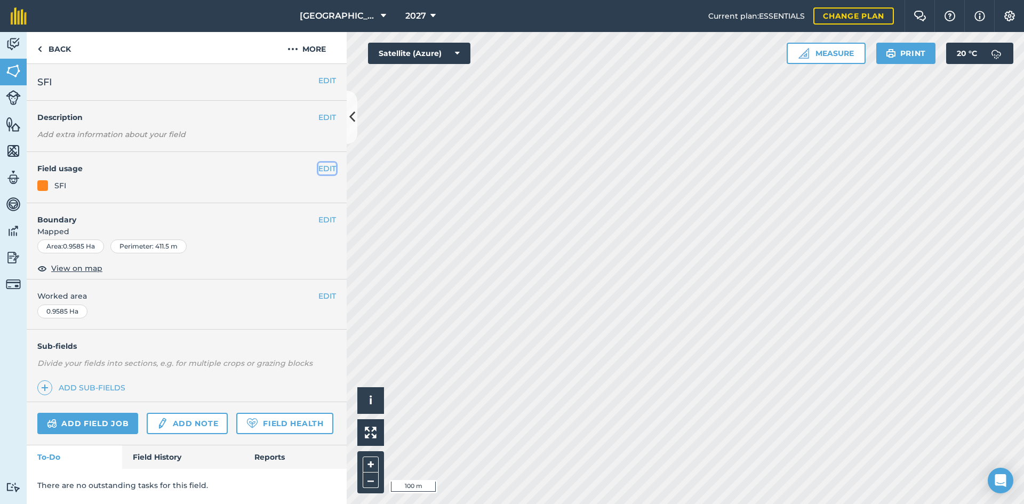
click at [325, 169] on button "EDIT" at bounding box center [327, 169] width 18 height 12
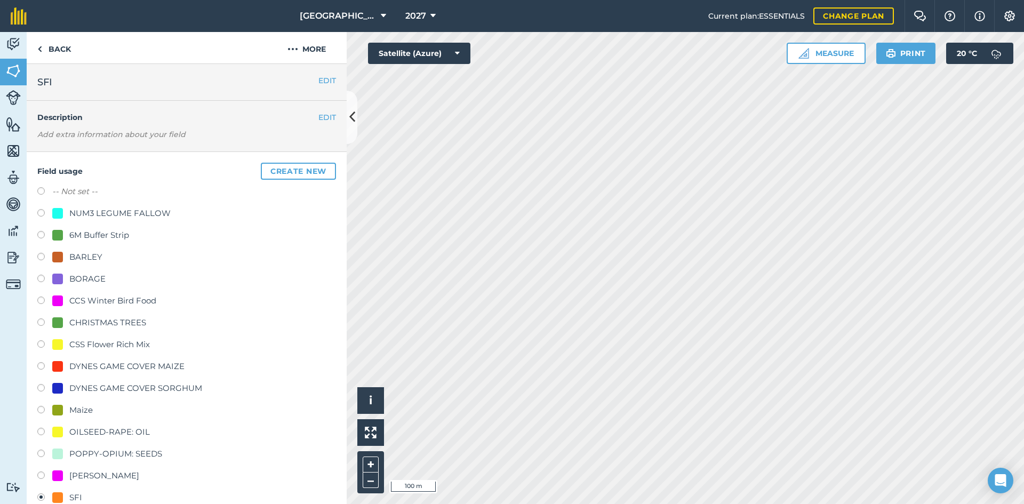
click at [99, 303] on div "CCS Winter Bird Food" at bounding box center [112, 300] width 87 height 13
radio input "true"
radio input "false"
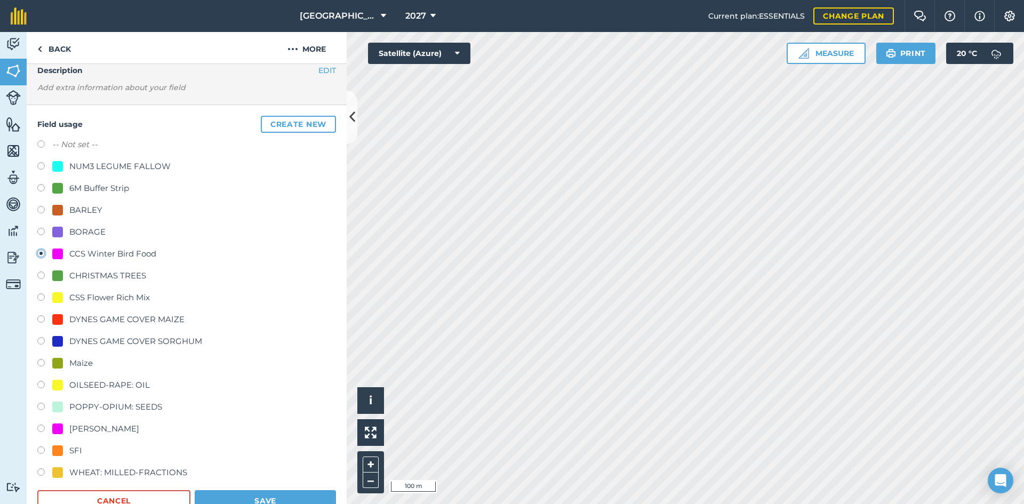
scroll to position [107, 0]
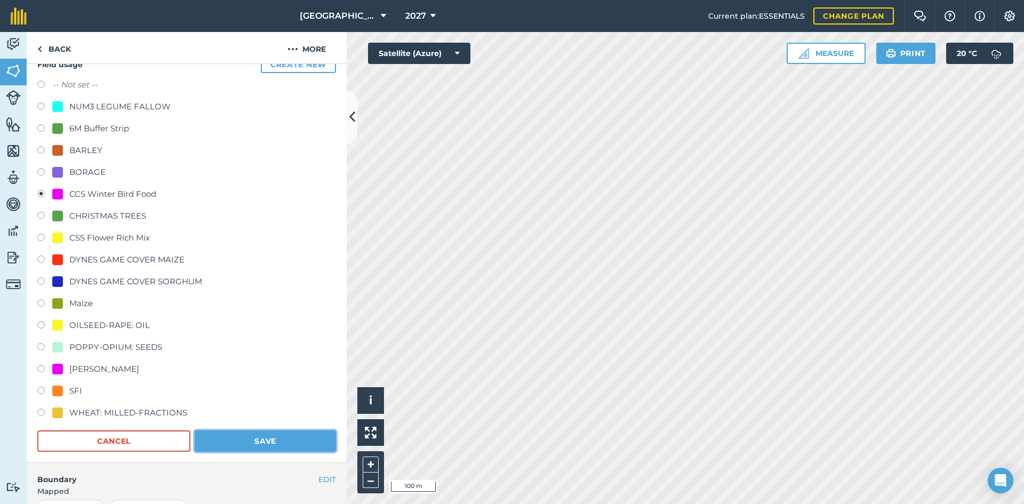
click at [292, 448] on button "Save" at bounding box center [265, 440] width 141 height 21
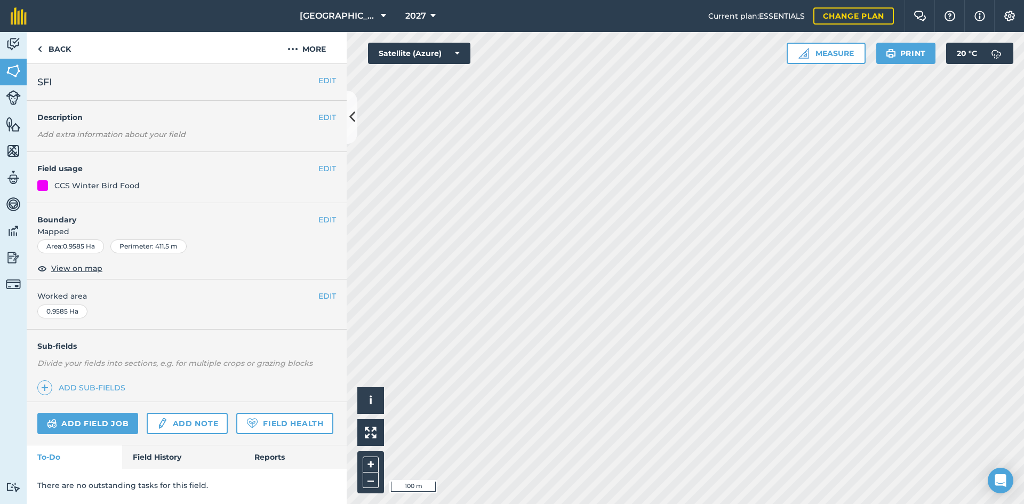
scroll to position [0, 0]
click at [331, 82] on button "EDIT" at bounding box center [327, 81] width 18 height 12
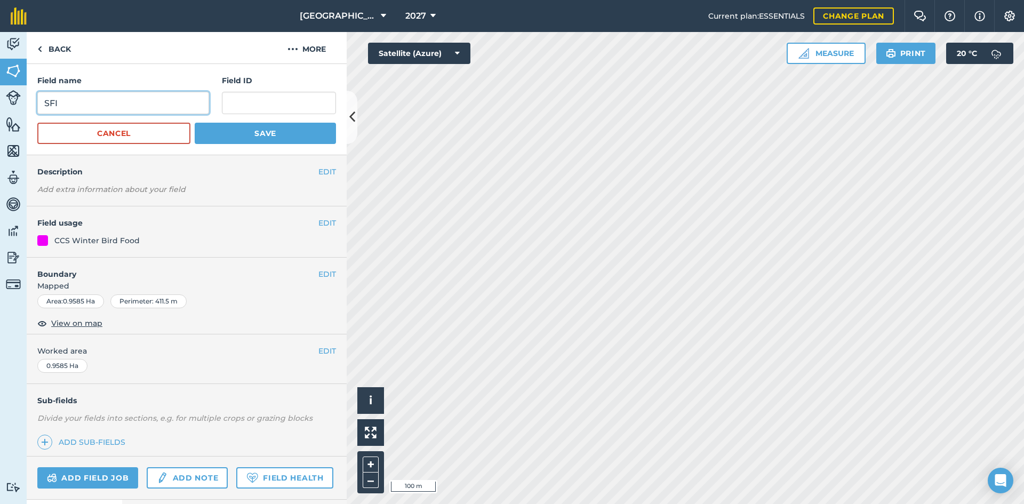
drag, startPoint x: 128, startPoint y: 101, endPoint x: 0, endPoint y: 98, distance: 128.0
click at [0, 97] on div "Activity Fields Livestock Features Maps Team Vehicles Data Reporting Billing Tu…" at bounding box center [512, 268] width 1024 height 472
type input "Winter Bird Food AB9 CCS"
click at [226, 127] on button "Save" at bounding box center [265, 133] width 141 height 21
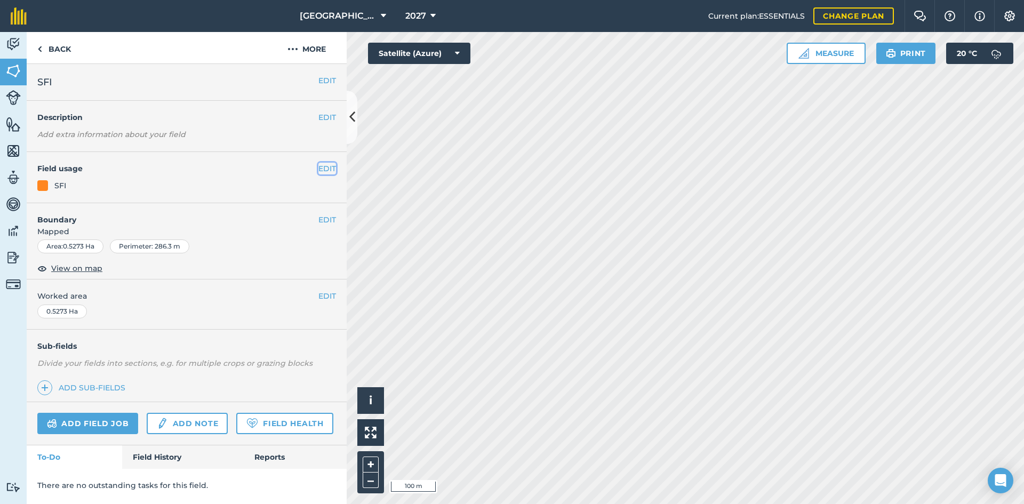
click at [320, 167] on button "EDIT" at bounding box center [327, 169] width 18 height 12
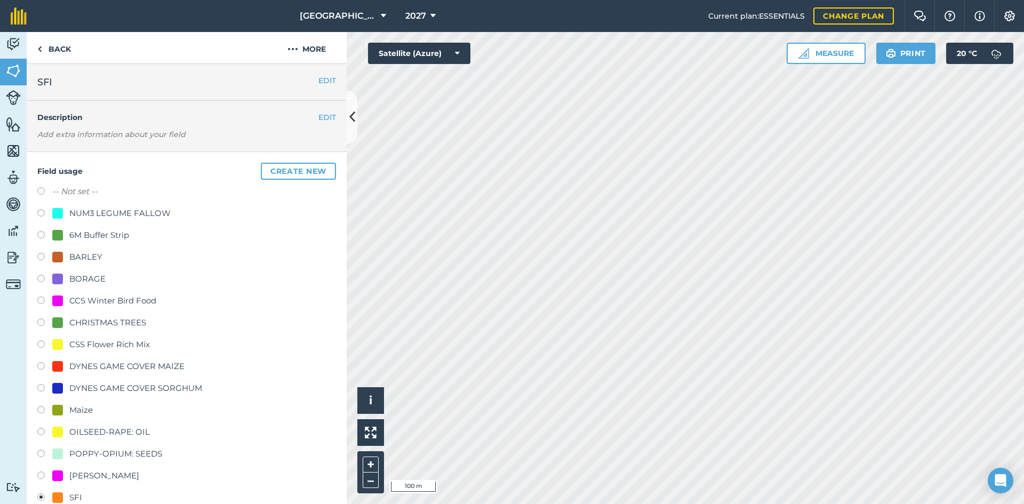
click at [89, 322] on div "CHRISTMAS TREES" at bounding box center [107, 322] width 77 height 13
radio input "true"
radio input "false"
click at [96, 340] on div "CSS Flower Rich Mix" at bounding box center [109, 344] width 81 height 13
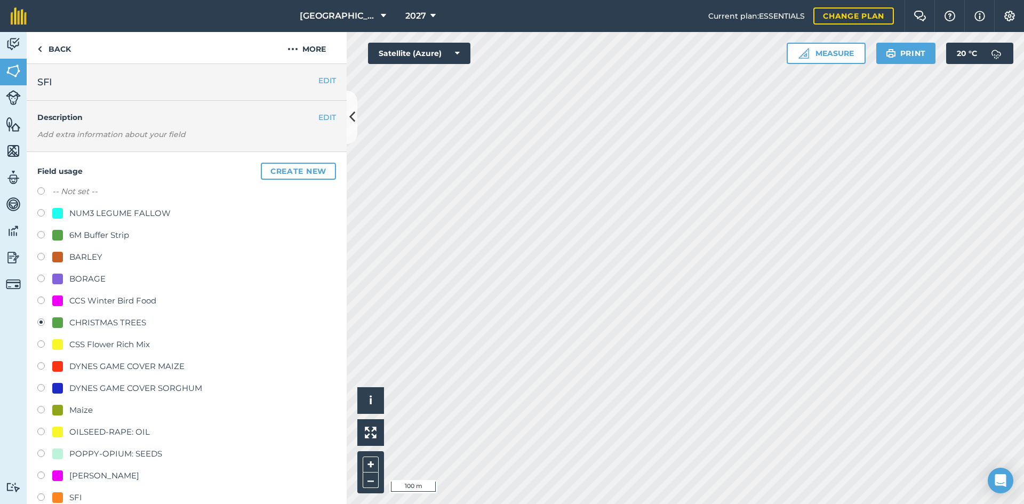
radio input "true"
radio input "false"
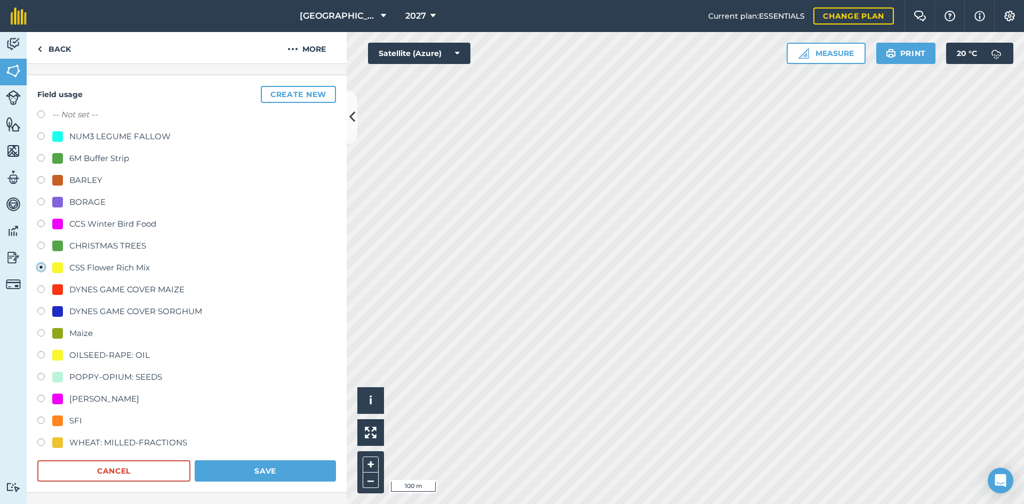
scroll to position [160, 0]
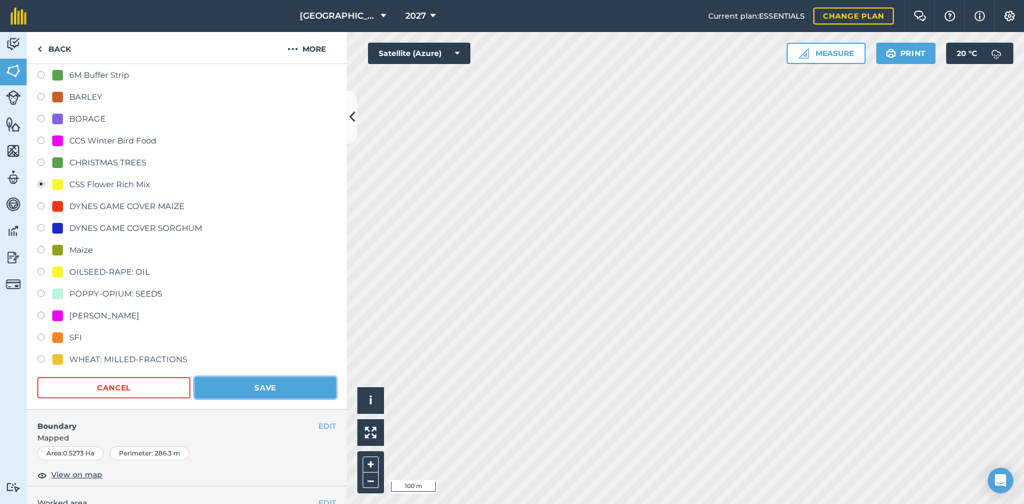
click at [255, 397] on button "Save" at bounding box center [265, 387] width 141 height 21
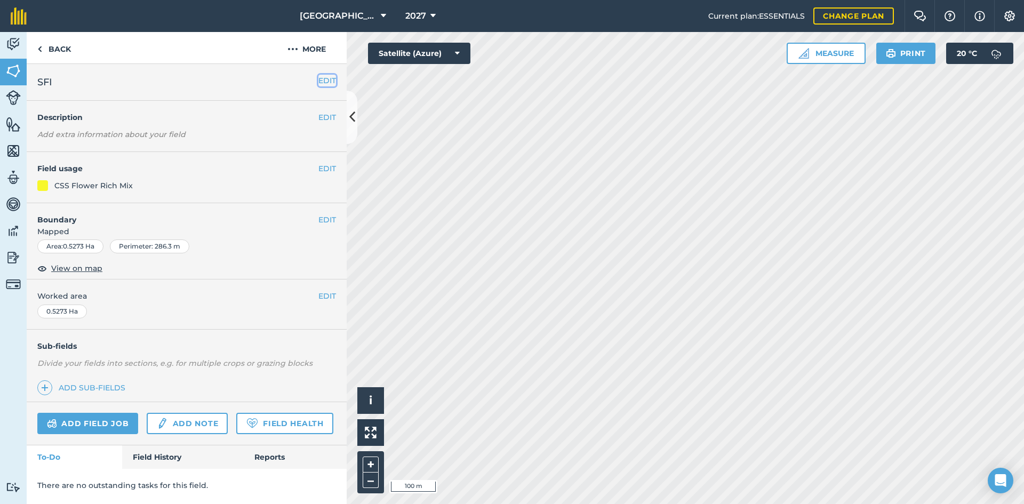
click at [330, 86] on button "EDIT" at bounding box center [327, 81] width 18 height 12
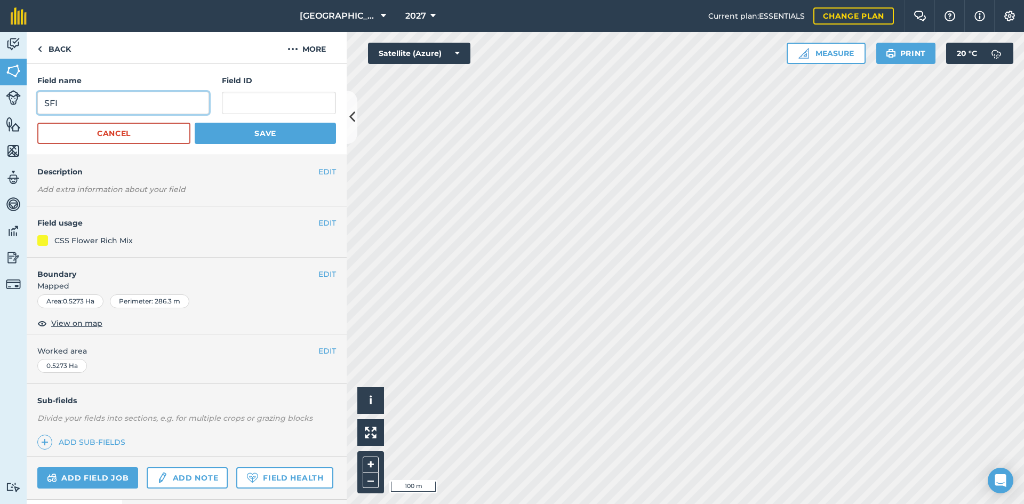
drag, startPoint x: 90, startPoint y: 105, endPoint x: 0, endPoint y: 71, distance: 95.7
click at [0, 71] on div "Activity Fields Livestock Features Maps Team Vehicles Data Reporting Billing Tu…" at bounding box center [512, 268] width 1024 height 472
type input "Flower Rich Mix AB8 CCS"
click at [236, 137] on button "Save" at bounding box center [265, 133] width 141 height 21
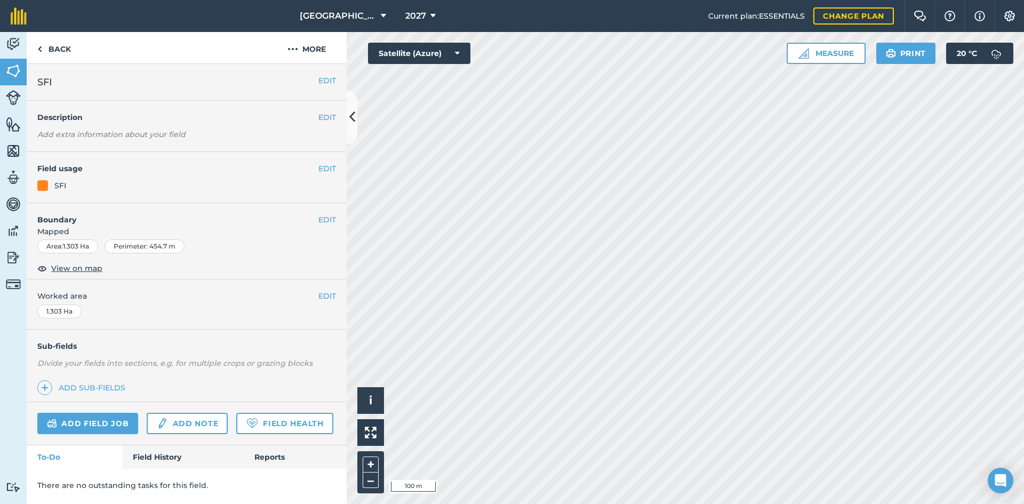
click at [339, 164] on div "EDIT Field usage SFI" at bounding box center [187, 177] width 320 height 51
click at [330, 169] on button "EDIT" at bounding box center [327, 169] width 18 height 12
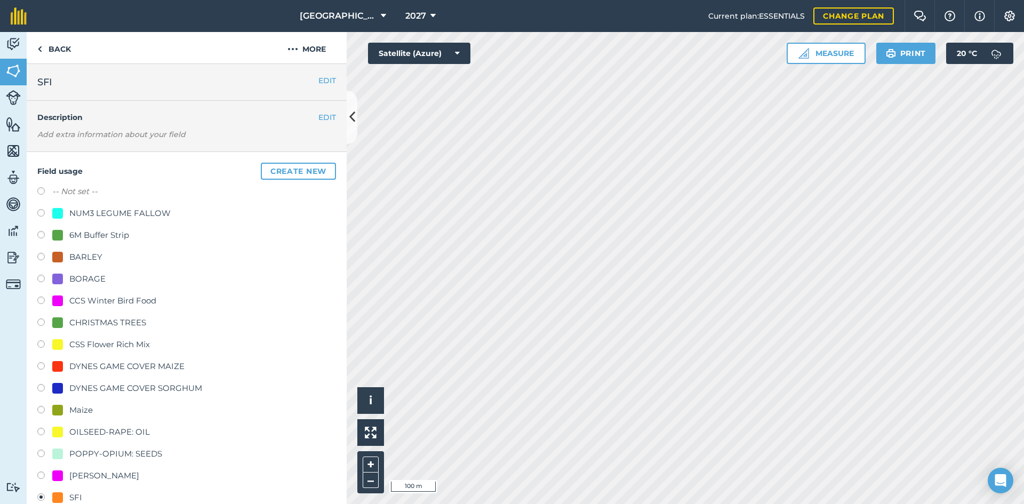
click at [89, 299] on div "CCS Winter Bird Food" at bounding box center [112, 300] width 87 height 13
radio input "true"
radio input "false"
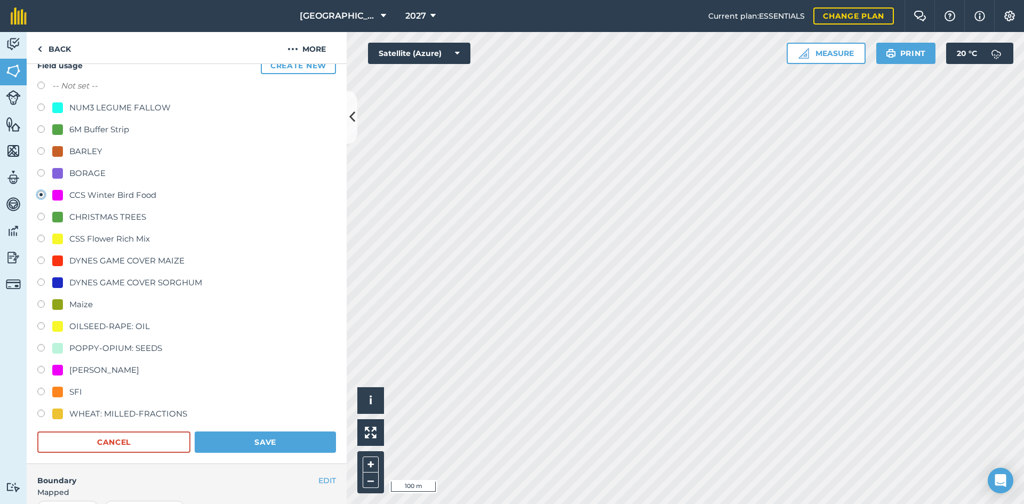
scroll to position [107, 0]
click at [241, 437] on button "Save" at bounding box center [265, 440] width 141 height 21
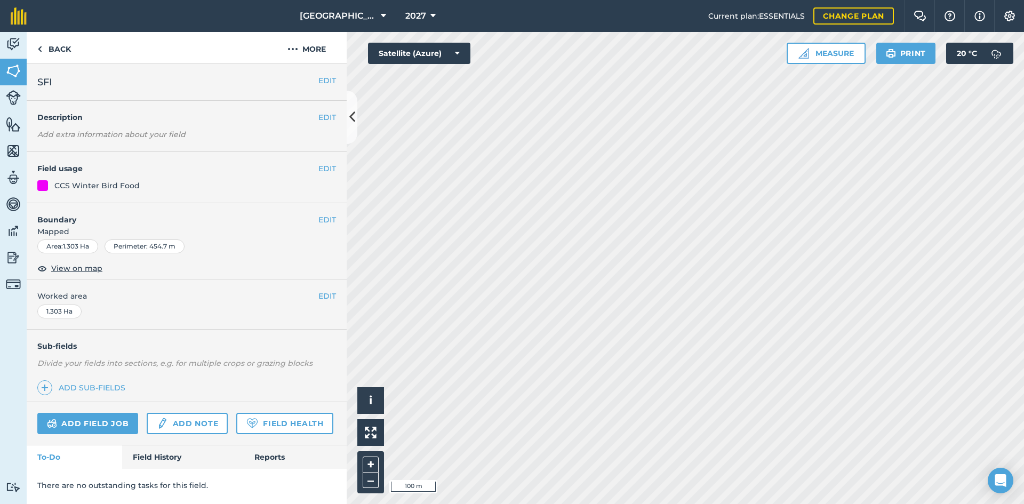
scroll to position [0, 0]
click at [325, 82] on button "EDIT" at bounding box center [327, 81] width 18 height 12
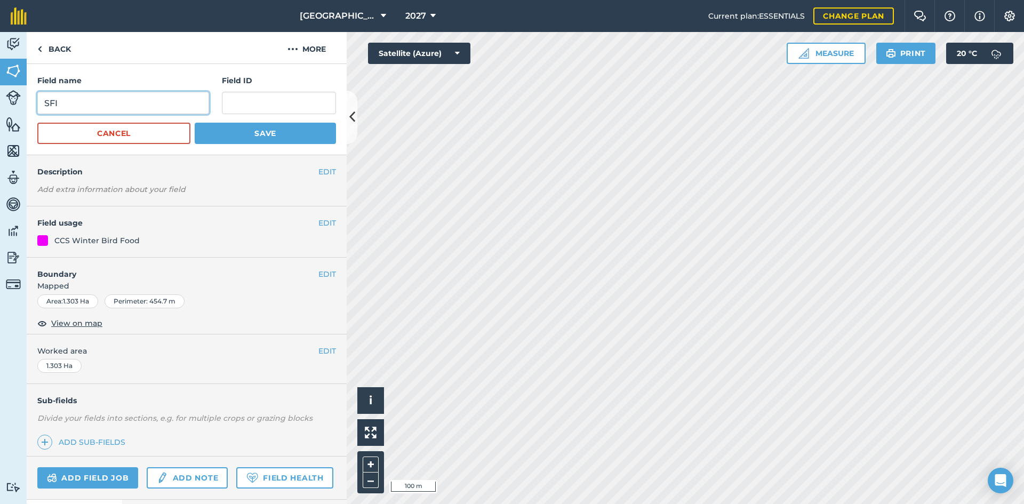
drag, startPoint x: 103, startPoint y: 100, endPoint x: 0, endPoint y: 100, distance: 103.5
click at [0, 100] on div "Activity Fields Livestock Features Maps Team Vehicles Data Reporting Billing Tu…" at bounding box center [512, 268] width 1024 height 472
type input "Winter Bird Food AB9 CCS"
click at [267, 137] on button "Save" at bounding box center [265, 133] width 141 height 21
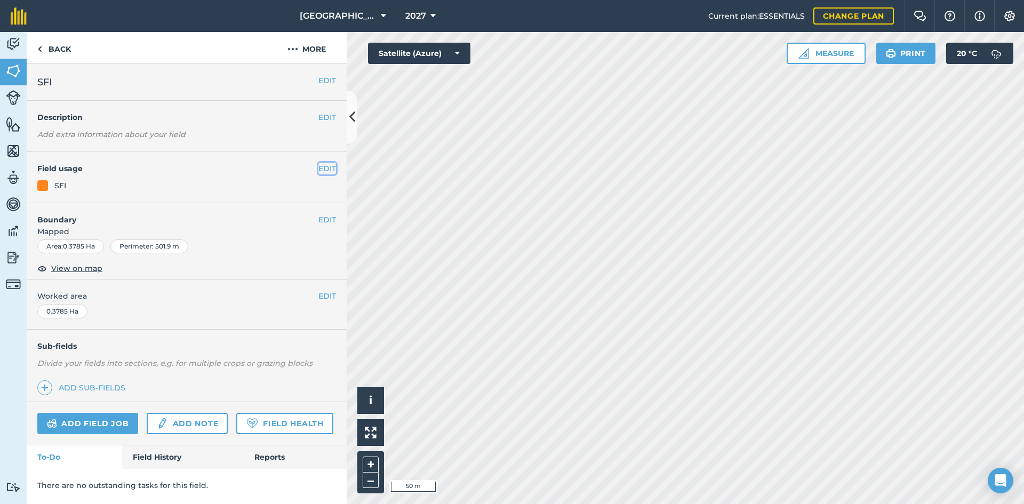
click at [324, 170] on button "EDIT" at bounding box center [327, 169] width 18 height 12
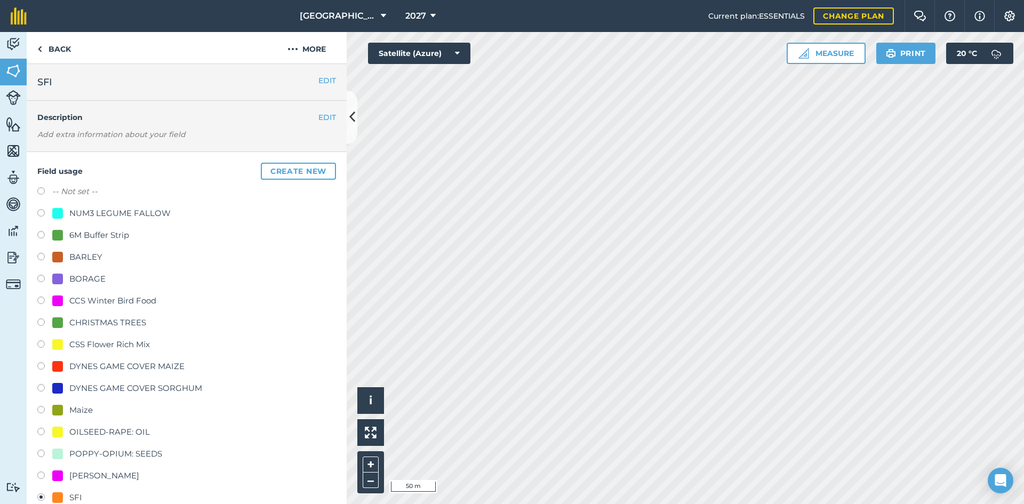
click at [79, 290] on div "-- Not set -- NUM3 LEGUME FALLOW 6M Buffer Strip BARLEY BORAGE CCS Winter Bird …" at bounding box center [186, 356] width 299 height 343
click at [73, 297] on div "CCS Winter Bird Food" at bounding box center [112, 300] width 87 height 13
radio input "true"
radio input "false"
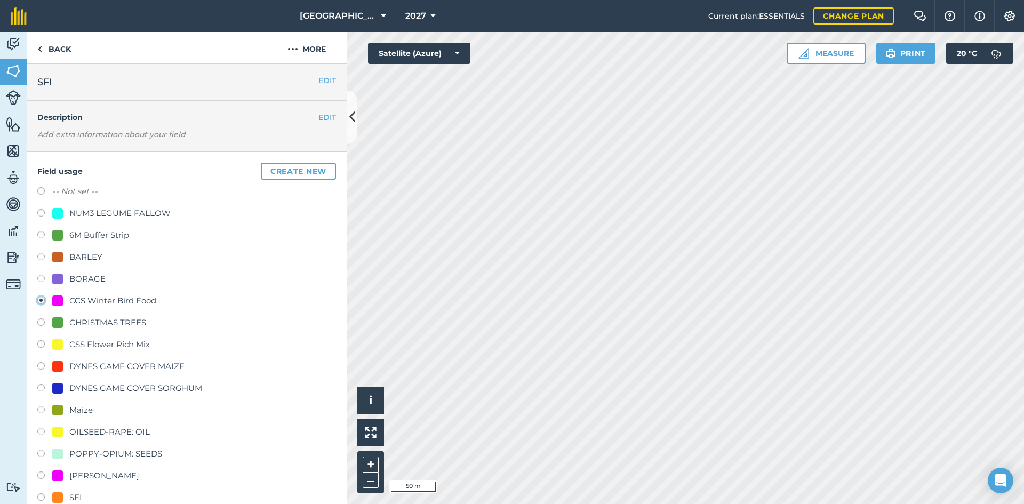
scroll to position [107, 0]
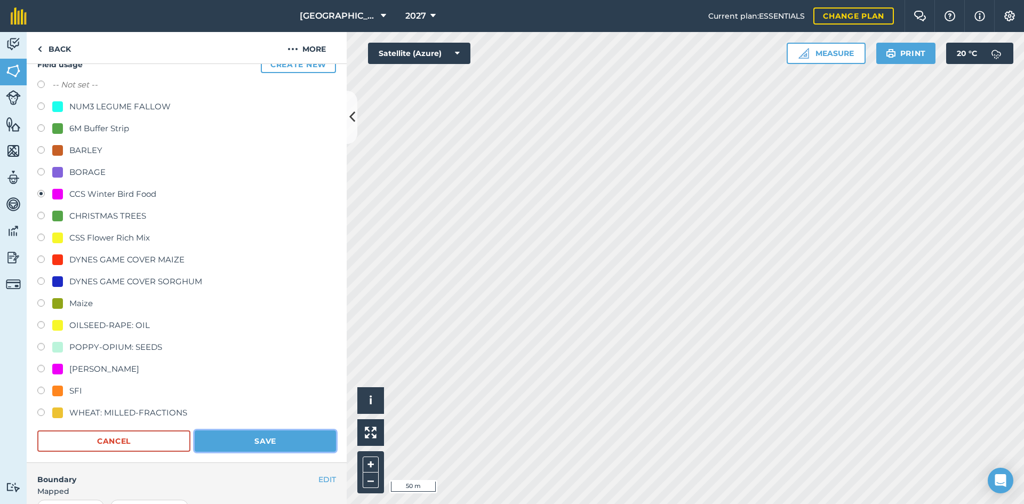
click at [283, 437] on button "Save" at bounding box center [265, 440] width 141 height 21
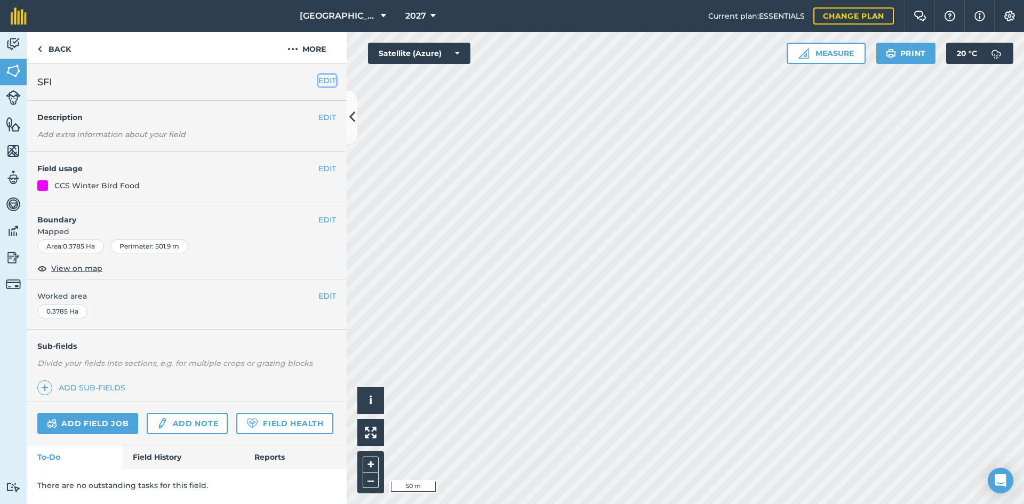
click at [321, 83] on button "EDIT" at bounding box center [327, 81] width 18 height 12
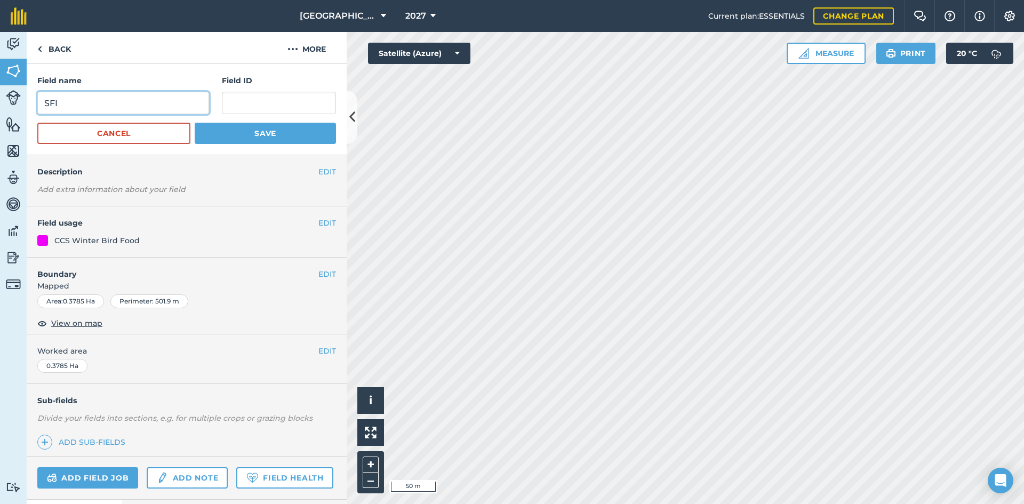
drag, startPoint x: 100, startPoint y: 108, endPoint x: 0, endPoint y: 100, distance: 100.5
click at [0, 100] on div "Activity Fields Livestock Features Maps Team Vehicles Data Reporting Billing Tu…" at bounding box center [512, 268] width 1024 height 472
type input "12m Winter Bird Food AB9 CCS"
click at [231, 129] on button "Save" at bounding box center [265, 133] width 141 height 21
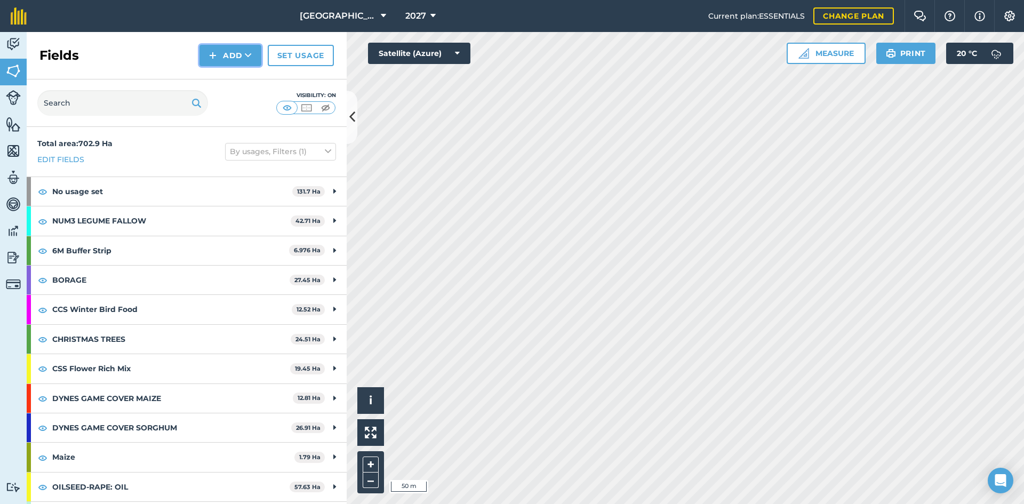
click at [236, 51] on button "Add" at bounding box center [230, 55] width 62 height 21
click at [241, 83] on link "Draw" at bounding box center [230, 79] width 59 height 23
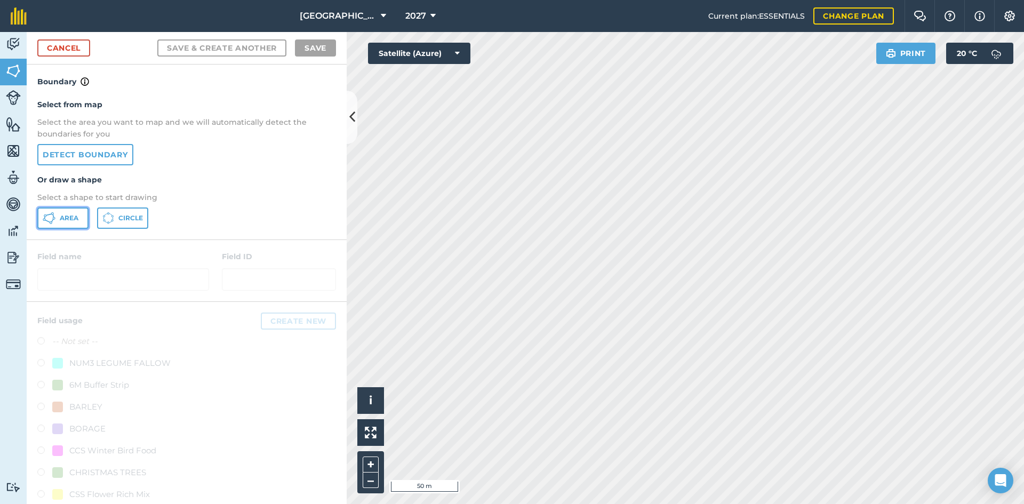
click at [60, 221] on span "Area" at bounding box center [69, 218] width 19 height 9
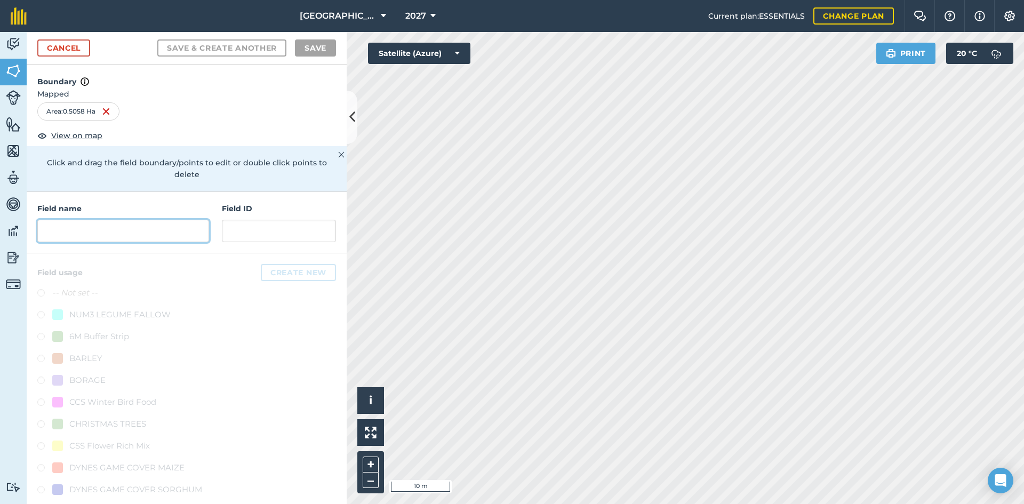
click at [105, 228] on input "text" at bounding box center [123, 231] width 172 height 22
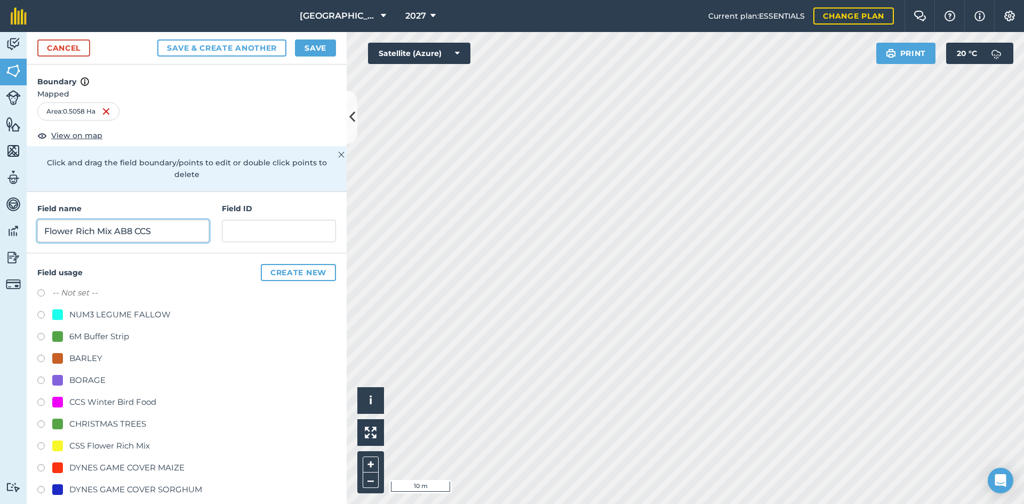
type input "Flower Rich Mix AB8 CCS"
click at [310, 47] on button "Save" at bounding box center [315, 47] width 41 height 17
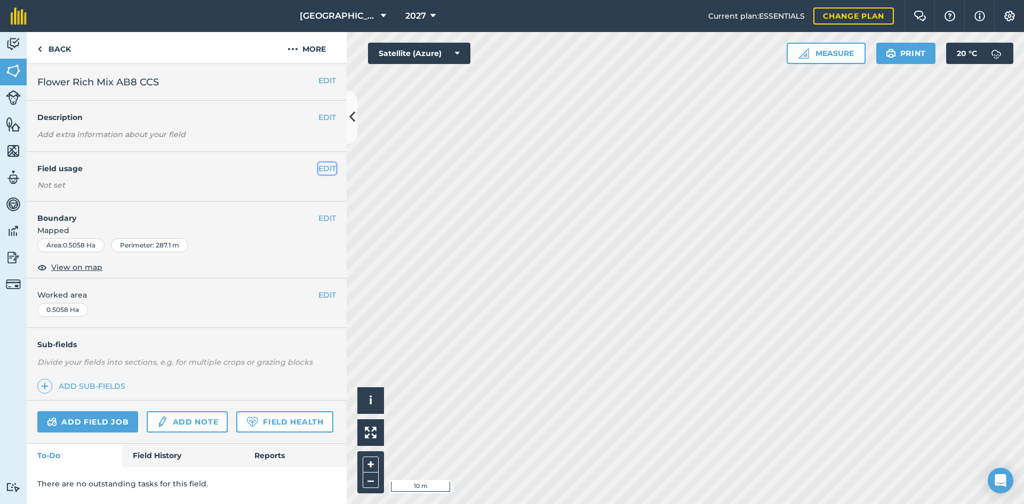
click at [324, 164] on button "EDIT" at bounding box center [327, 169] width 18 height 12
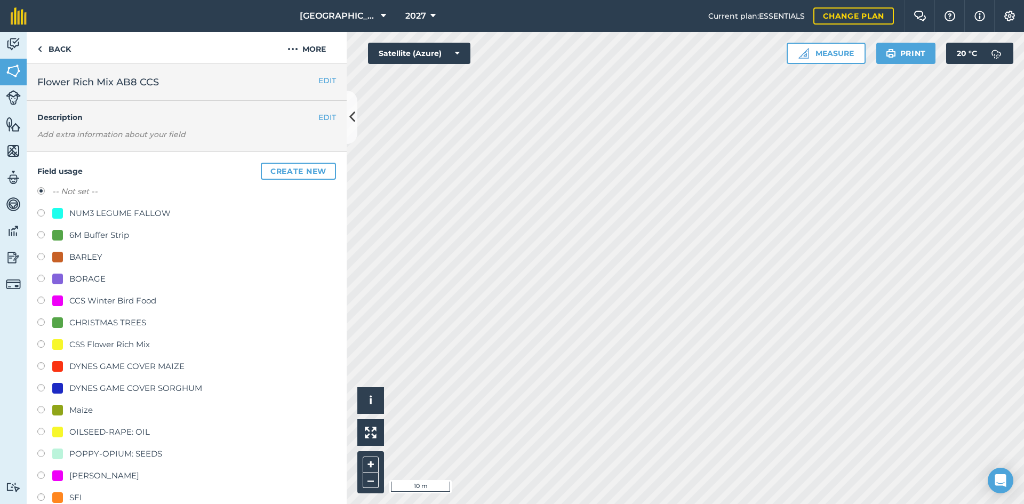
click at [70, 340] on div "CSS Flower Rich Mix" at bounding box center [109, 344] width 81 height 13
radio input "true"
radio input "false"
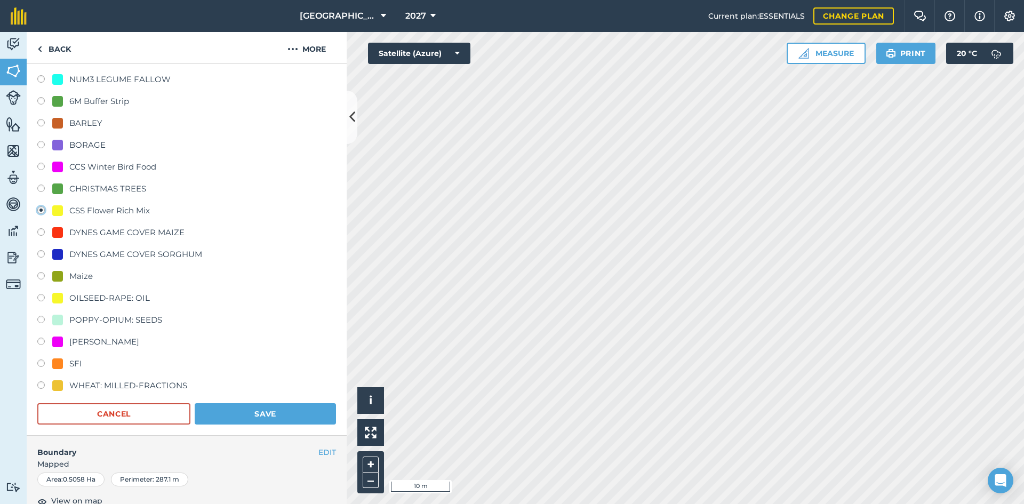
scroll to position [160, 0]
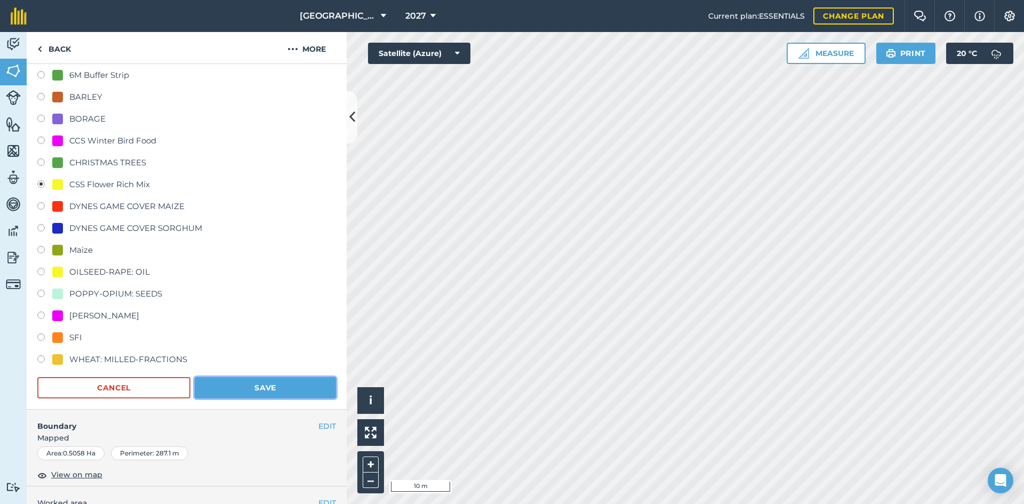
click at [254, 382] on button "Save" at bounding box center [265, 387] width 141 height 21
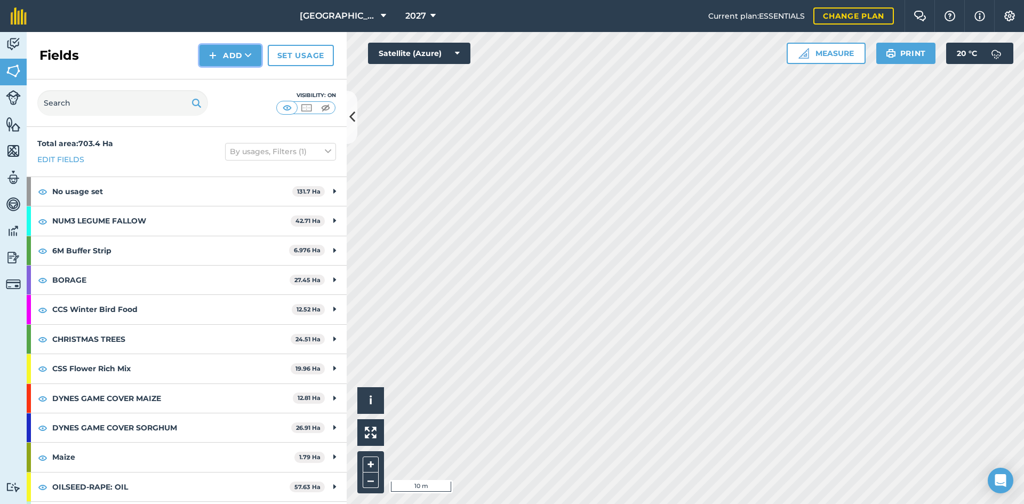
click at [222, 57] on button "Add" at bounding box center [230, 55] width 62 height 21
click at [236, 84] on link "Draw" at bounding box center [230, 79] width 59 height 23
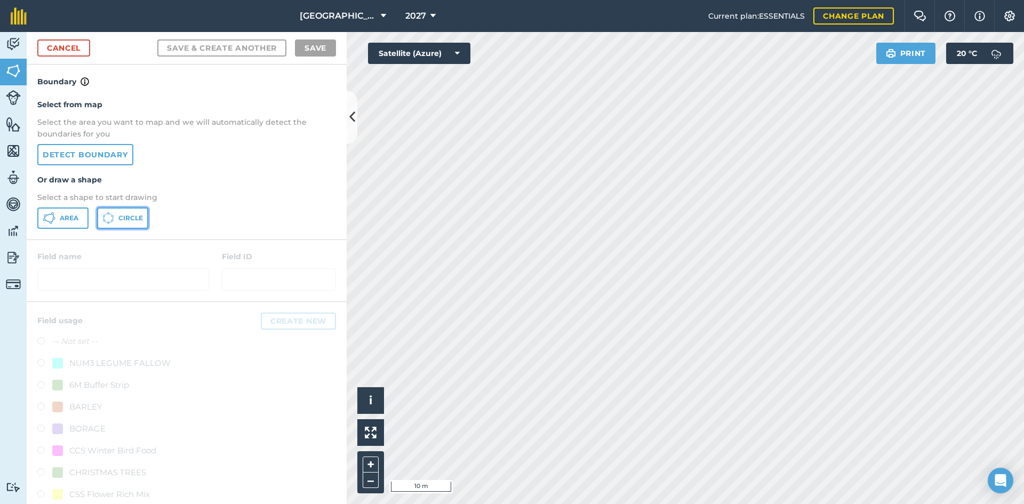
click at [119, 219] on span "Circle" at bounding box center [130, 218] width 25 height 9
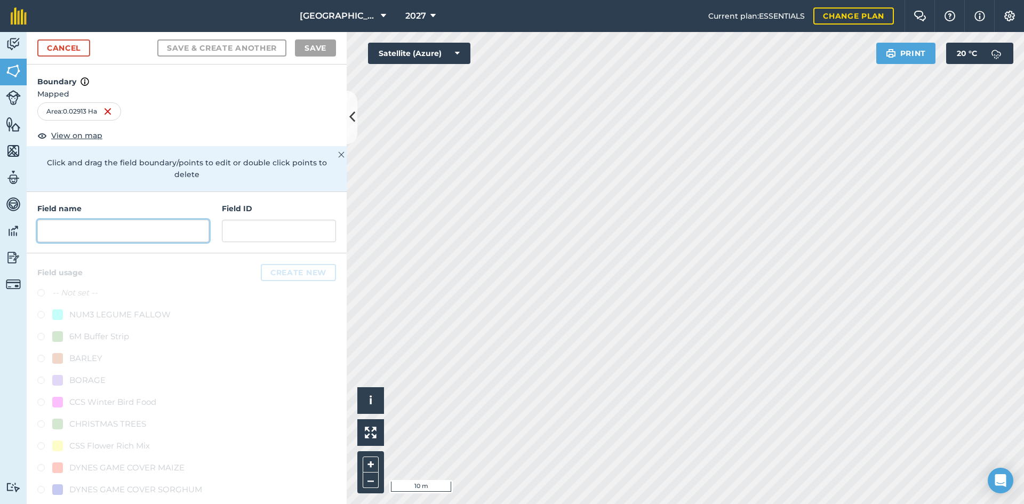
click at [94, 228] on input "text" at bounding box center [123, 231] width 172 height 22
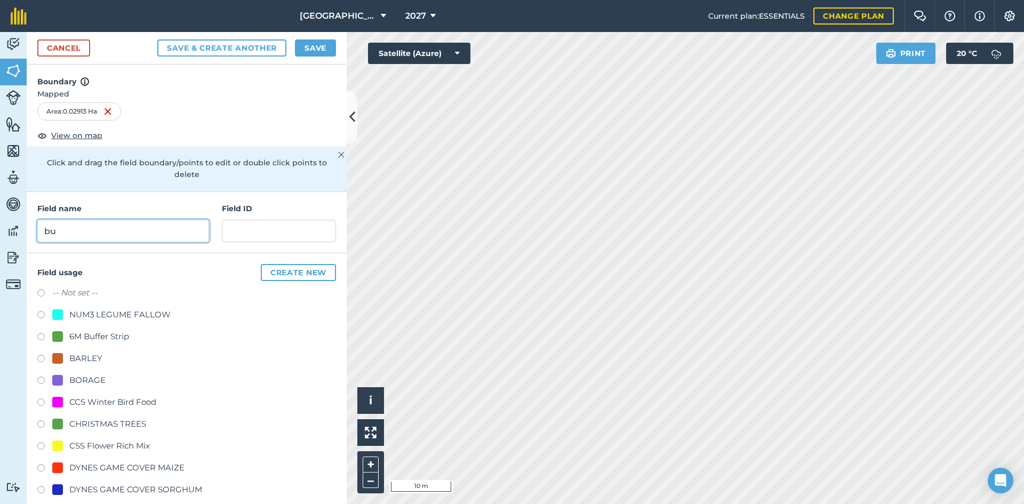
type input "b"
type input "Buffer Strip"
click at [99, 334] on div "6M Buffer Strip" at bounding box center [99, 336] width 60 height 13
radio input "true"
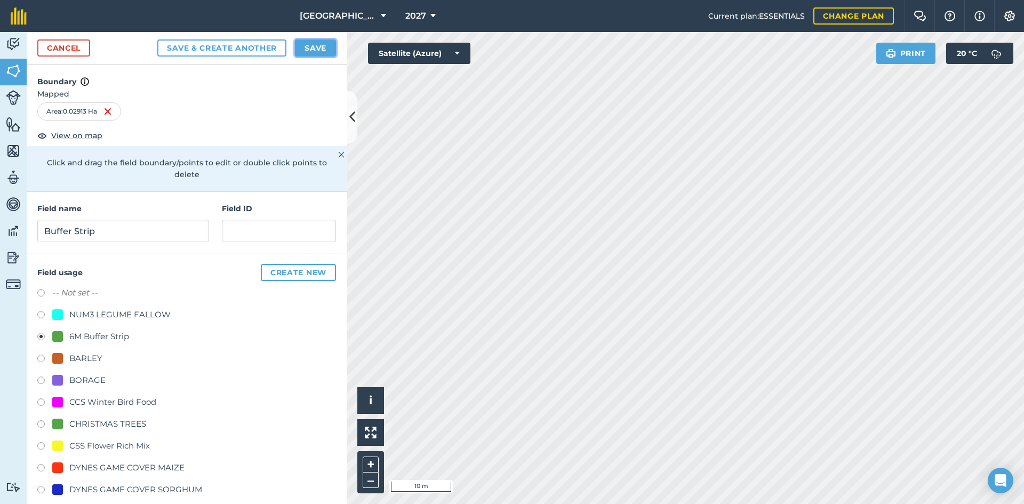
click at [312, 44] on button "Save" at bounding box center [315, 47] width 41 height 17
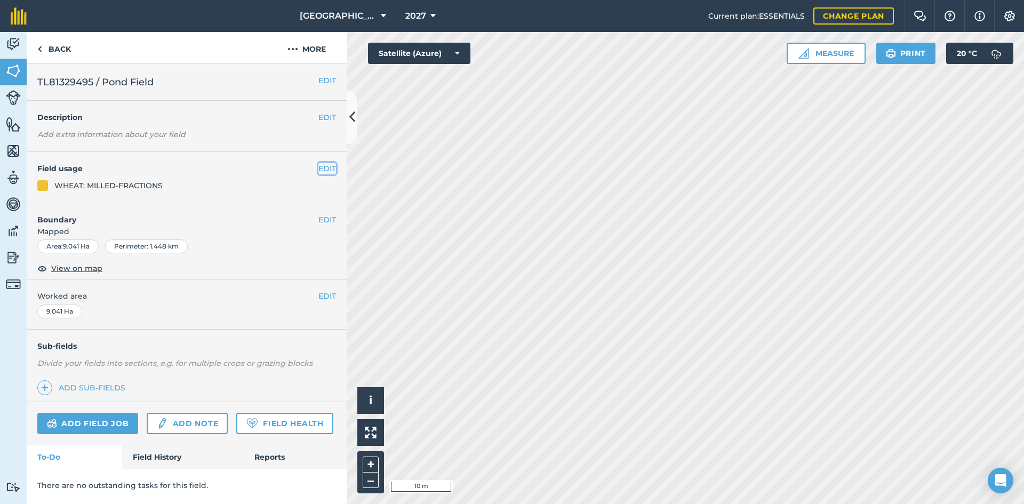
click at [327, 169] on button "EDIT" at bounding box center [327, 169] width 18 height 12
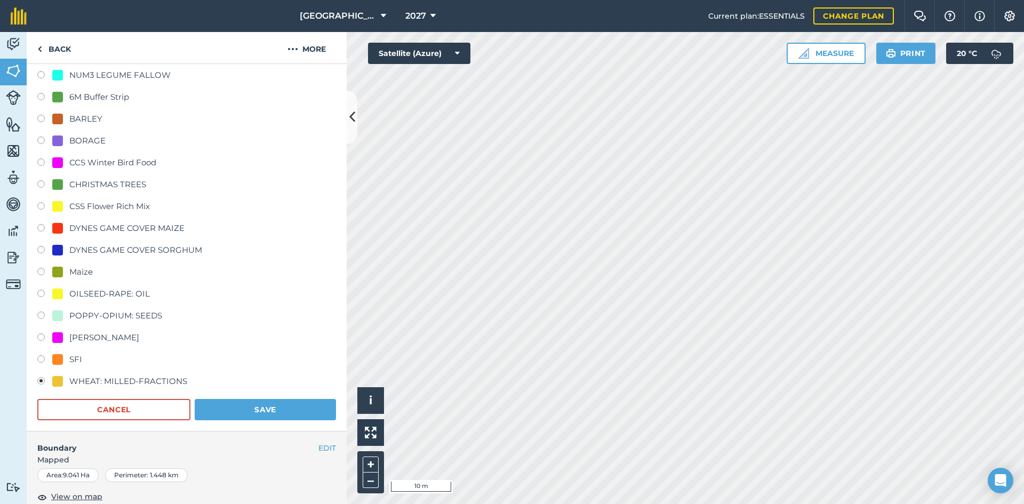
scroll to position [320, 0]
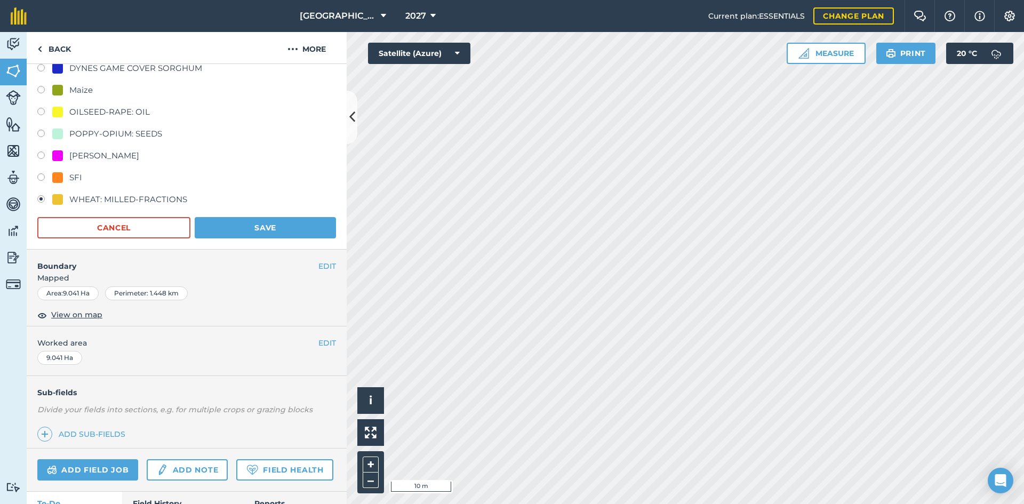
click at [331, 267] on div "EDIT Boundary Mapped Area : 9.041 Ha Perimeter : 1.448 km View on map" at bounding box center [187, 288] width 320 height 77
click at [326, 267] on button "EDIT" at bounding box center [327, 266] width 18 height 12
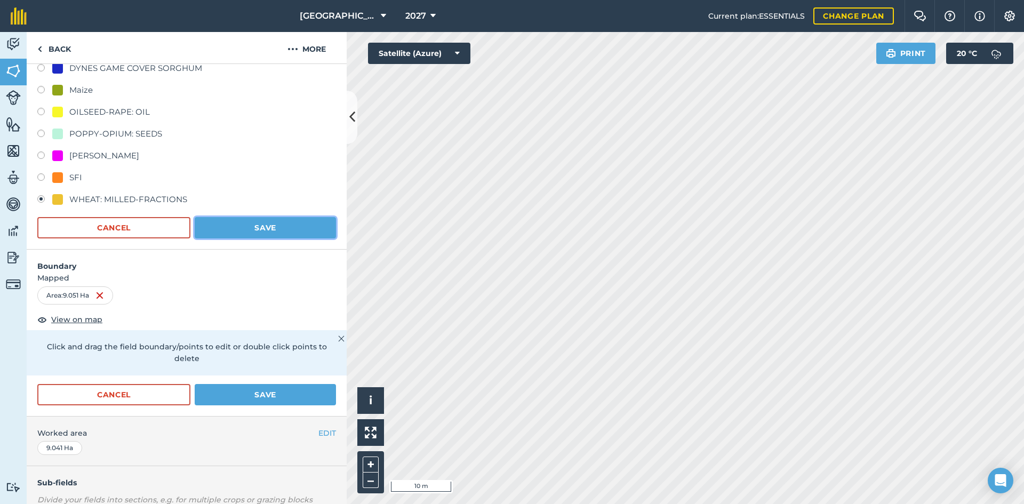
click at [214, 236] on button "Save" at bounding box center [265, 227] width 141 height 21
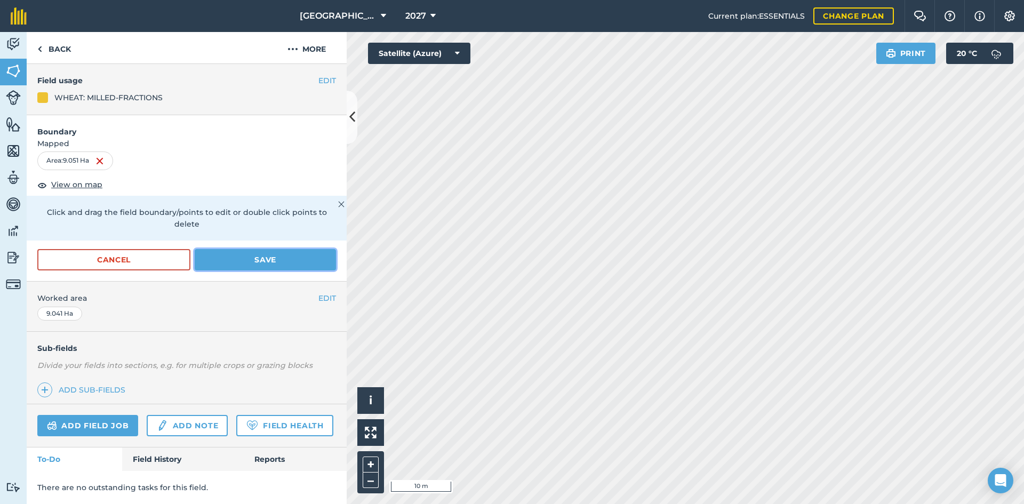
click at [249, 249] on button "Save" at bounding box center [265, 259] width 141 height 21
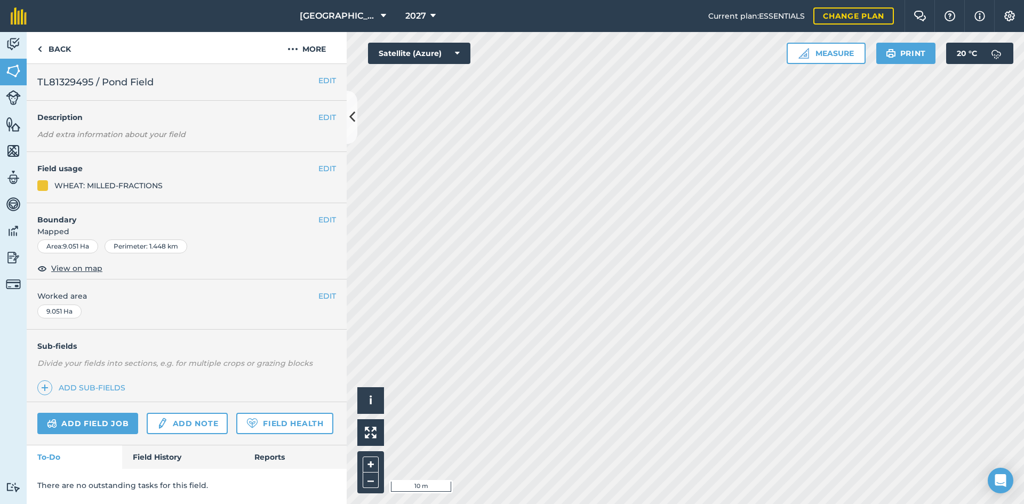
scroll to position [0, 0]
click at [1010, 21] on button "Settings" at bounding box center [1009, 16] width 30 height 32
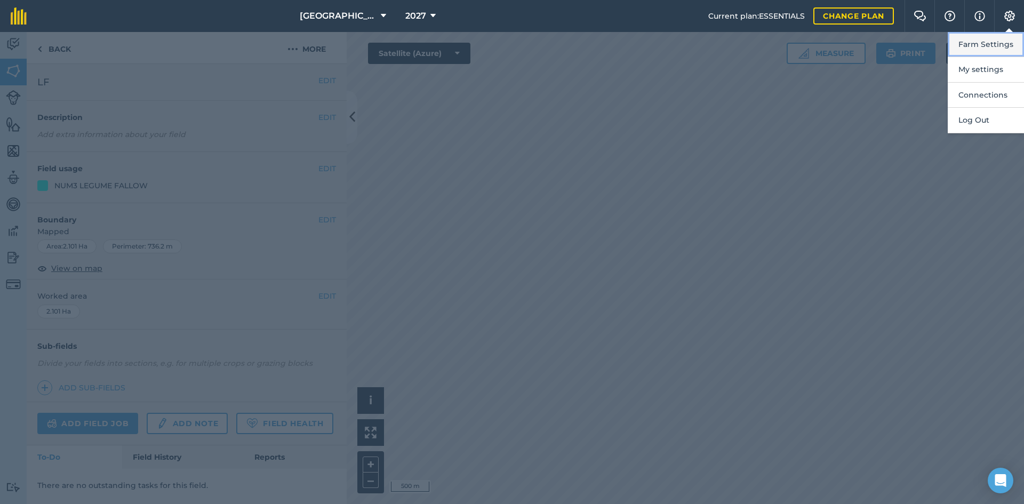
click at [985, 47] on button "Farm Settings" at bounding box center [986, 44] width 76 height 25
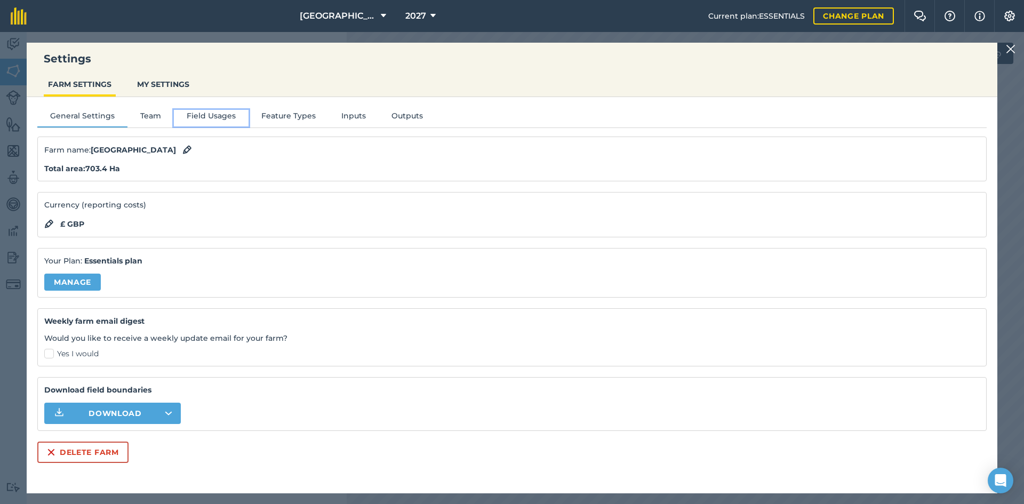
click at [208, 113] on button "Field Usages" at bounding box center [211, 118] width 75 height 16
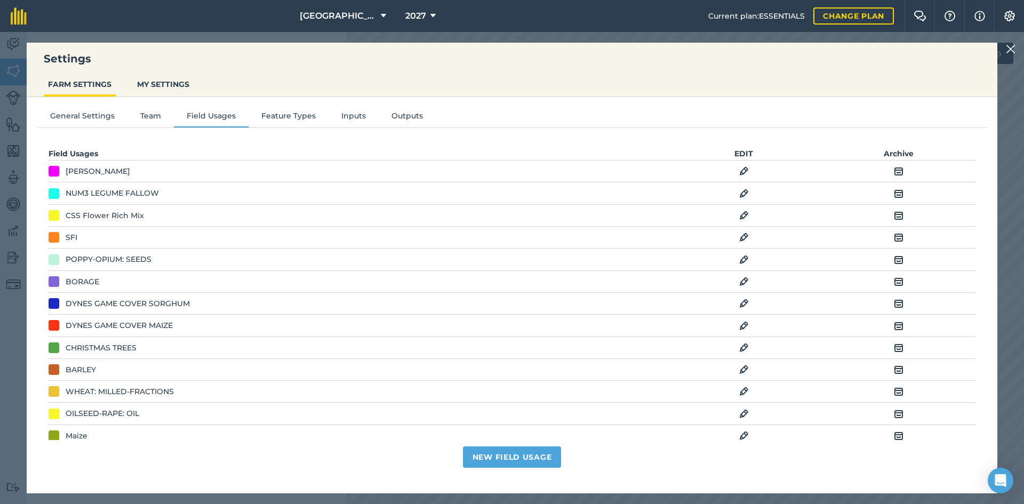
click at [126, 216] on div "CSS Flower Rich Mix" at bounding box center [105, 216] width 78 height 12
click at [742, 215] on img at bounding box center [744, 215] width 10 height 13
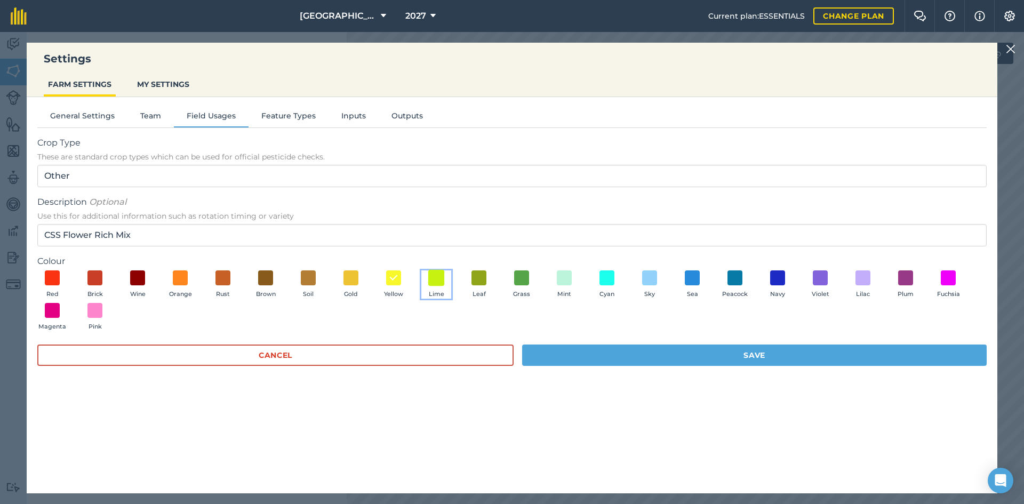
click at [433, 281] on span at bounding box center [436, 277] width 17 height 17
click at [542, 354] on button "Save" at bounding box center [754, 355] width 465 height 21
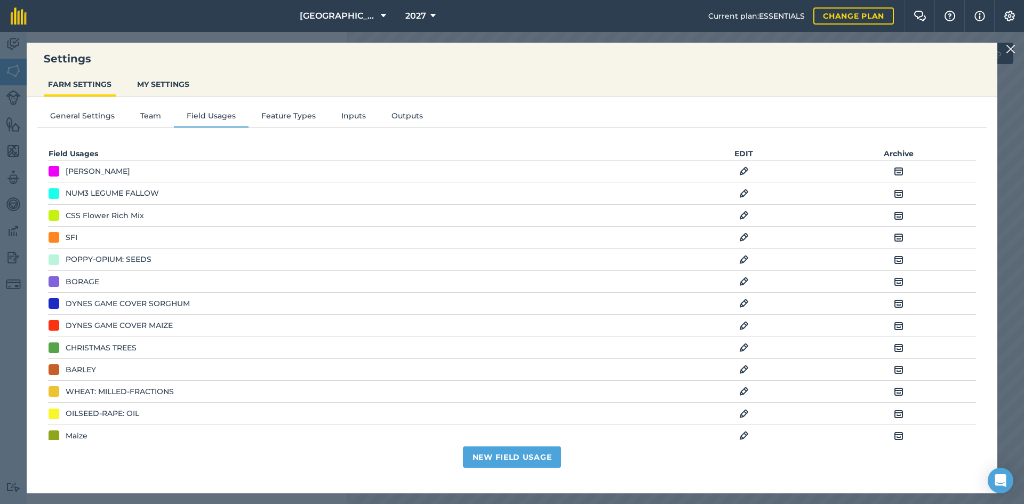
click at [1011, 45] on img at bounding box center [1011, 49] width 10 height 13
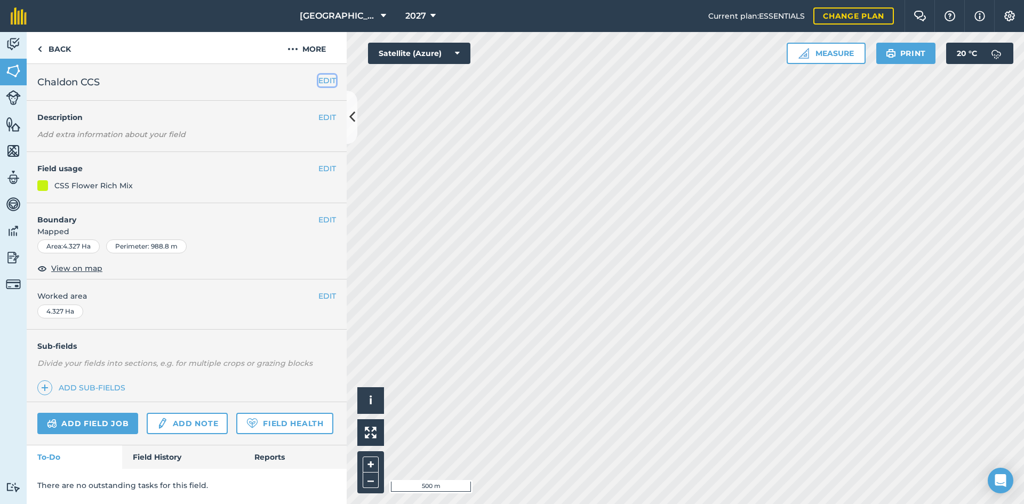
click at [330, 76] on button "EDIT" at bounding box center [327, 81] width 18 height 12
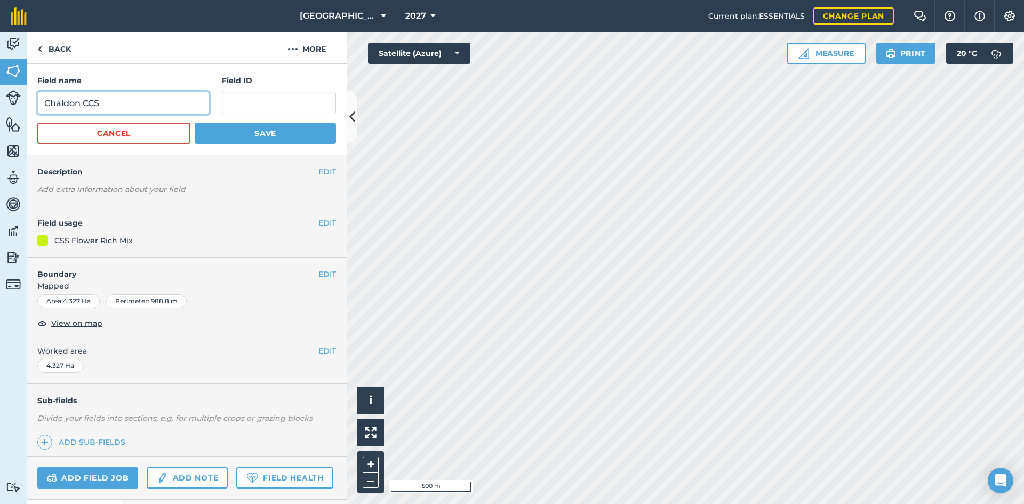
click at [142, 107] on input "Chaldon CCS" at bounding box center [123, 103] width 172 height 22
type input "Chaldon CCS AB1"
click at [261, 134] on button "Save" at bounding box center [265, 133] width 141 height 21
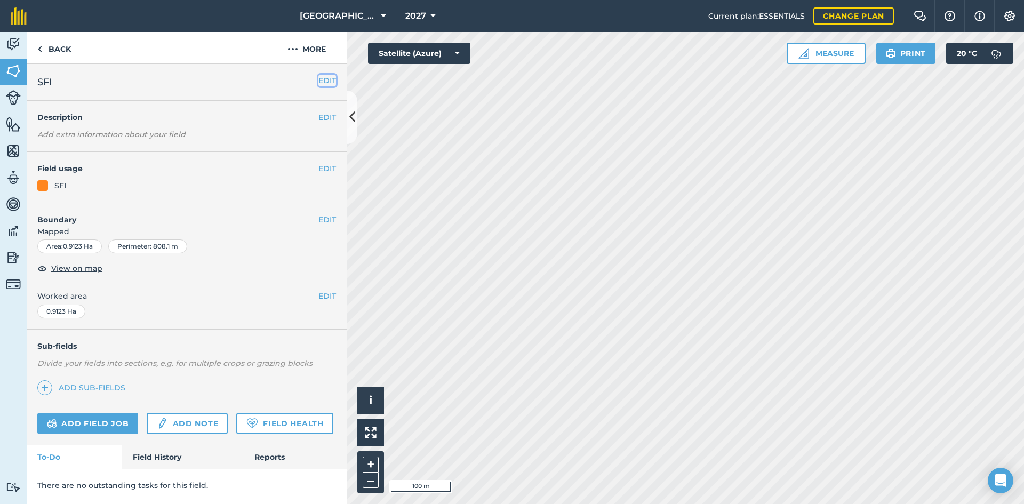
click at [322, 78] on button "EDIT" at bounding box center [327, 81] width 18 height 12
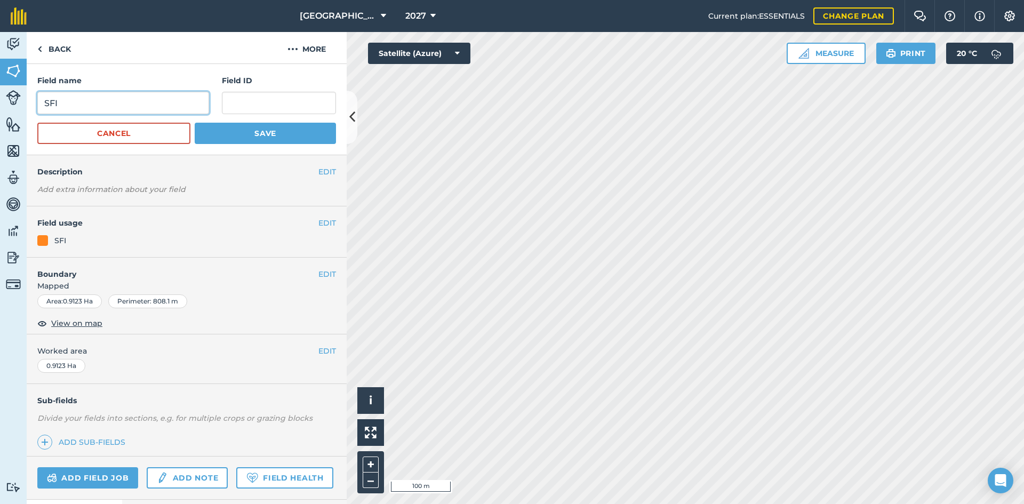
drag, startPoint x: 24, startPoint y: 103, endPoint x: 0, endPoint y: 97, distance: 25.0
click at [0, 98] on div "Activity Fields Livestock Features Maps Team Vehicles Data Reporting Billing Tu…" at bounding box center [512, 268] width 1024 height 472
drag, startPoint x: 51, startPoint y: 103, endPoint x: 29, endPoint y: 109, distance: 23.2
click at [29, 109] on div "Field name 12m Winter Bird Food AB9 CCS Field ID Cancel Save" at bounding box center [187, 109] width 320 height 91
type input "6m Winter Bird Food AB9 CCS"
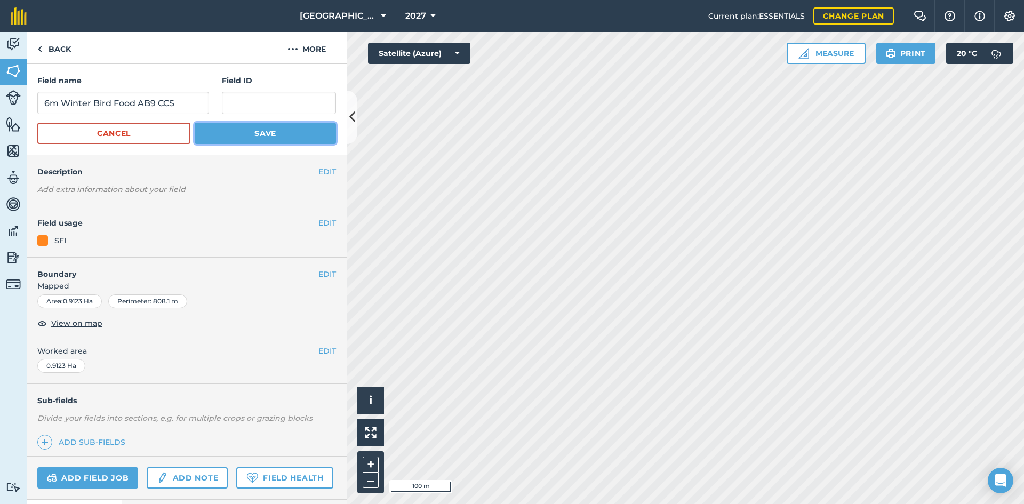
click at [243, 131] on button "Save" at bounding box center [265, 133] width 141 height 21
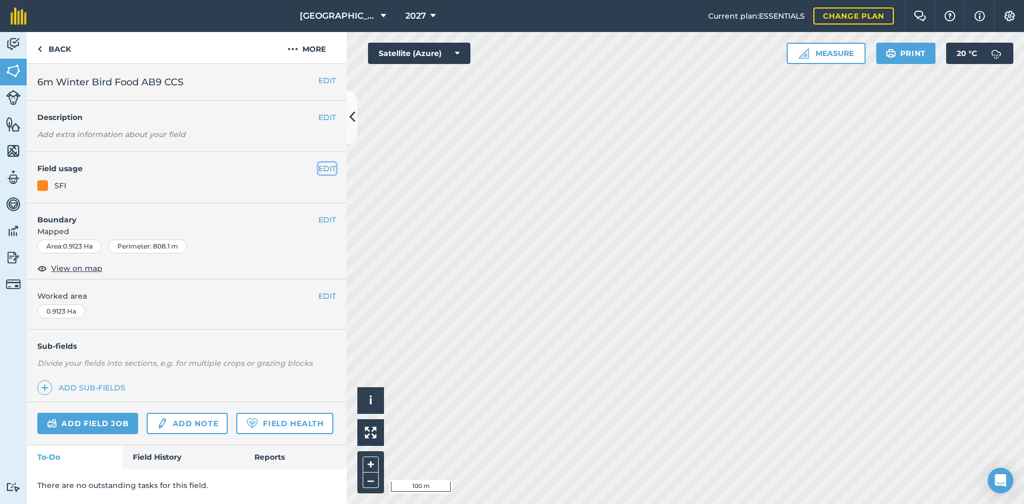
click at [327, 166] on button "EDIT" at bounding box center [327, 169] width 18 height 12
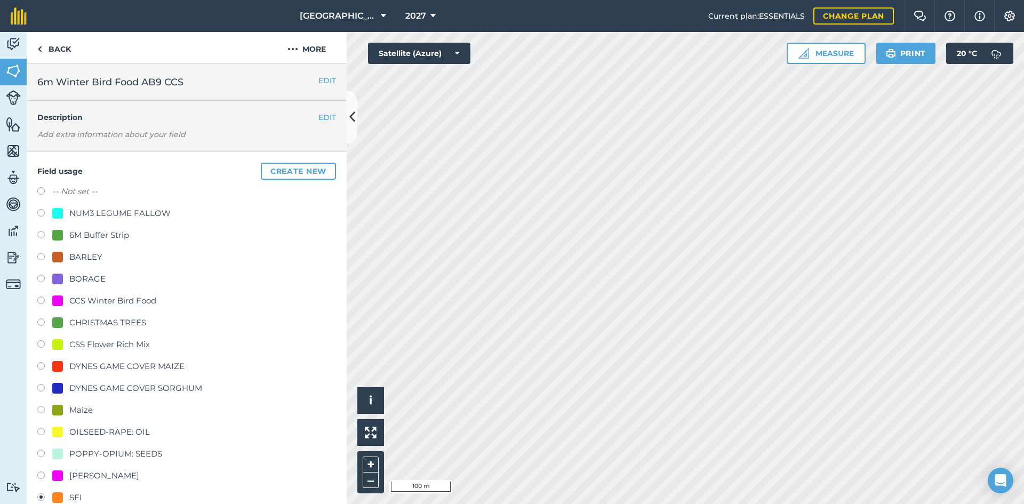
click at [104, 299] on div "CCS Winter Bird Food" at bounding box center [112, 300] width 87 height 13
radio input "true"
radio input "false"
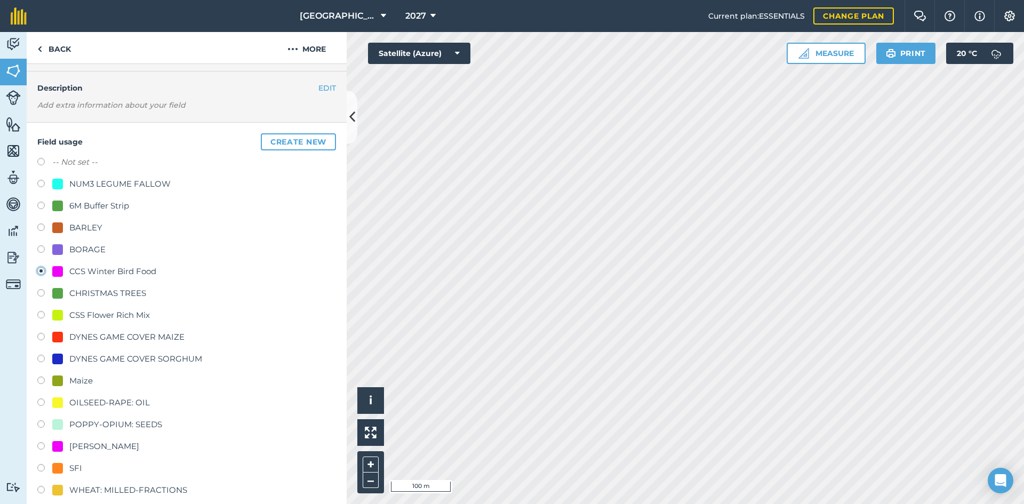
scroll to position [213, 0]
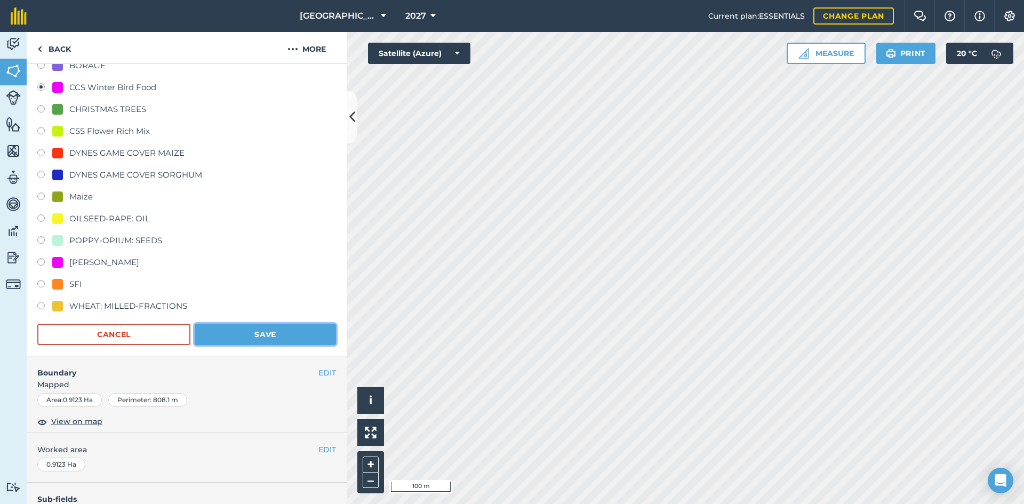
click at [311, 328] on button "Save" at bounding box center [265, 334] width 141 height 21
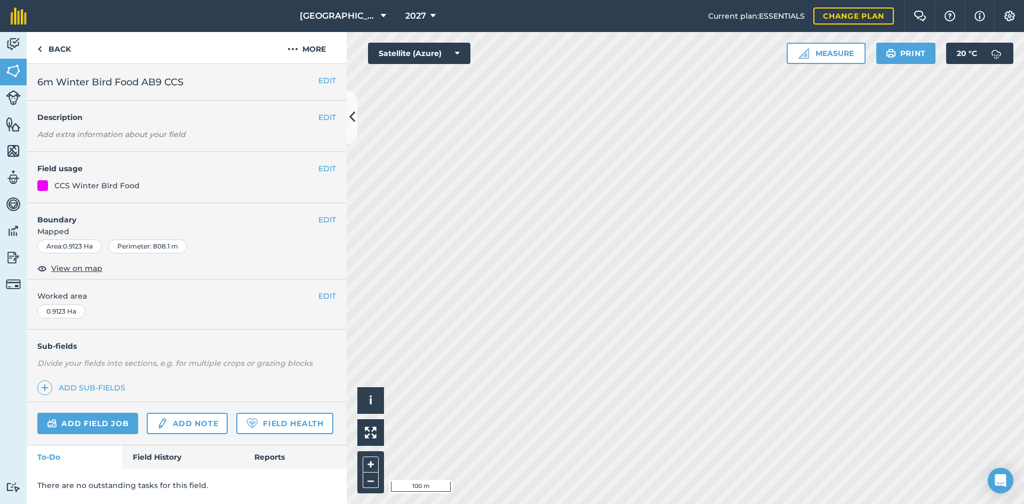
scroll to position [0, 0]
click at [330, 169] on button "EDIT" at bounding box center [327, 169] width 18 height 12
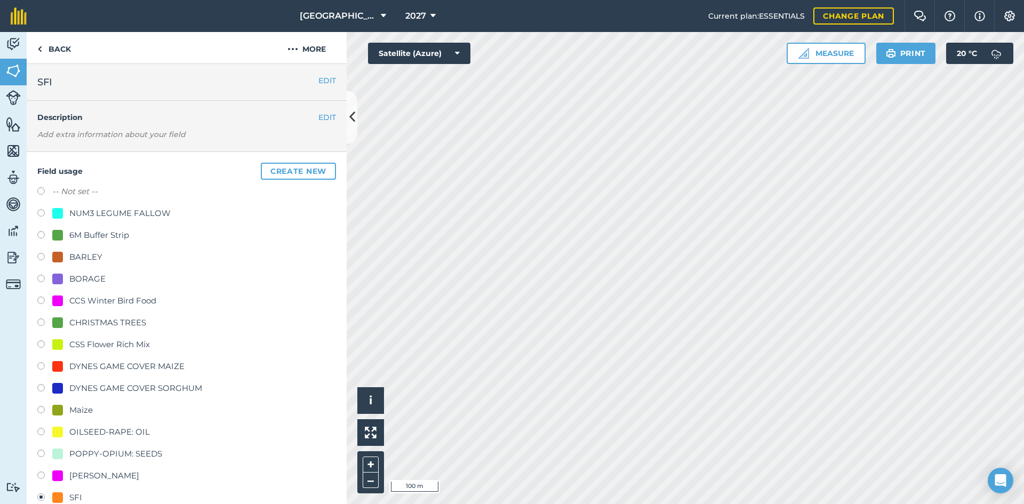
click at [87, 299] on div "CCS Winter Bird Food" at bounding box center [112, 300] width 87 height 13
radio input "true"
radio input "false"
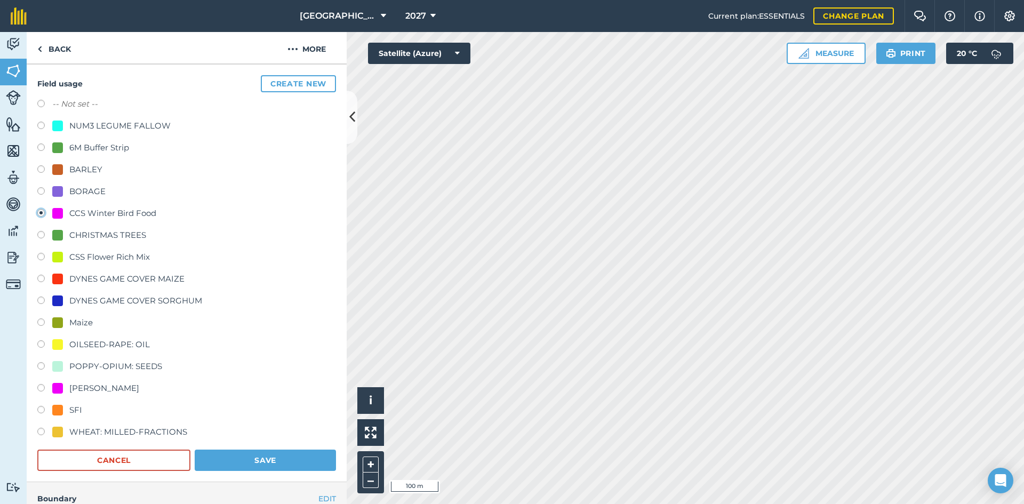
scroll to position [160, 0]
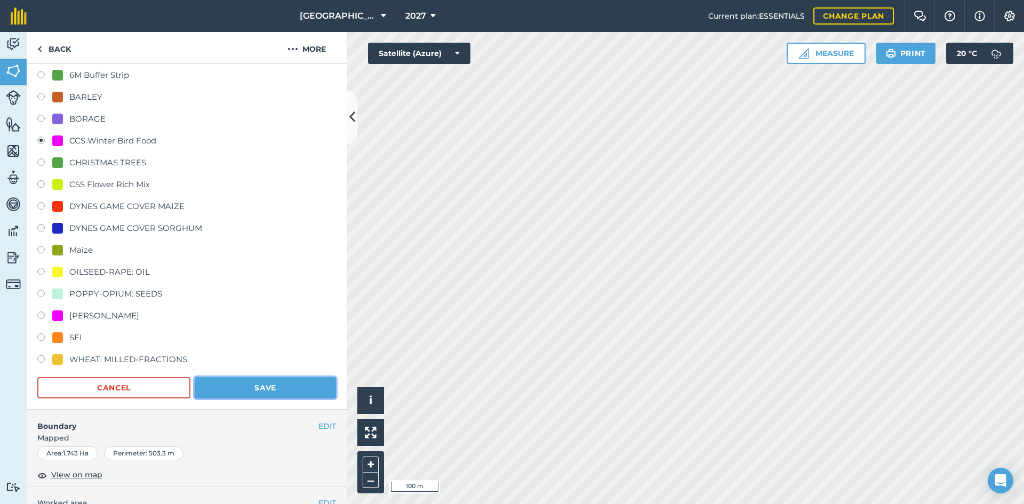
click at [297, 390] on button "Save" at bounding box center [265, 387] width 141 height 21
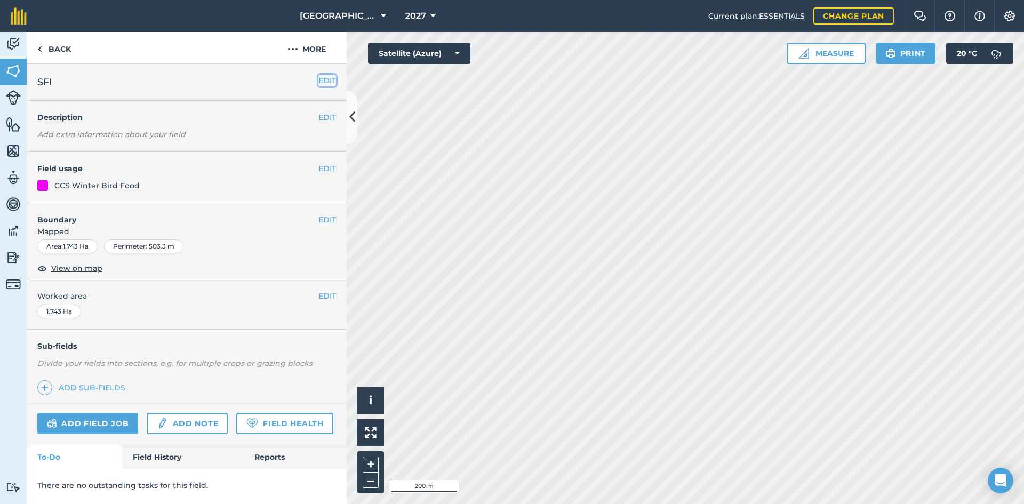
click at [319, 81] on button "EDIT" at bounding box center [327, 81] width 18 height 12
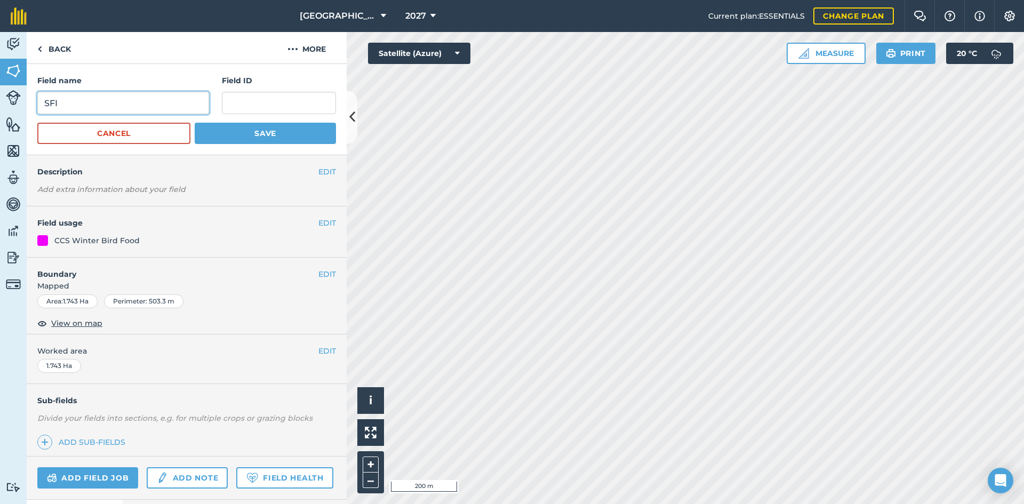
drag, startPoint x: 133, startPoint y: 104, endPoint x: 0, endPoint y: 81, distance: 134.8
click at [0, 81] on div "Activity Fields Livestock Features Maps Team Vehicles Data Reporting Billing Tu…" at bounding box center [512, 268] width 1024 height 472
type input "Winter Bird Food AB9 CCS"
click at [224, 131] on button "Save" at bounding box center [265, 133] width 141 height 21
